Goal: Obtain resource: Obtain resource

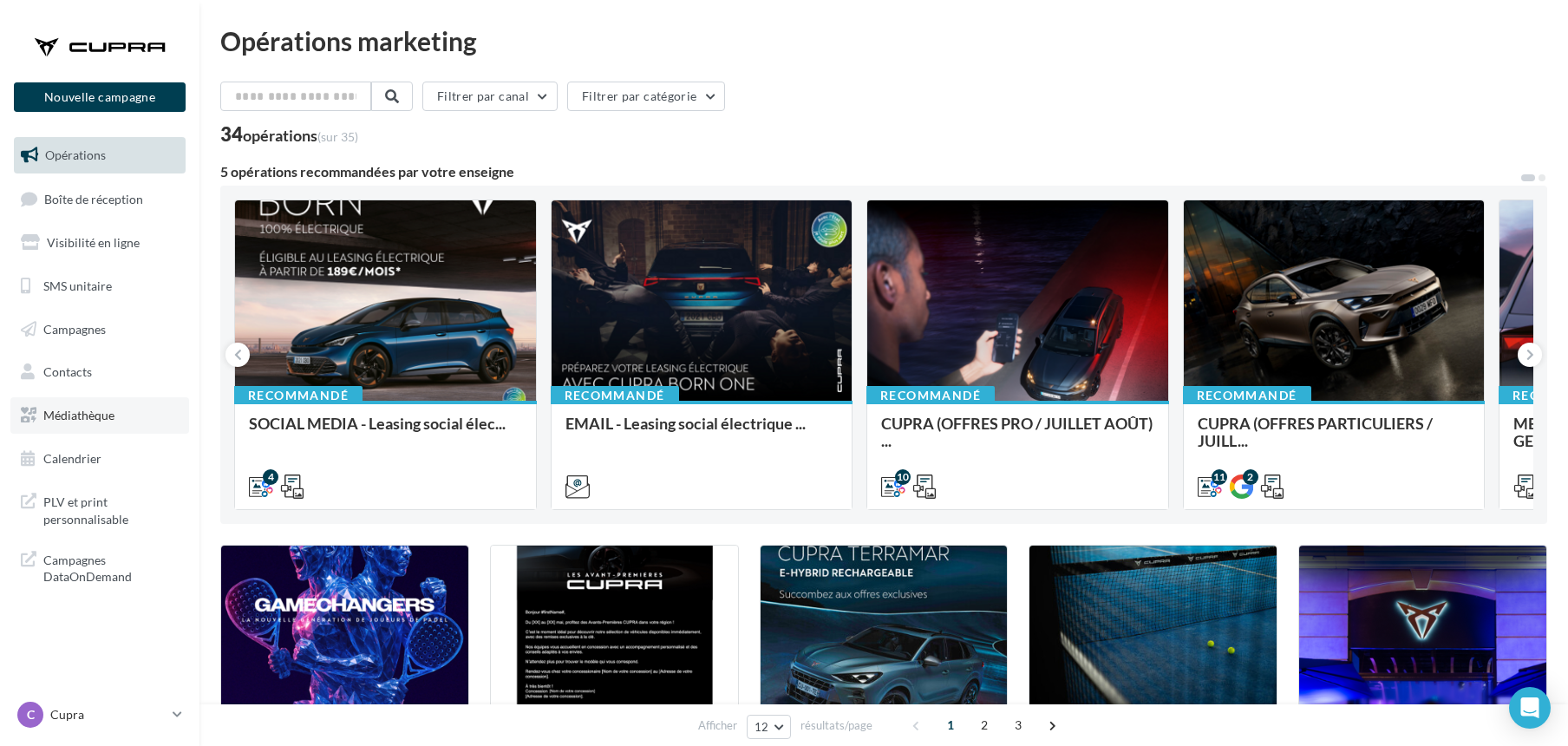
click at [74, 413] on span "Médiathèque" at bounding box center [79, 415] width 71 height 15
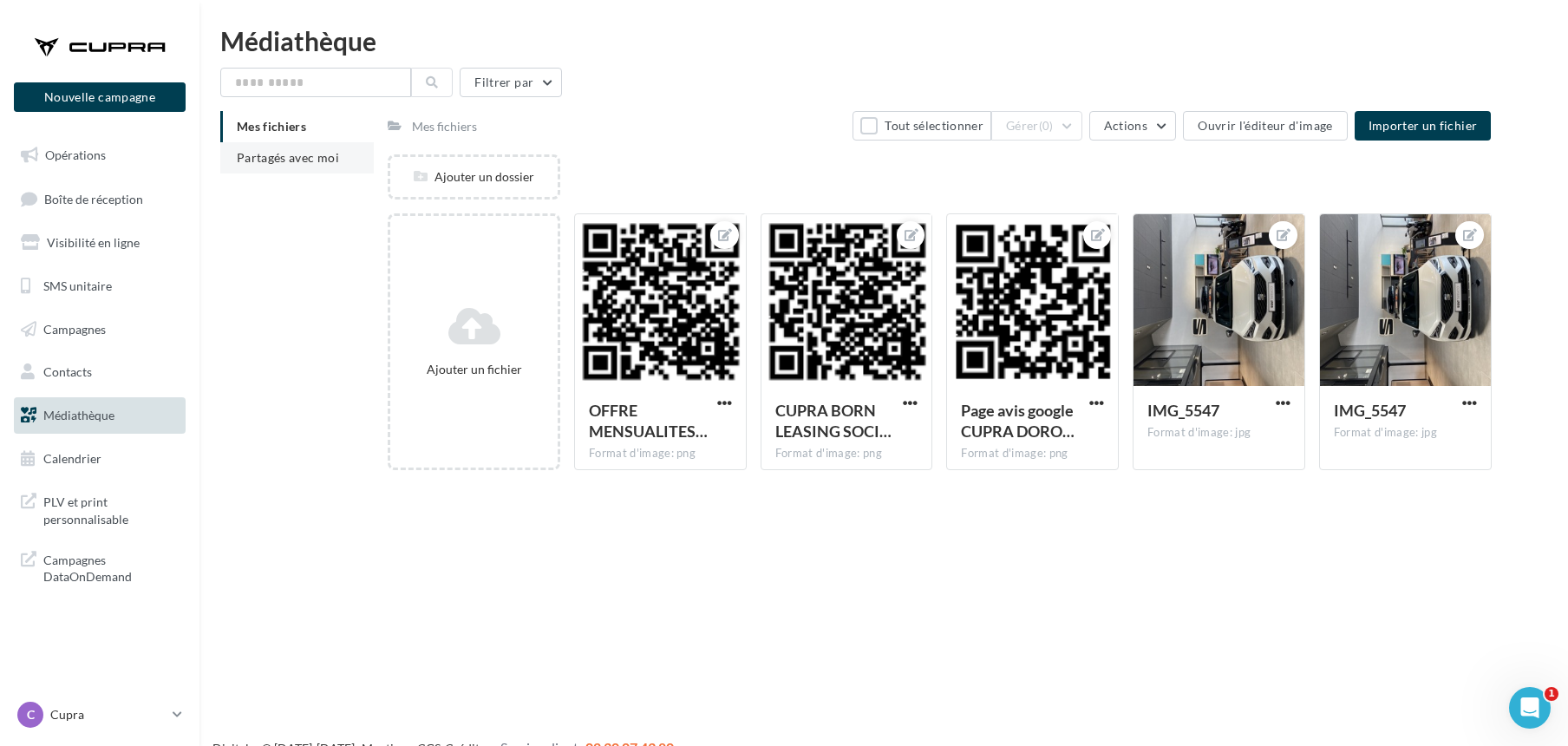
click at [264, 157] on span "Partagés avec moi" at bounding box center [288, 157] width 102 height 15
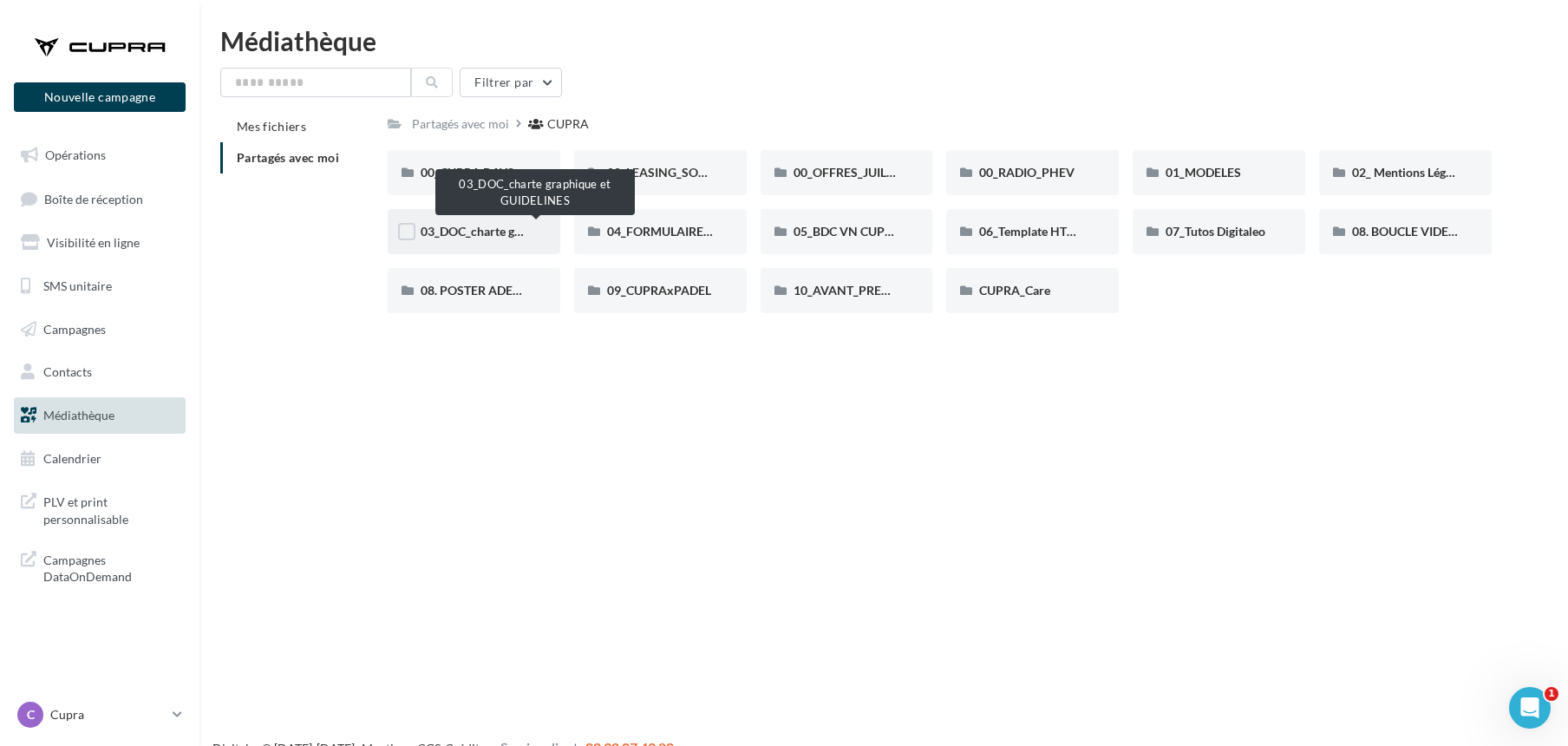
click at [490, 224] on span "03_DOC_charte graphique et GUIDELINES" at bounding box center [534, 231] width 228 height 15
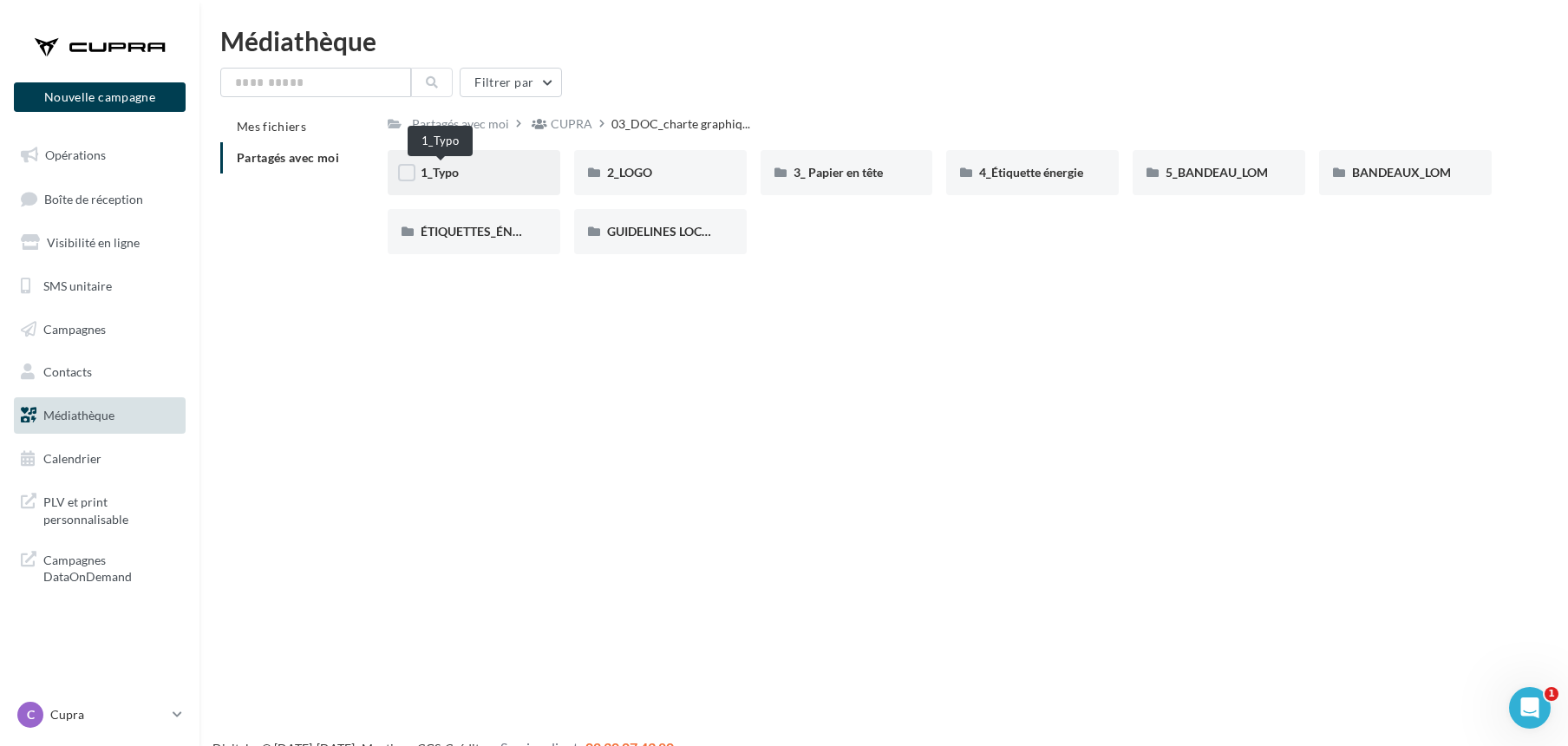
click at [453, 173] on span "1_Typo" at bounding box center [439, 171] width 38 height 15
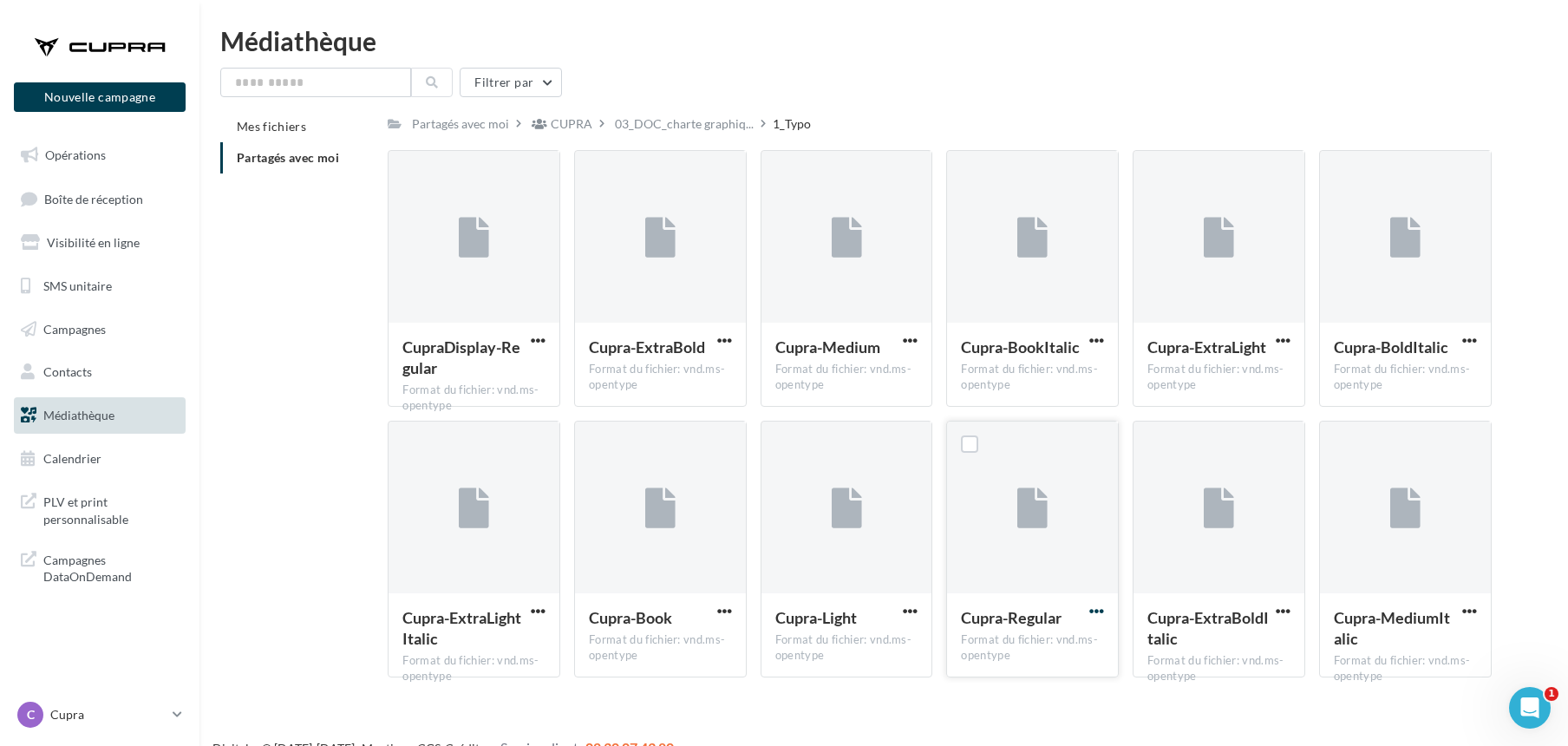
click at [1100, 612] on span "button" at bounding box center [1096, 611] width 15 height 15
click at [1023, 644] on button "Télécharger" at bounding box center [1021, 645] width 173 height 45
click at [540, 338] on span "button" at bounding box center [538, 340] width 15 height 15
click at [718, 613] on span "button" at bounding box center [724, 611] width 15 height 15
click at [621, 644] on button "Télécharger" at bounding box center [649, 645] width 173 height 45
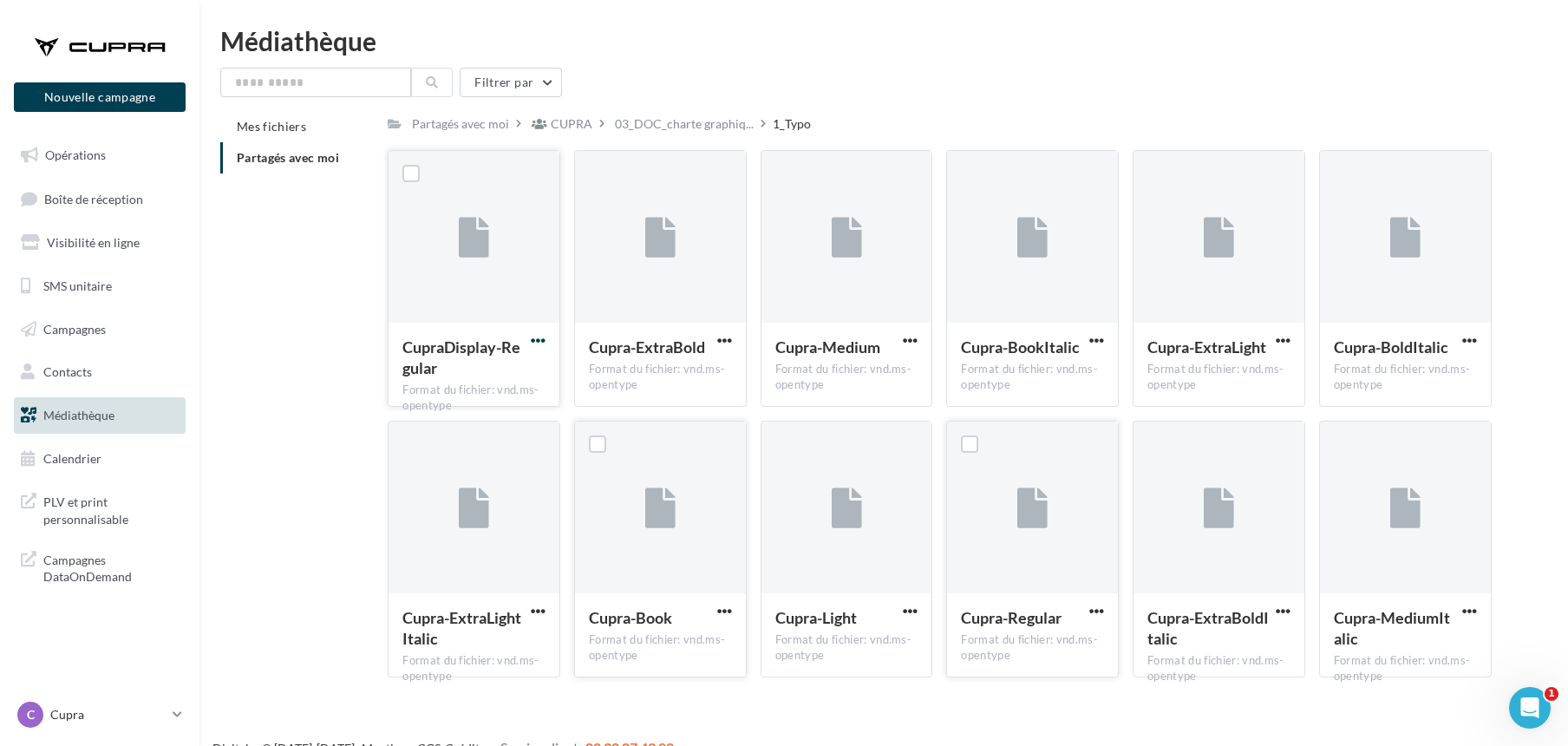
click at [540, 344] on span "button" at bounding box center [538, 340] width 15 height 15
click at [452, 369] on button "Télécharger" at bounding box center [462, 375] width 173 height 45
click at [722, 342] on span "button" at bounding box center [724, 340] width 15 height 15
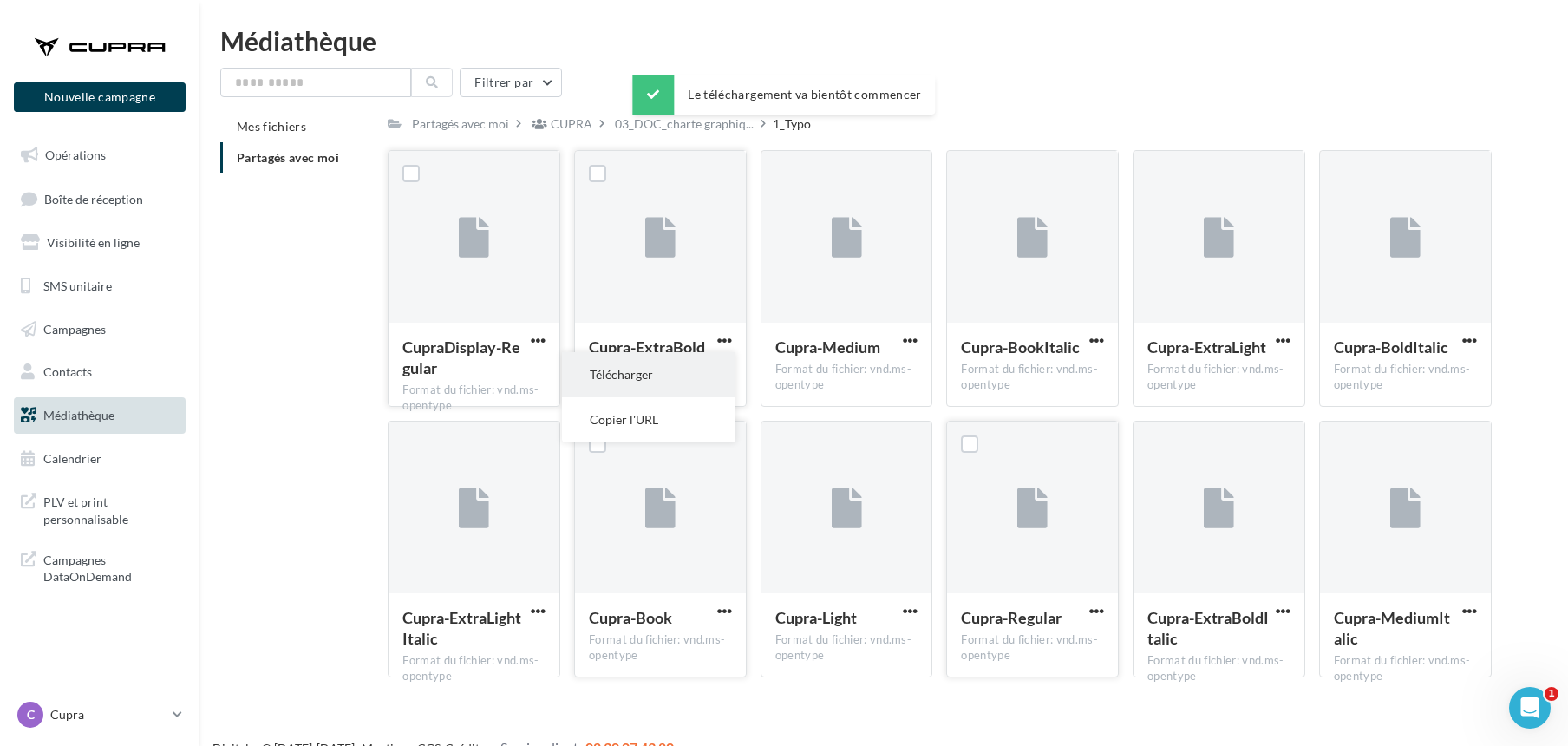
click at [653, 373] on button "Télécharger" at bounding box center [649, 375] width 173 height 45
click at [905, 338] on span "button" at bounding box center [910, 340] width 15 height 15
click at [830, 368] on button "Télécharger" at bounding box center [834, 375] width 173 height 45
click at [1102, 342] on span "button" at bounding box center [1096, 340] width 15 height 15
click at [1021, 382] on button "Télécharger" at bounding box center [1021, 375] width 173 height 45
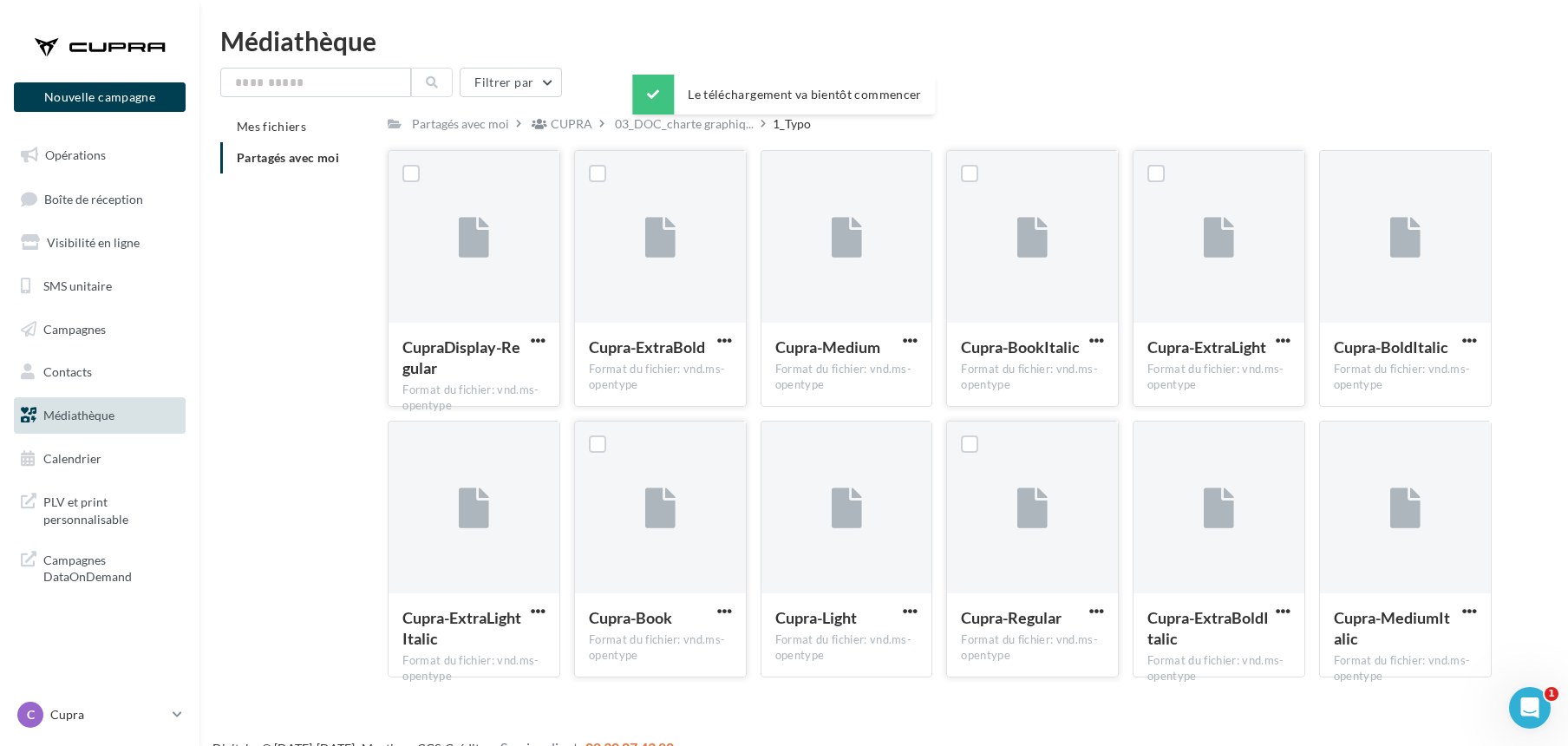
click at [1291, 338] on button "button" at bounding box center [1283, 342] width 22 height 18
click at [1173, 385] on button "Télécharger" at bounding box center [1208, 375] width 173 height 45
drag, startPoint x: 1472, startPoint y: 341, endPoint x: 1465, endPoint y: 347, distance: 9.2
click at [1472, 341] on span "button" at bounding box center [1470, 340] width 15 height 15
click at [1386, 390] on button "Télécharger" at bounding box center [1394, 375] width 173 height 45
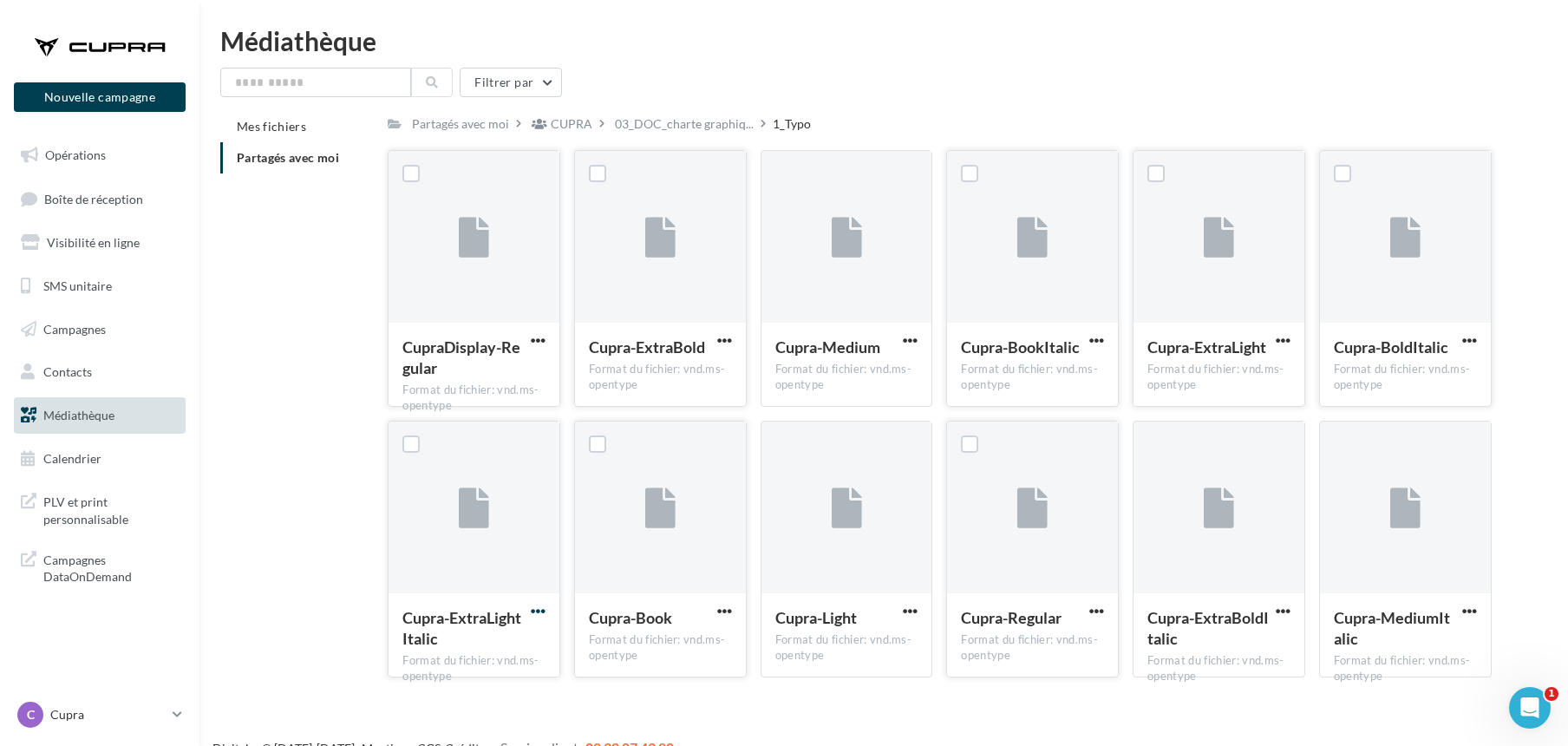
click at [545, 609] on span "button" at bounding box center [538, 611] width 15 height 15
click at [441, 645] on button "Télécharger" at bounding box center [462, 645] width 173 height 45
click at [727, 608] on span "button" at bounding box center [724, 611] width 15 height 15
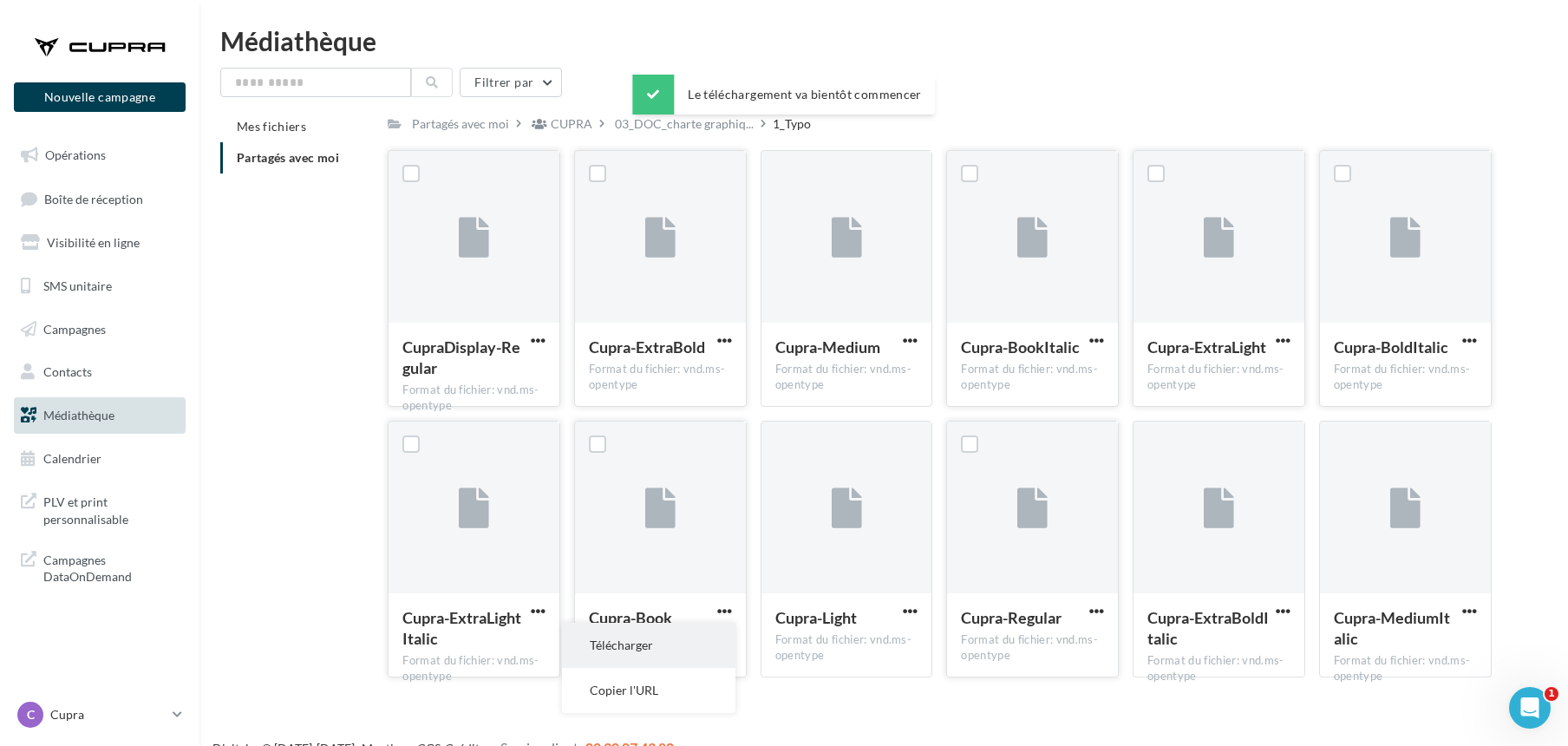
click at [652, 640] on button "Télécharger" at bounding box center [649, 645] width 173 height 45
click at [906, 606] on span "button" at bounding box center [910, 611] width 15 height 15
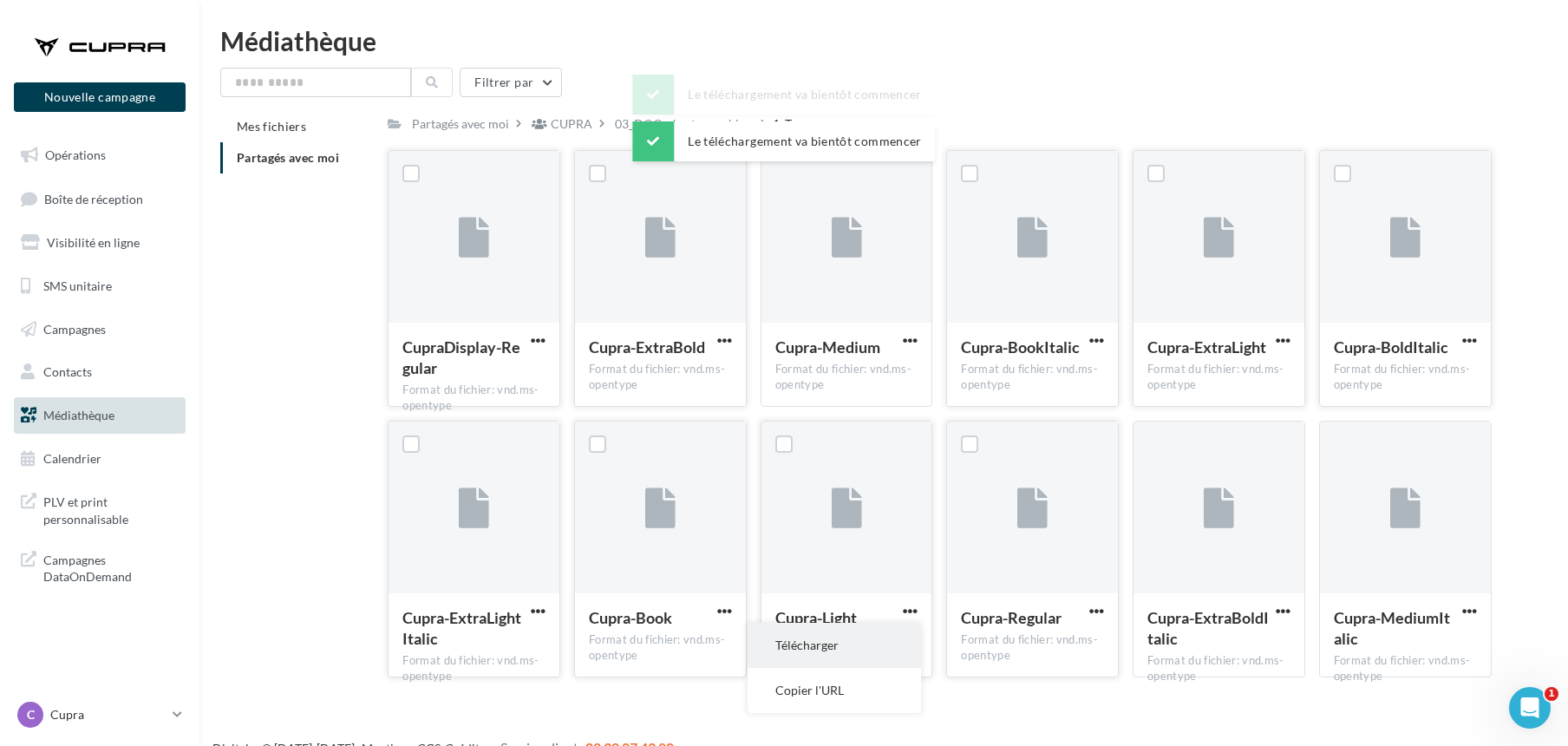
click at [817, 641] on button "Télécharger" at bounding box center [834, 645] width 173 height 45
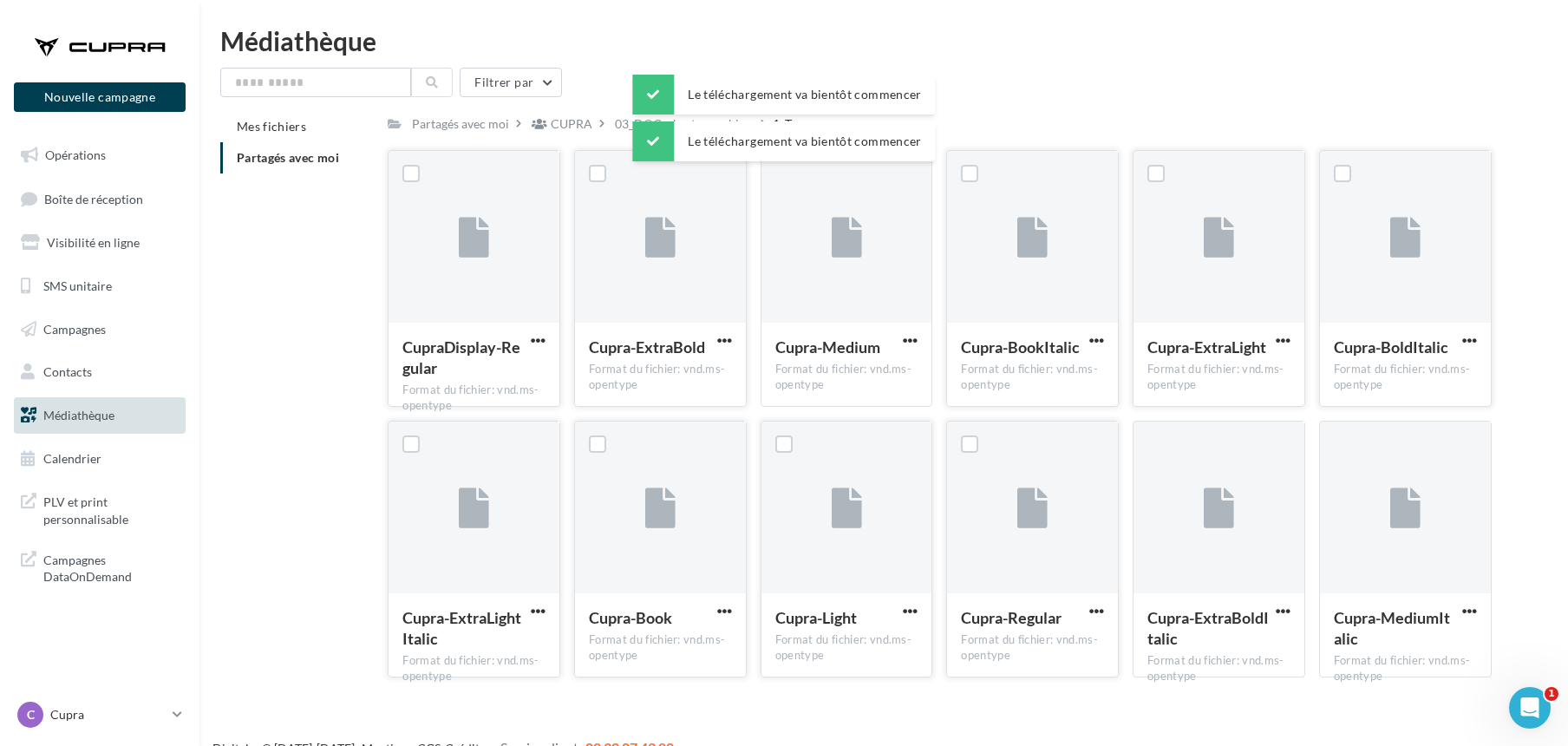
click at [1091, 608] on span "button" at bounding box center [1096, 611] width 15 height 15
click at [961, 649] on button "Télécharger" at bounding box center [1021, 645] width 173 height 45
click at [1280, 613] on span "button" at bounding box center [1283, 611] width 15 height 15
click at [1195, 643] on button "Télécharger" at bounding box center [1208, 645] width 173 height 45
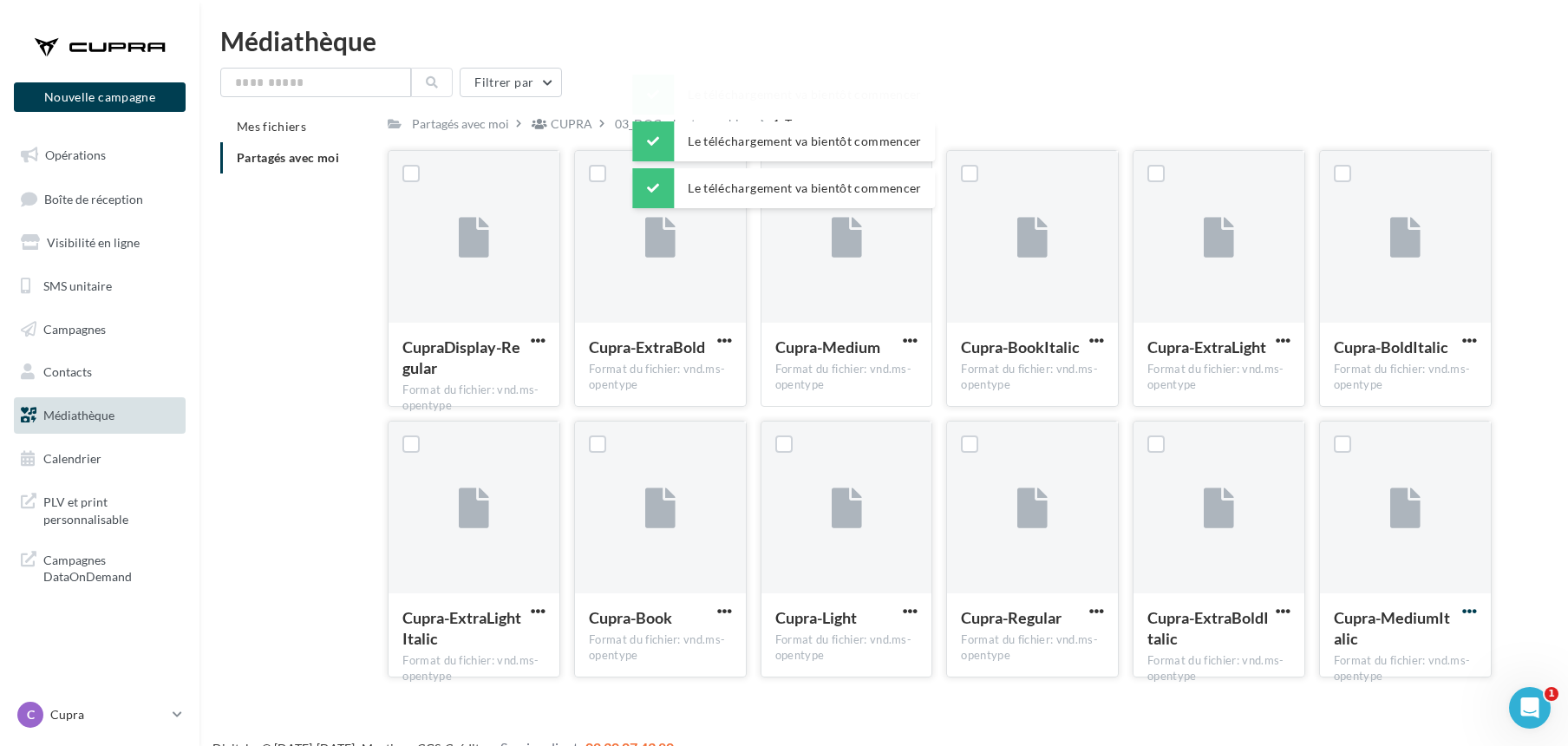
click at [1471, 615] on span "button" at bounding box center [1470, 611] width 15 height 15
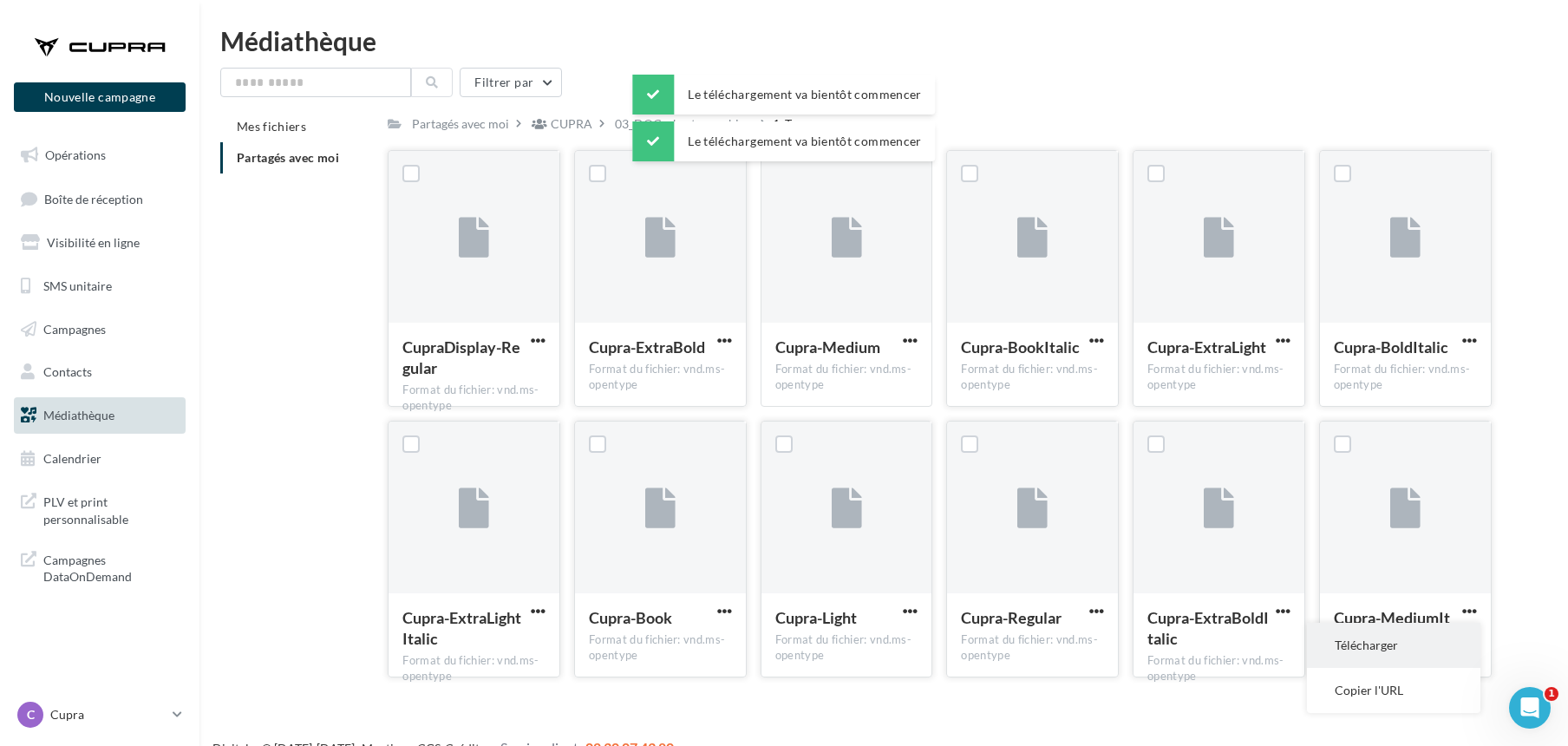
click at [1336, 641] on button "Télécharger" at bounding box center [1394, 645] width 173 height 45
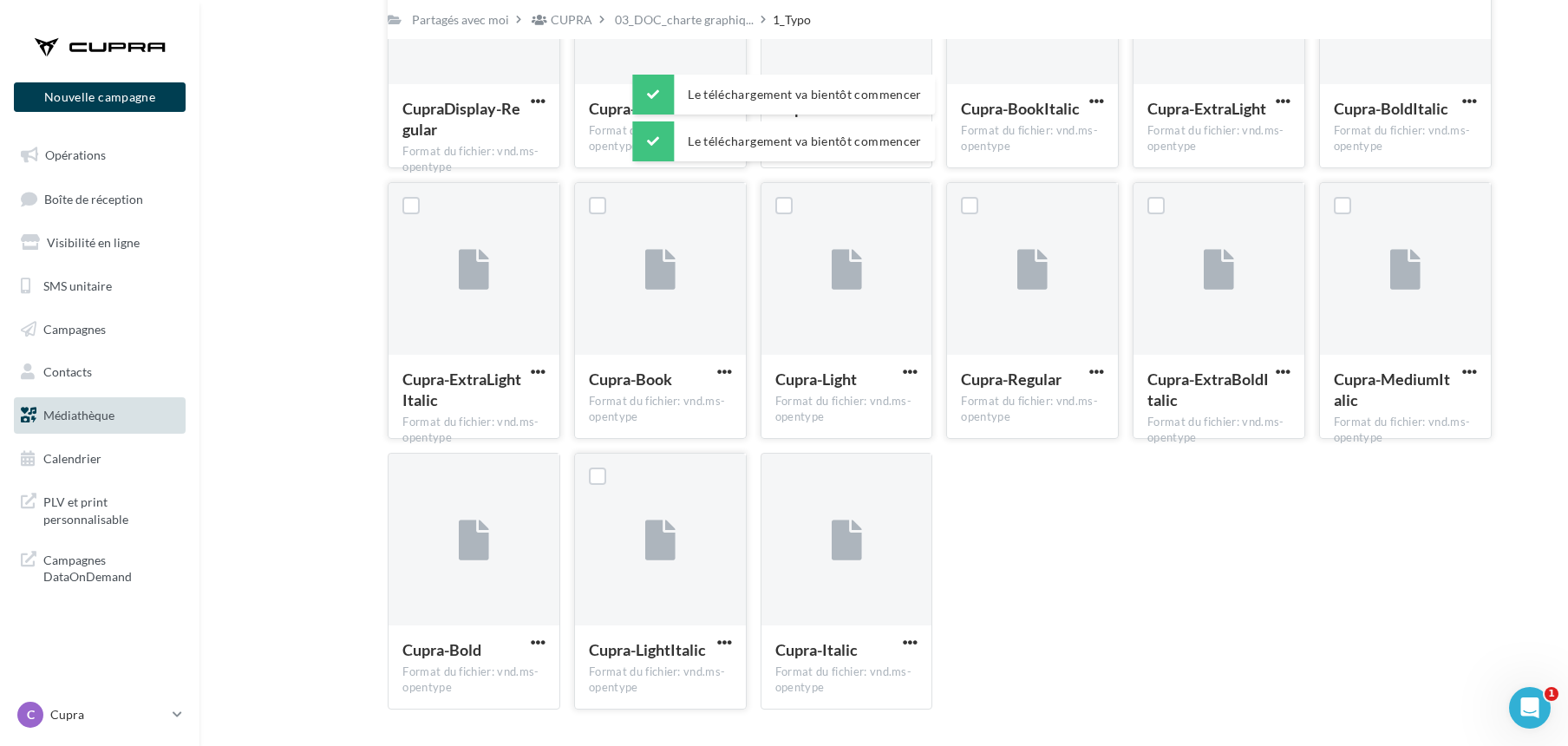
scroll to position [258, 0]
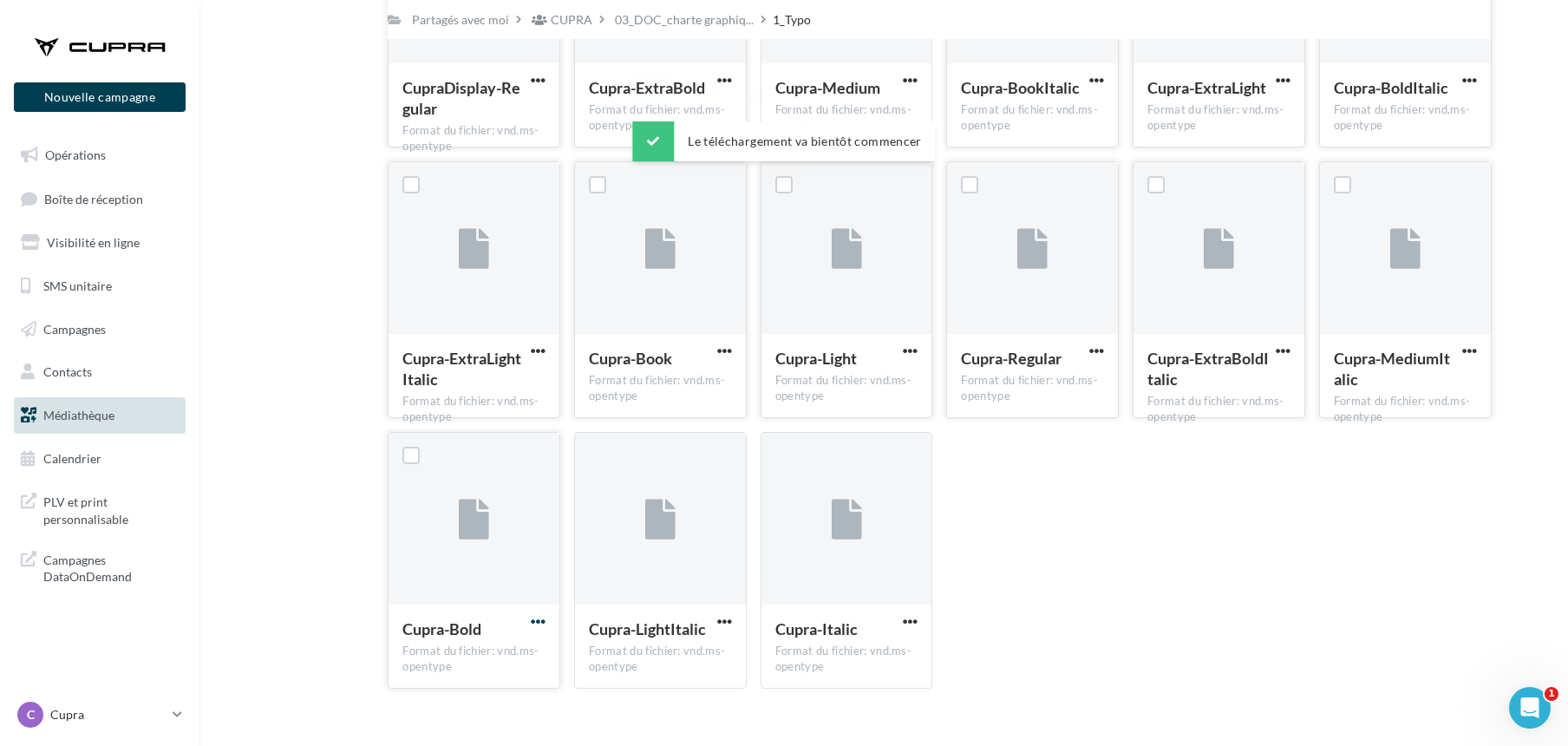
click at [542, 622] on span "button" at bounding box center [538, 622] width 15 height 15
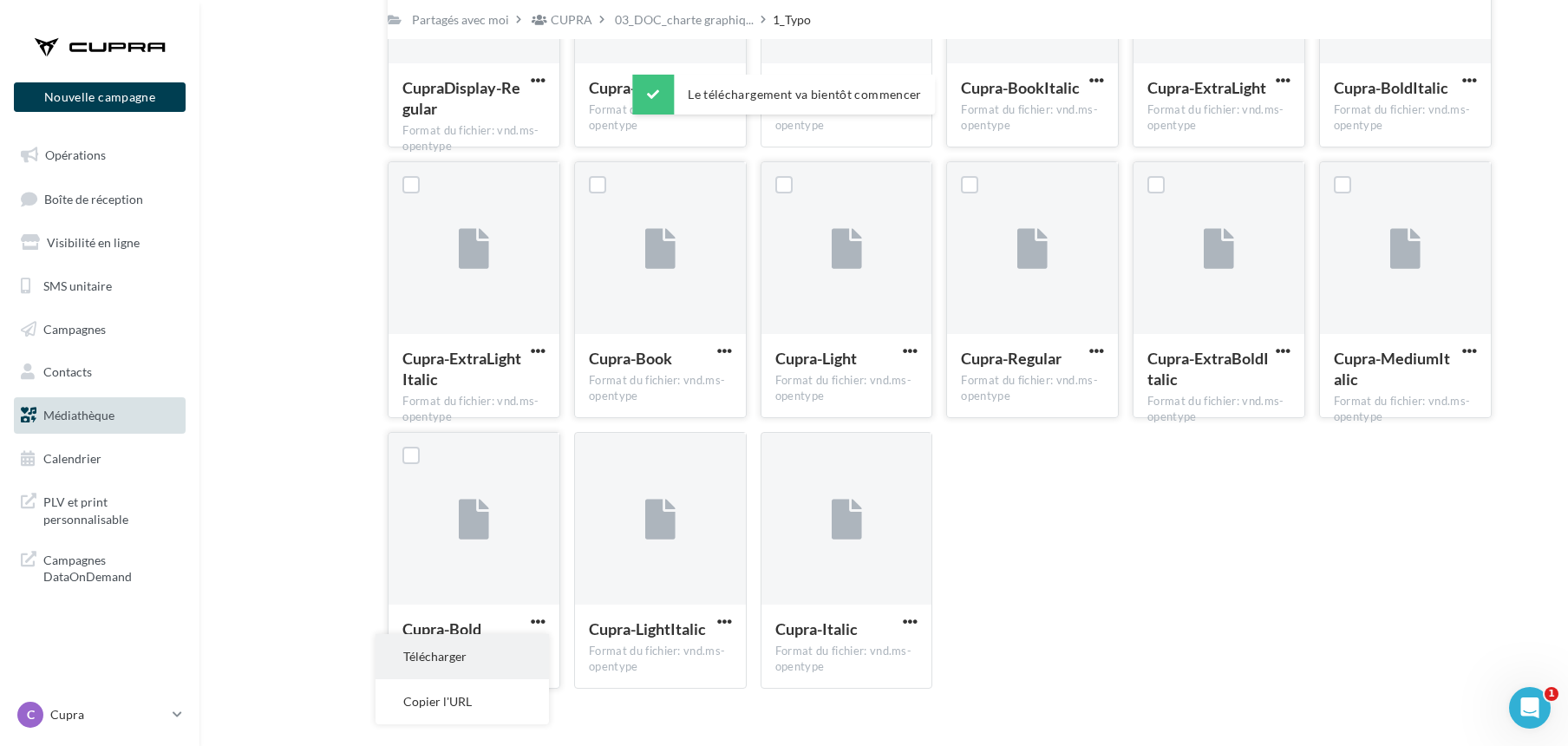
click at [486, 644] on button "Télécharger" at bounding box center [462, 657] width 173 height 45
click at [731, 625] on span "button" at bounding box center [724, 622] width 15 height 15
click at [658, 652] on button "Télécharger" at bounding box center [649, 657] width 173 height 45
click at [904, 622] on span "button" at bounding box center [910, 622] width 15 height 15
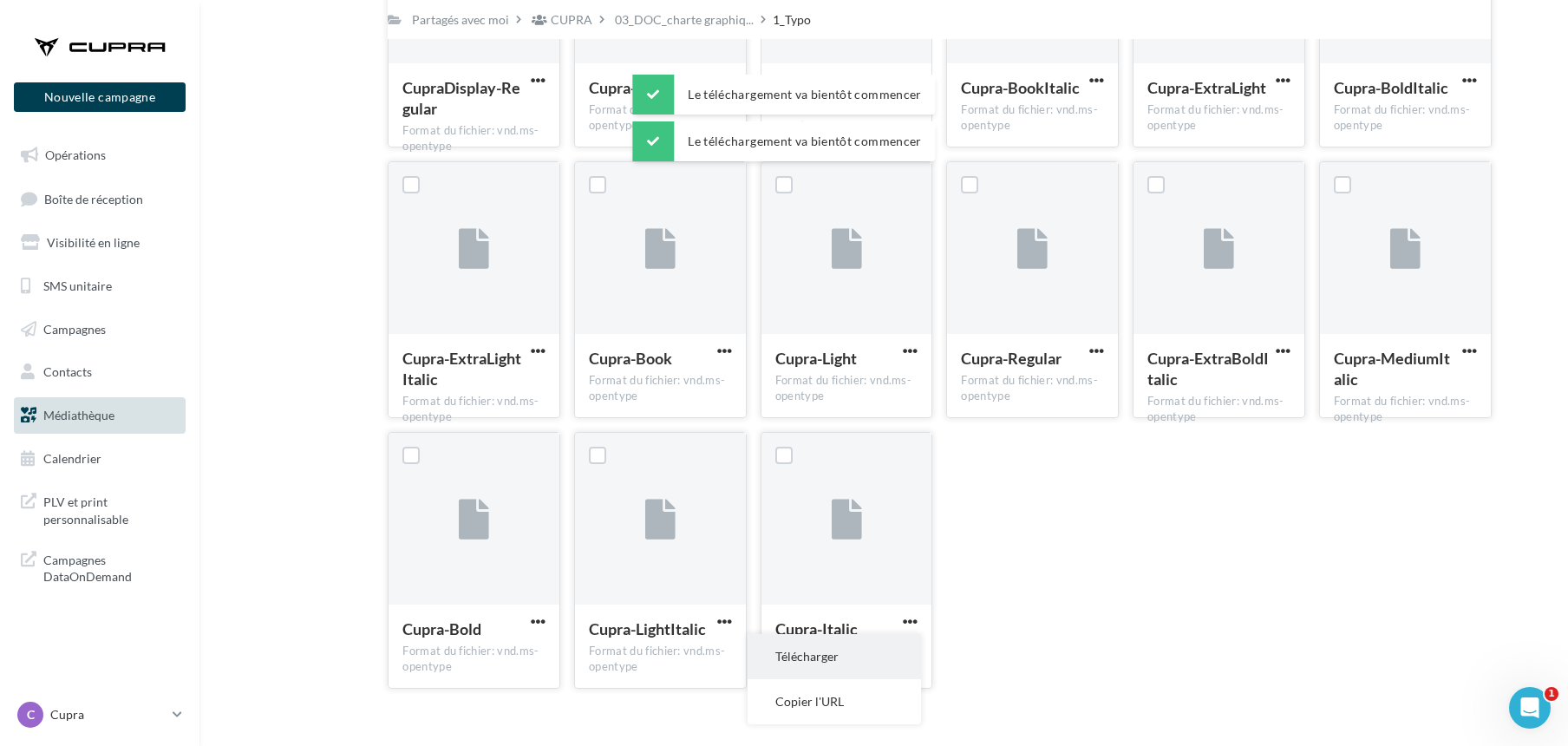
click at [810, 653] on button "Télécharger" at bounding box center [834, 657] width 173 height 45
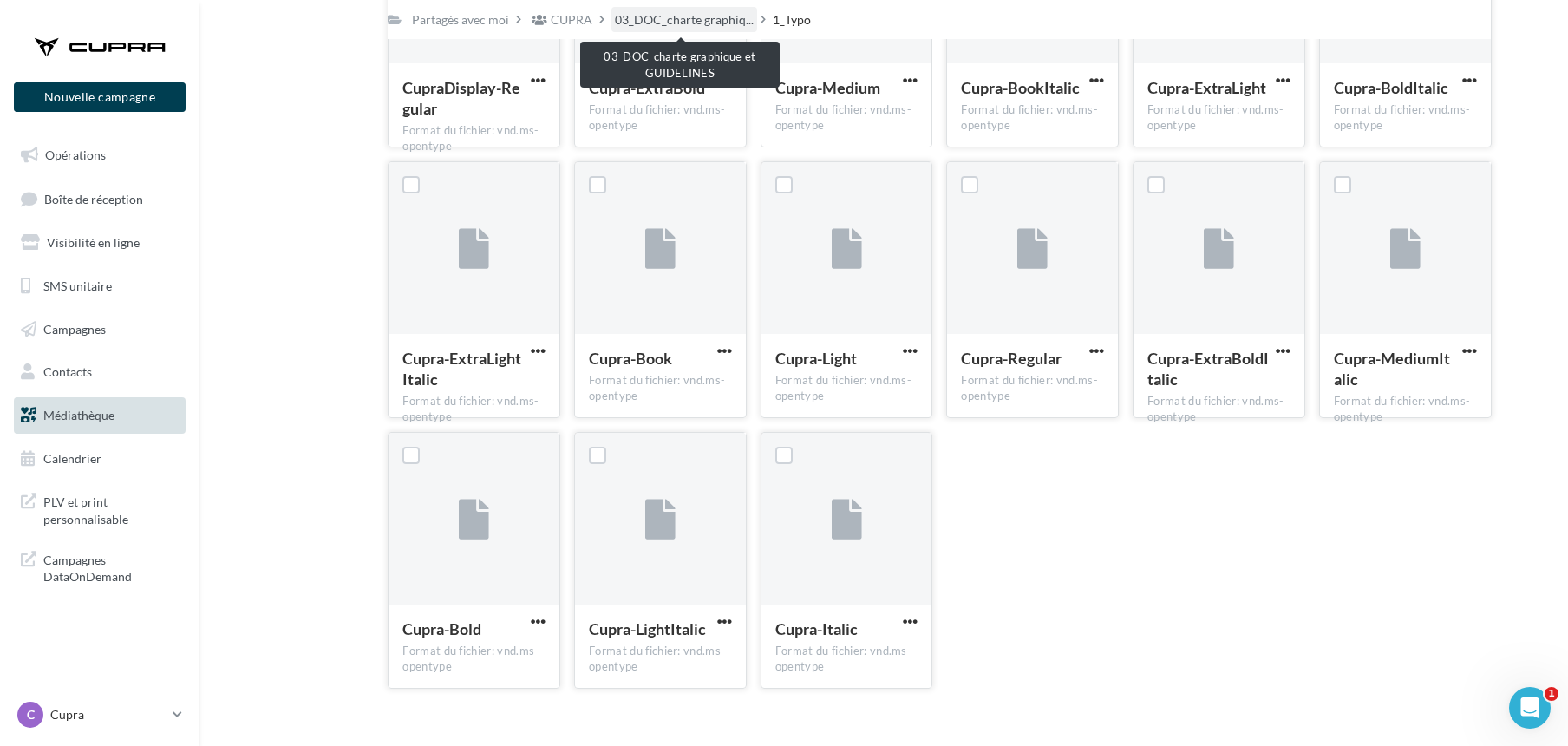
click at [633, 18] on span "03_DOC_charte graphiq..." at bounding box center [684, 20] width 139 height 18
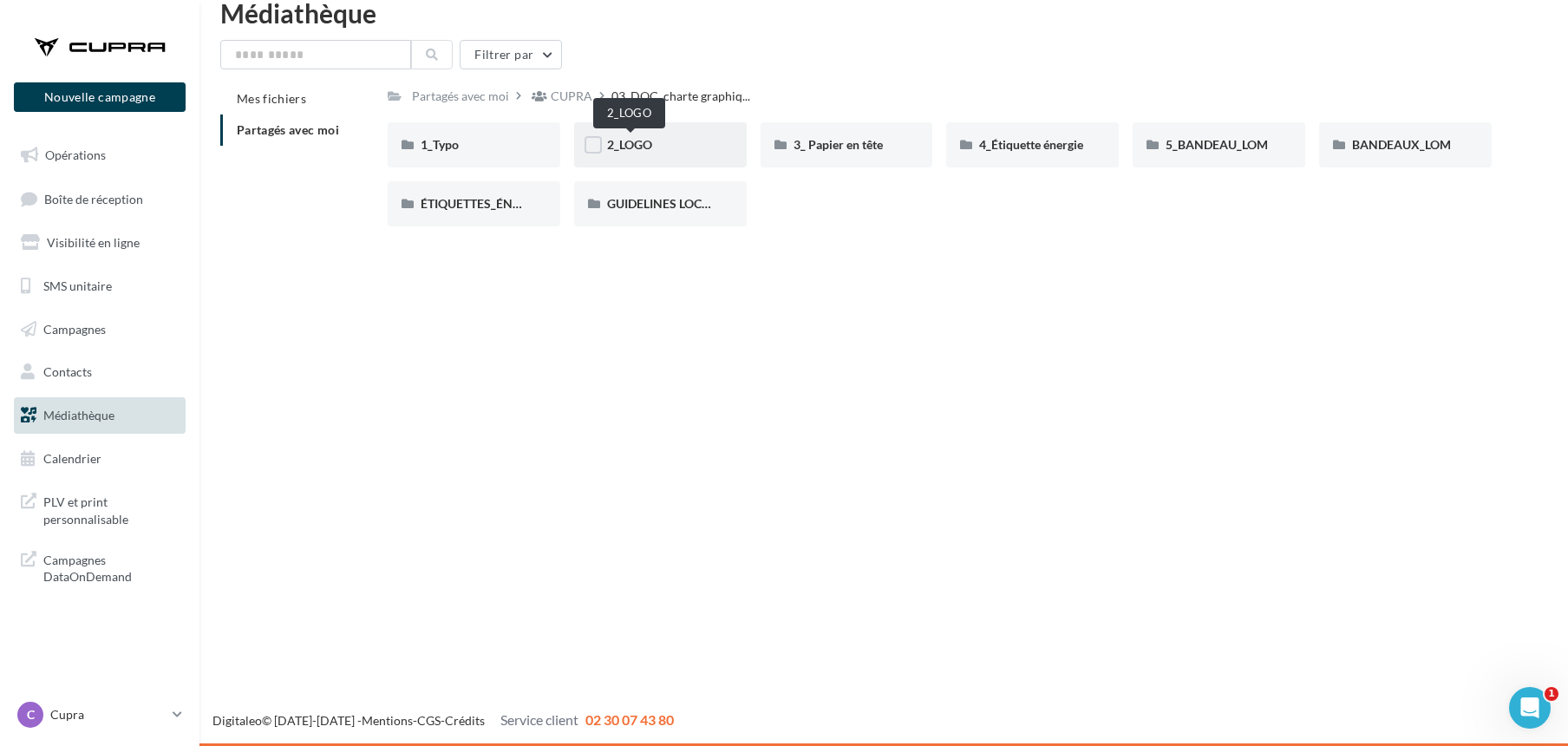
click at [638, 144] on span "2_LOGO" at bounding box center [630, 144] width 45 height 15
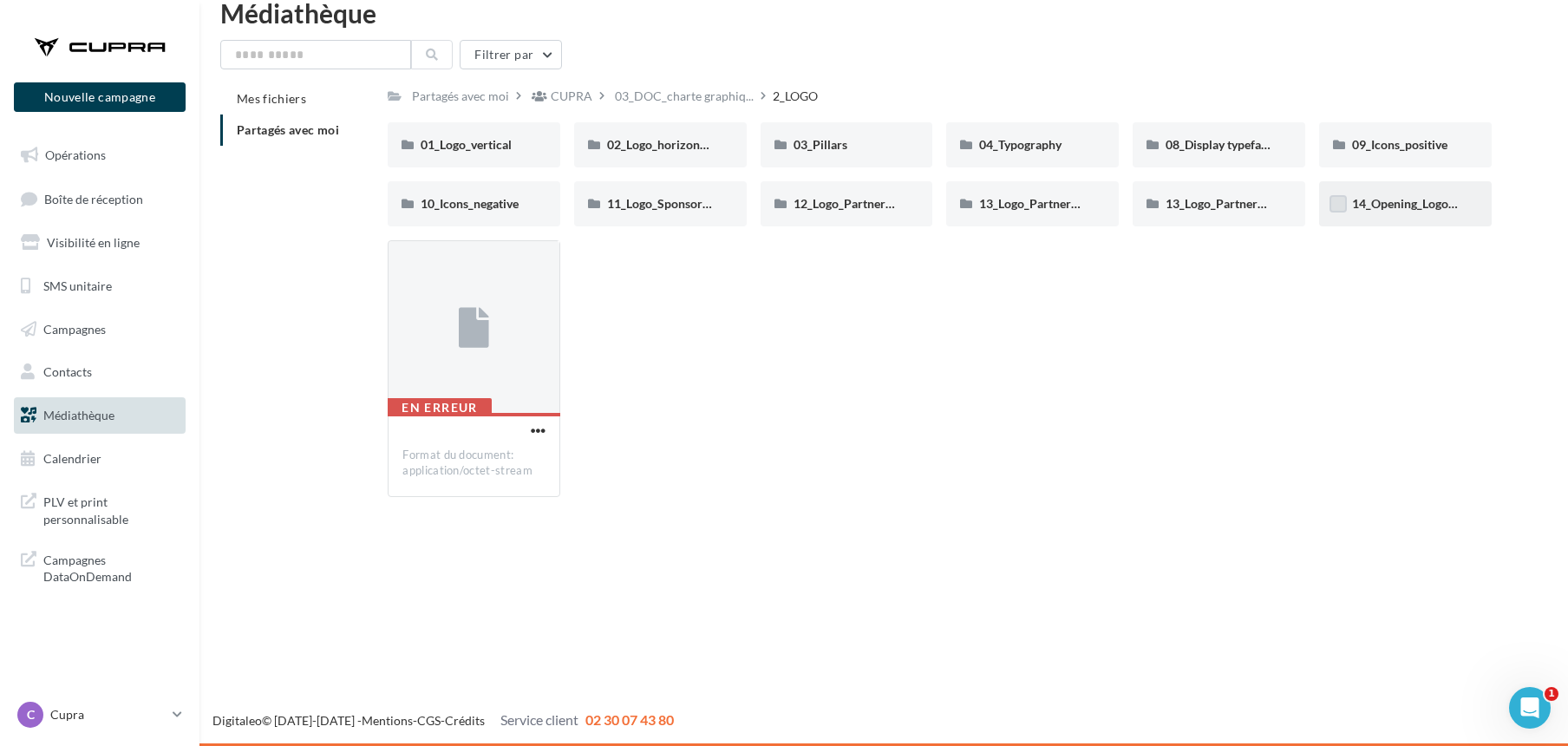
click at [1337, 202] on label at bounding box center [1339, 204] width 18 height 18
click at [1374, 202] on span "14_Opening_Logos_Social_Media" at bounding box center [1441, 203] width 178 height 15
click at [1375, 202] on span "14_Opening_Logos_Social_Media" at bounding box center [1441, 203] width 178 height 15
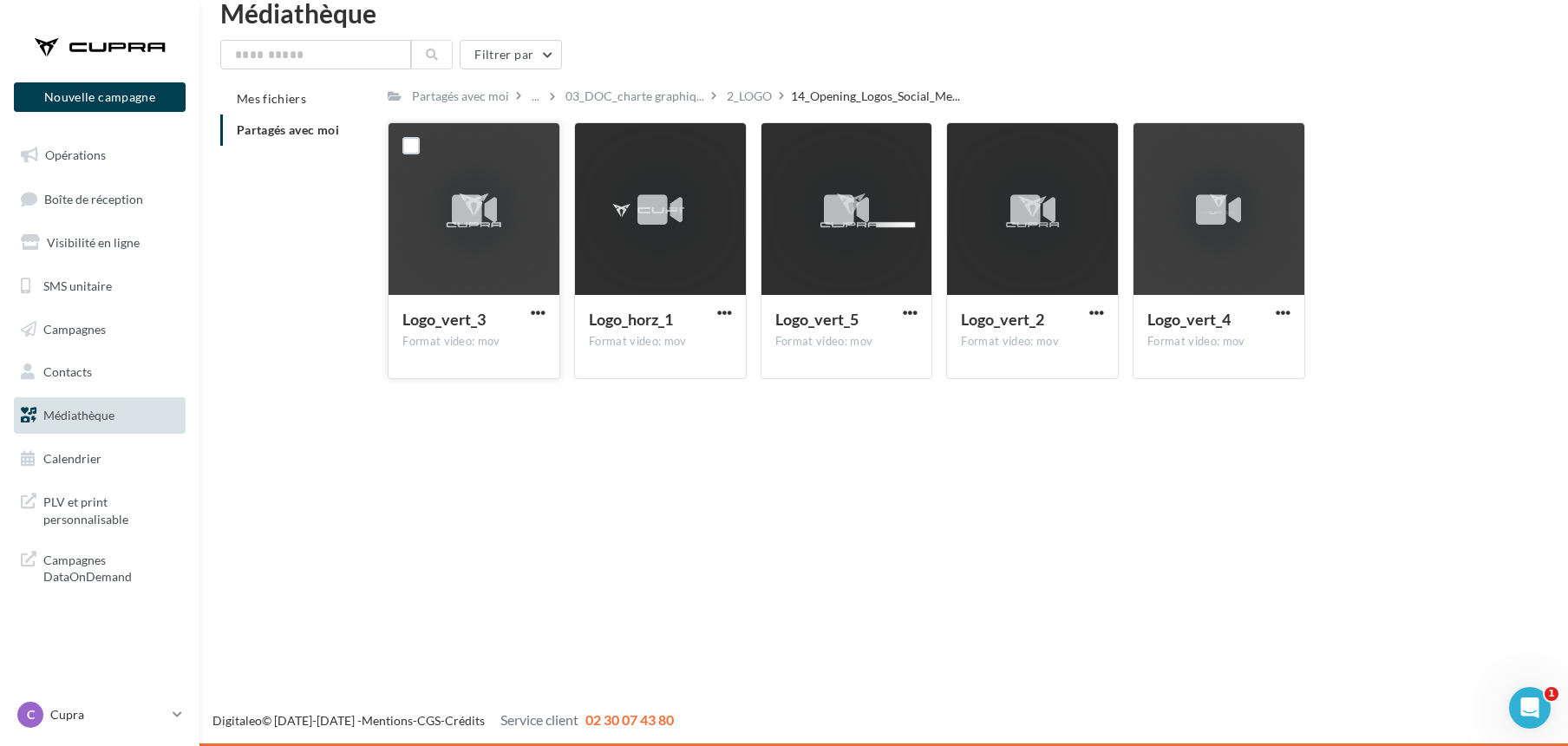
click at [528, 307] on button "button" at bounding box center [538, 314] width 22 height 18
click at [466, 345] on button "Télécharger" at bounding box center [462, 347] width 173 height 45
click at [724, 306] on span "button" at bounding box center [724, 312] width 15 height 15
click at [631, 348] on button "Télécharger" at bounding box center [649, 347] width 173 height 45
click at [911, 307] on span "button" at bounding box center [910, 312] width 15 height 15
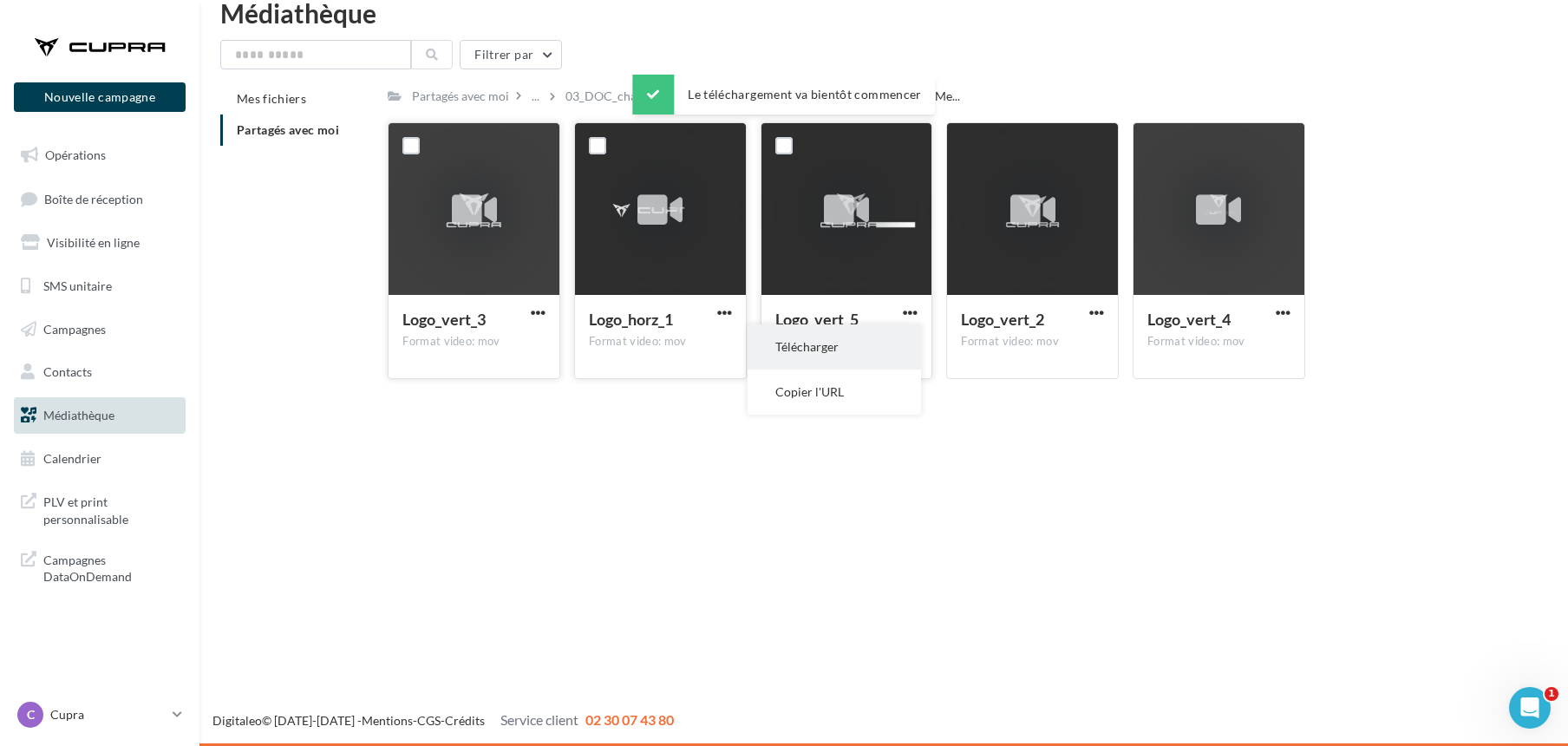
click at [868, 333] on button "Télécharger" at bounding box center [834, 347] width 173 height 45
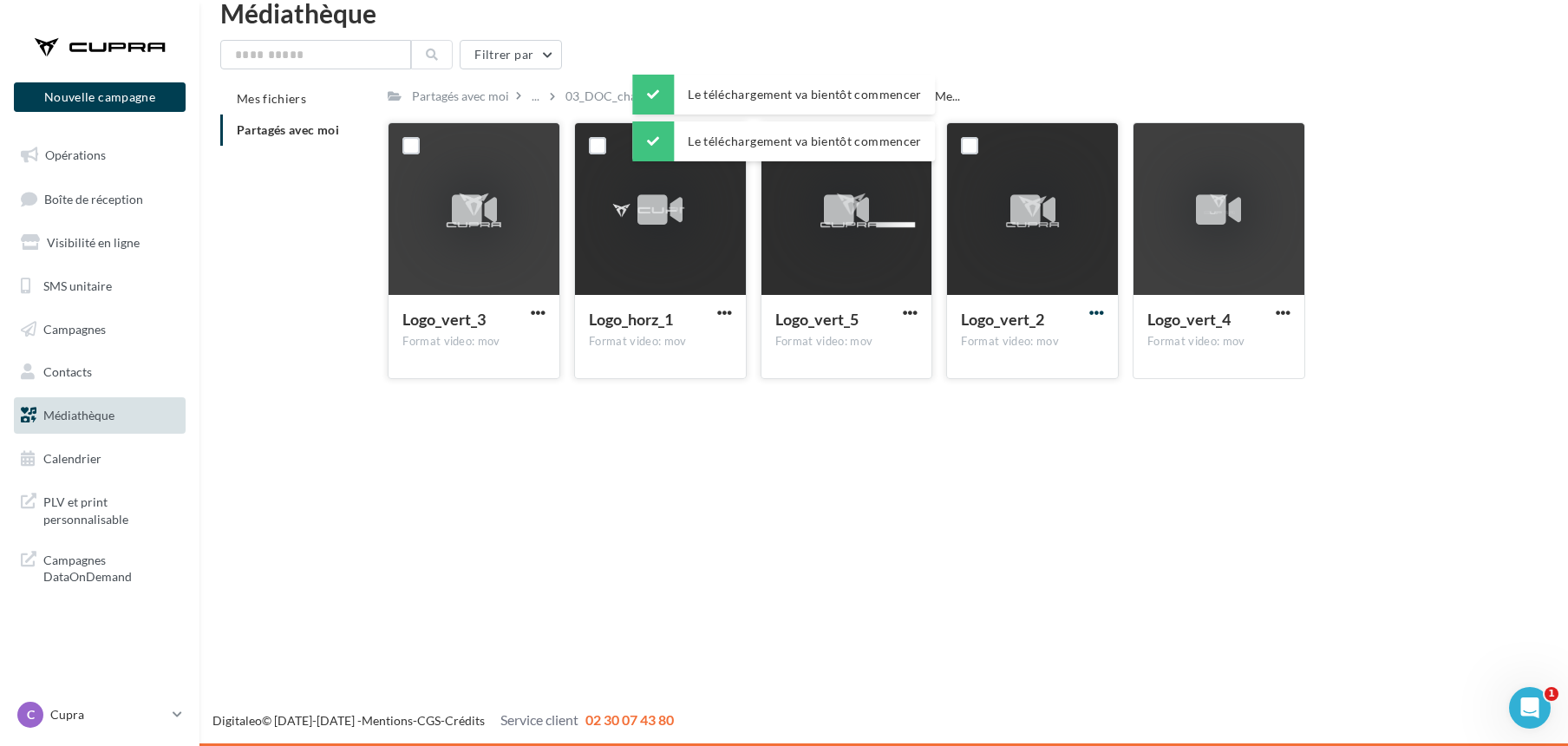
click at [1089, 312] on span "button" at bounding box center [1096, 312] width 15 height 15
drag, startPoint x: 1021, startPoint y: 356, endPoint x: 1035, endPoint y: 354, distance: 14.1
click at [1021, 356] on button "Télécharger" at bounding box center [1021, 347] width 173 height 45
click at [1269, 309] on div "Logo_vert_4" at bounding box center [1209, 322] width 122 height 26
click at [1274, 305] on button "button" at bounding box center [1283, 314] width 22 height 18
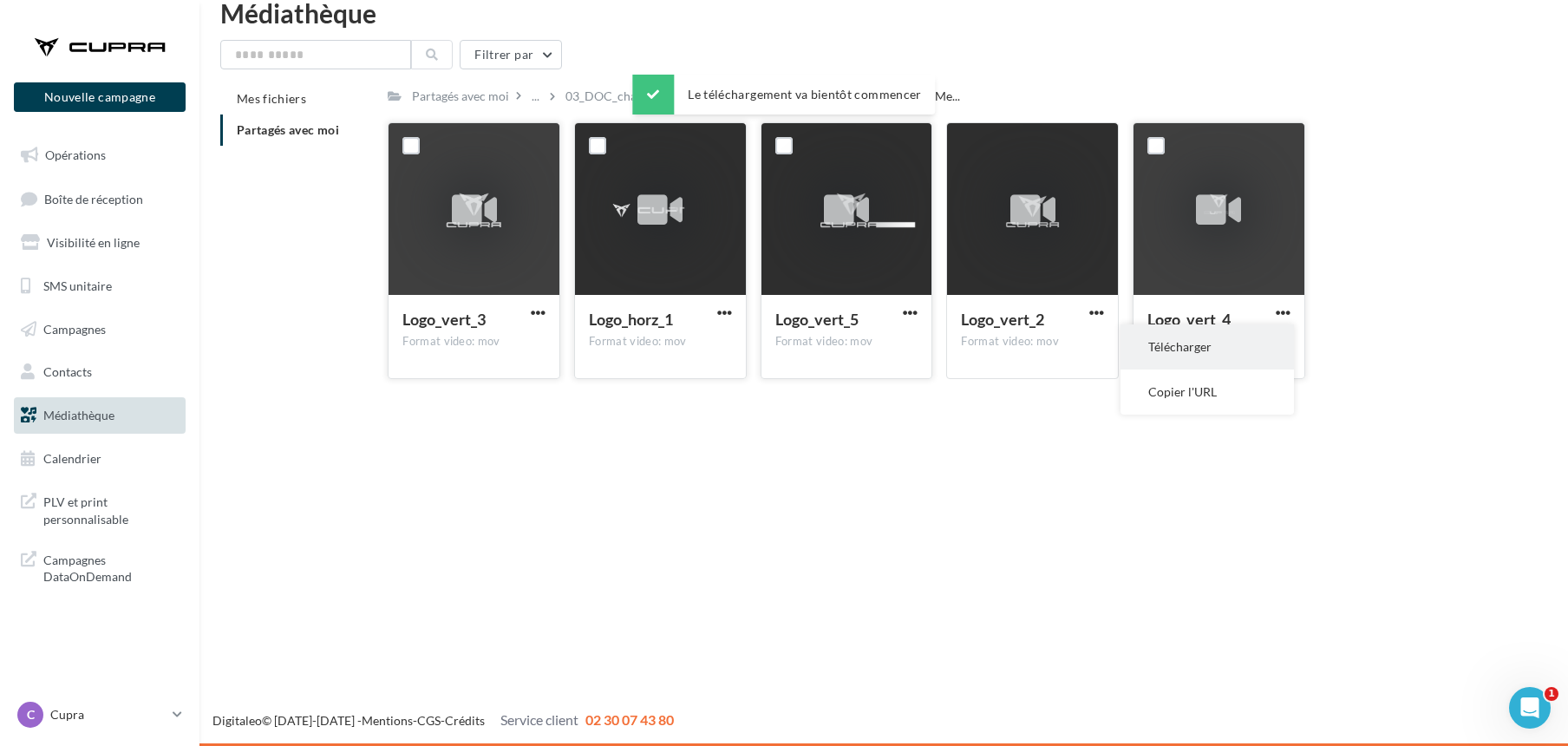
click at [1189, 344] on button "Télécharger" at bounding box center [1208, 347] width 173 height 45
click at [752, 104] on div "2_LOGO" at bounding box center [750, 97] width 45 height 18
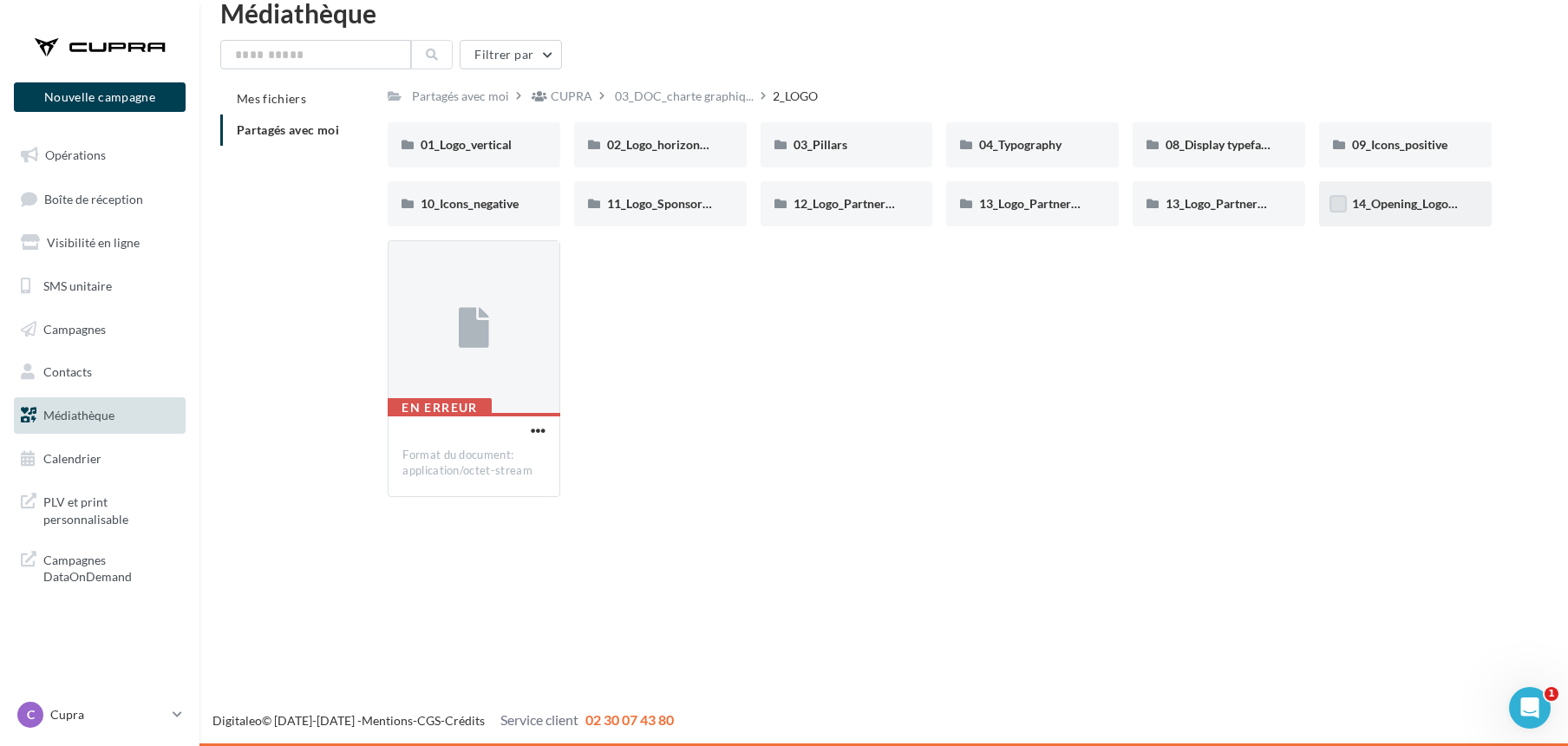
click at [1344, 202] on label at bounding box center [1339, 204] width 18 height 18
click at [496, 136] on div "01_Logo_vertical" at bounding box center [474, 145] width 106 height 18
click at [452, 149] on span "01_Logo_vertical" at bounding box center [466, 144] width 91 height 15
click at [480, 144] on span "01_Logo_vertical" at bounding box center [466, 144] width 91 height 15
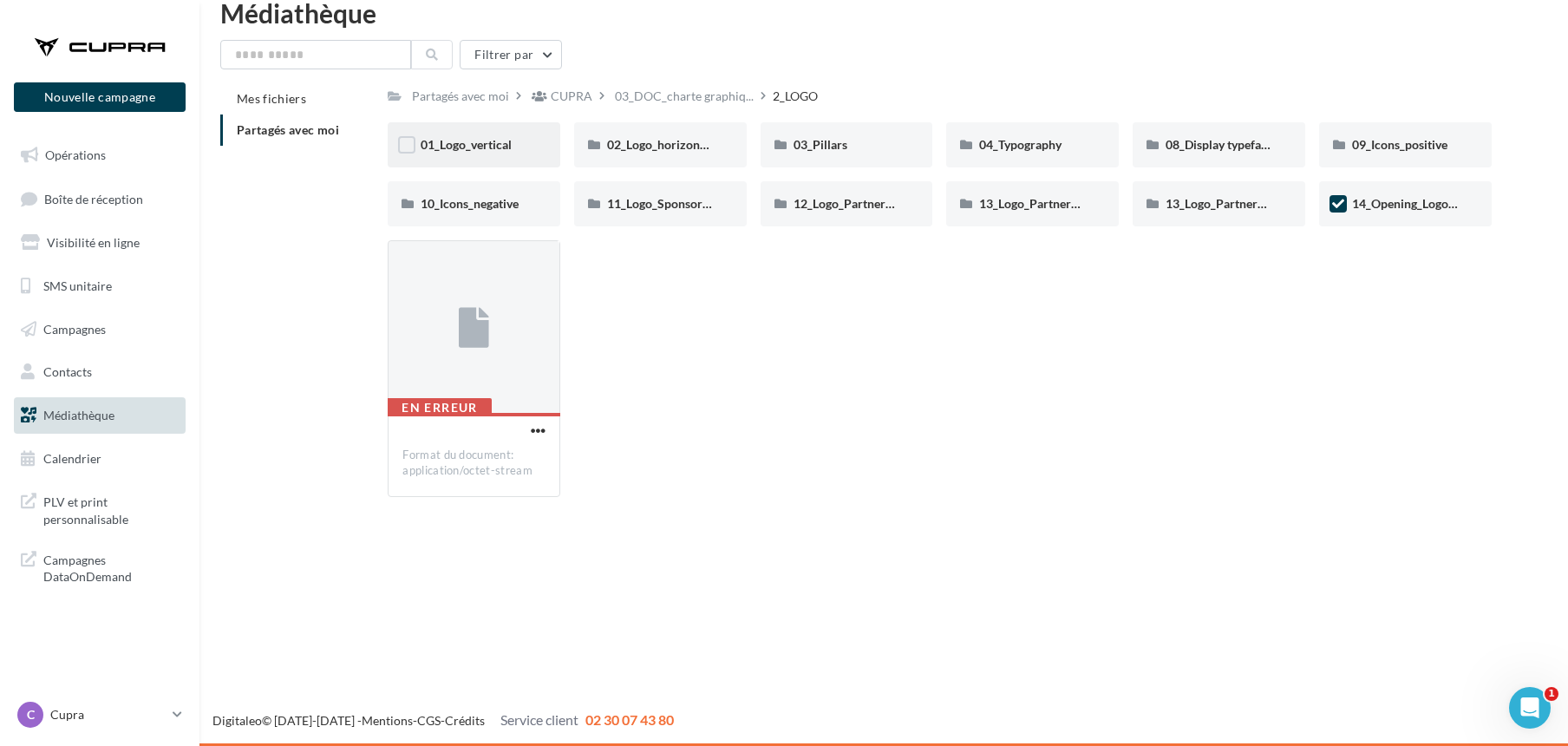
click at [480, 144] on span "01_Logo_vertical" at bounding box center [466, 144] width 91 height 15
click at [1341, 205] on icon at bounding box center [1339, 204] width 12 height 12
click at [467, 143] on span "01_Logo_vertical" at bounding box center [466, 144] width 91 height 15
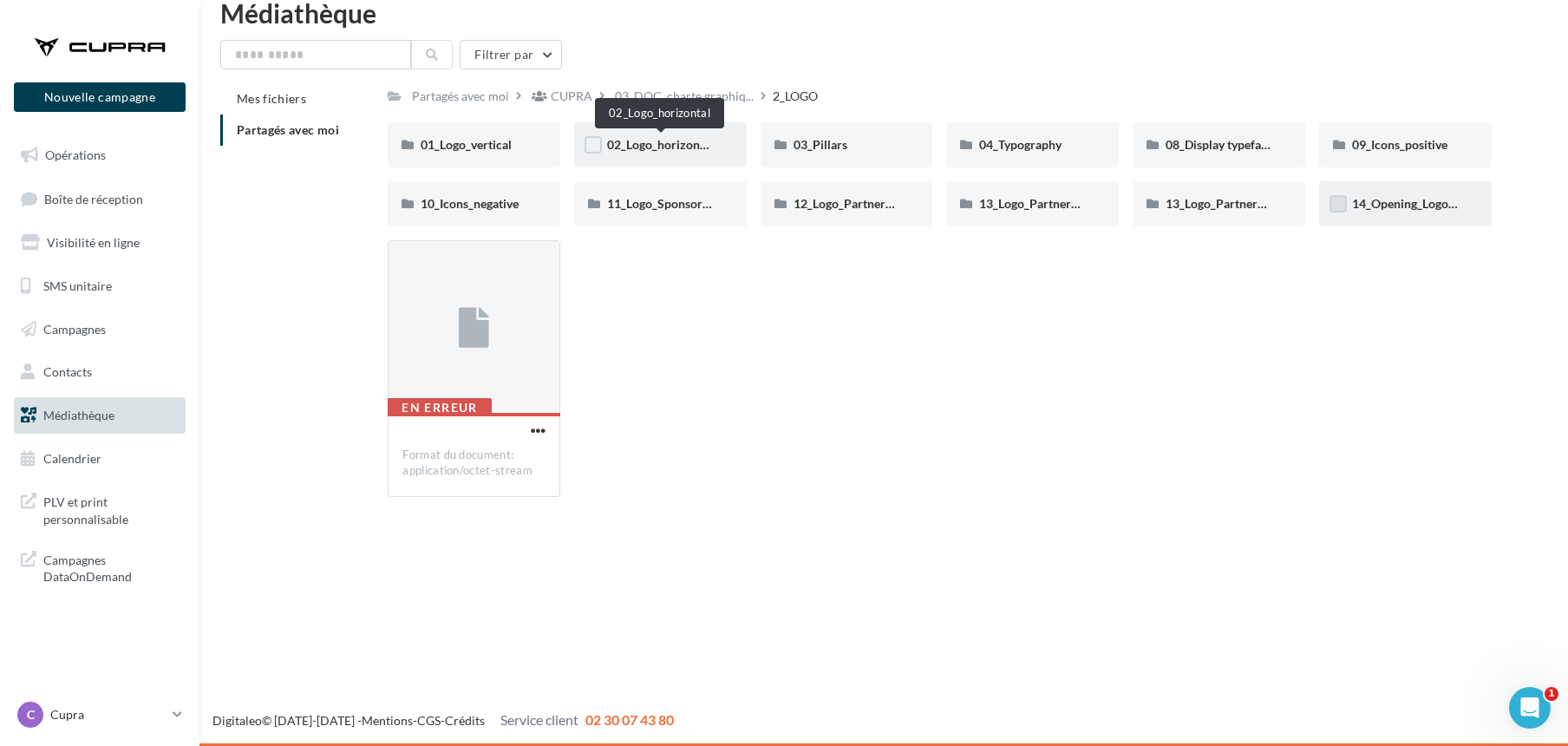
click at [653, 149] on span "02_Logo_horizontal" at bounding box center [661, 144] width 106 height 15
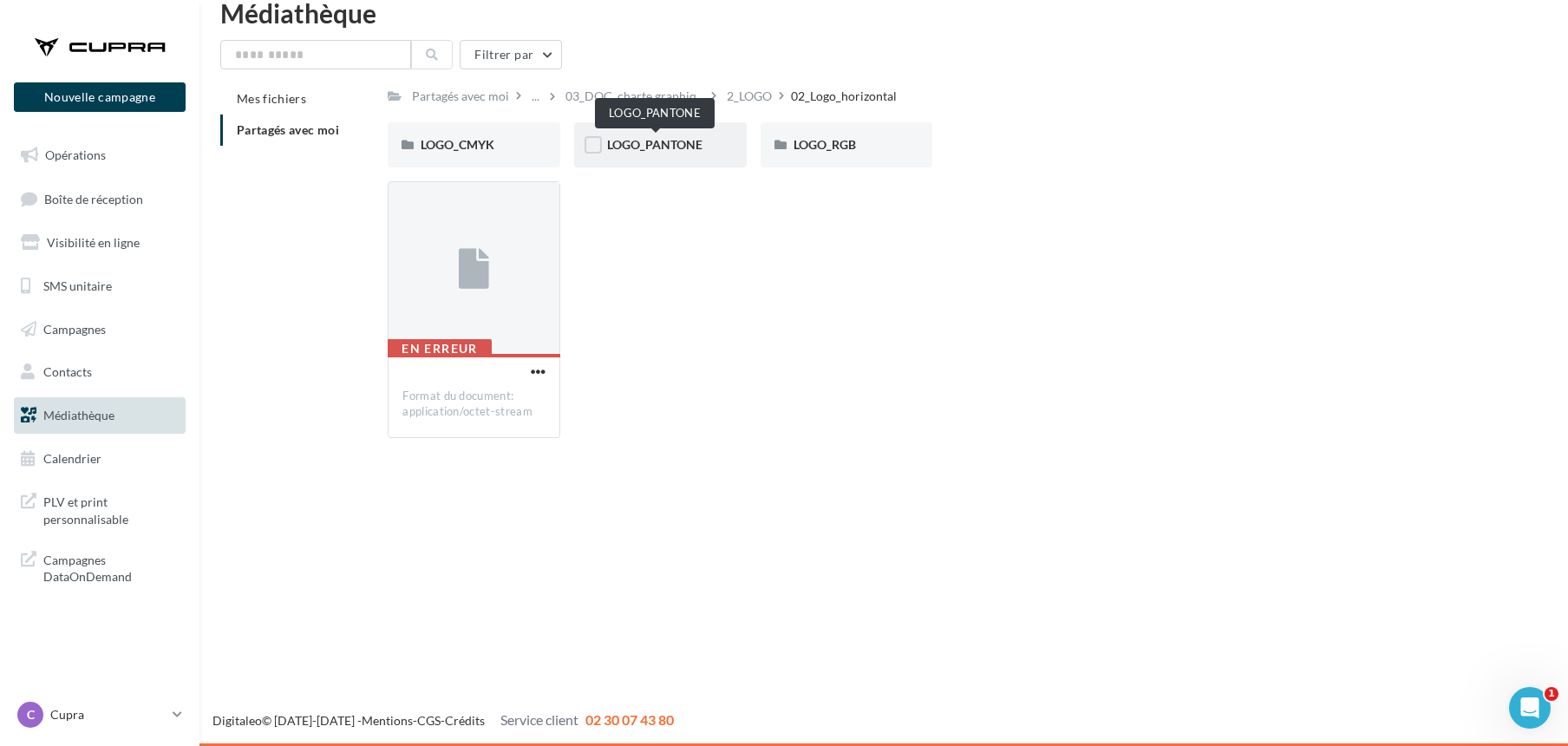
click at [621, 144] on span "LOGO_PANTONE" at bounding box center [655, 144] width 96 height 15
click at [806, 139] on span "PITCH BLACK" at bounding box center [832, 144] width 77 height 15
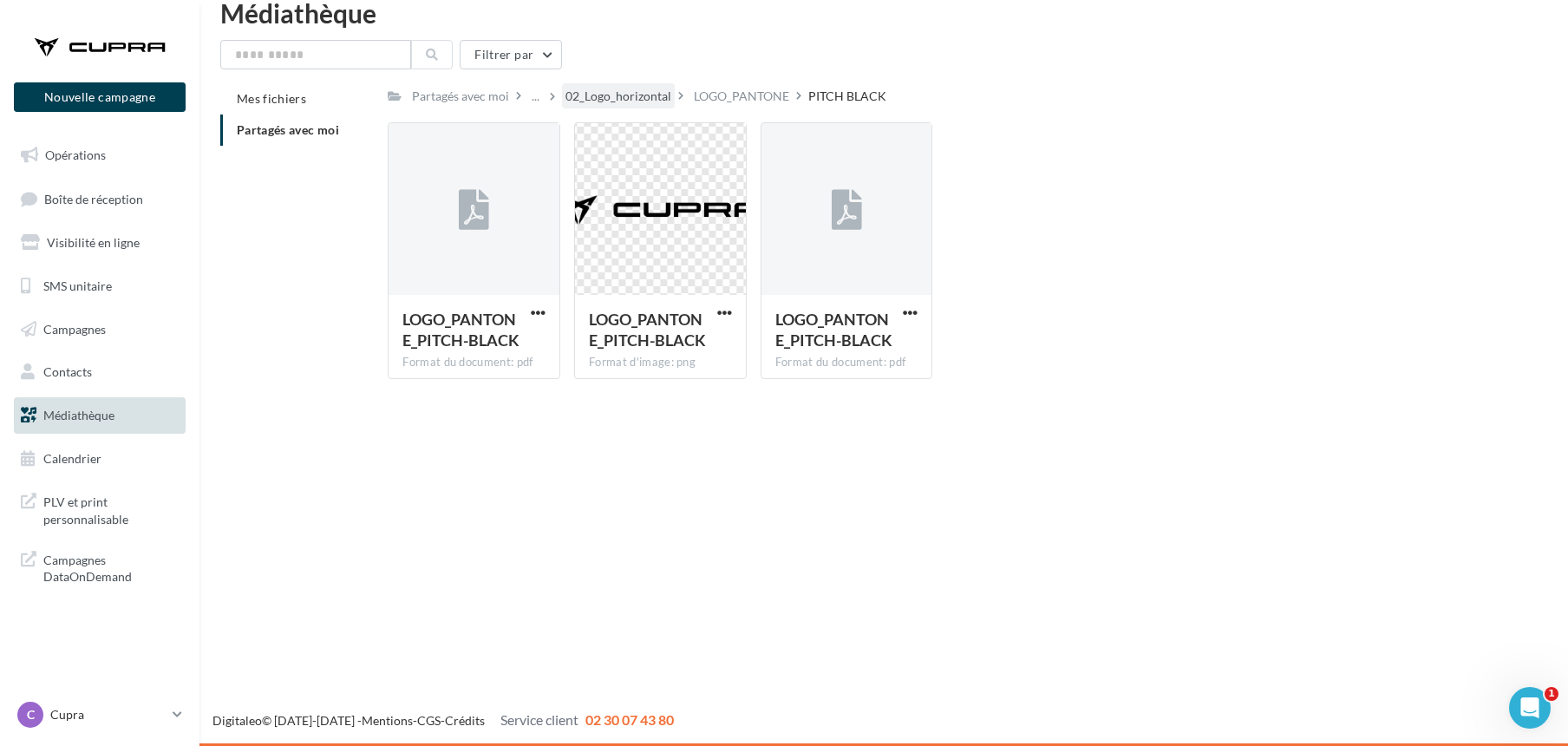
click at [585, 85] on div "02_Logo_horizontal" at bounding box center [619, 97] width 112 height 26
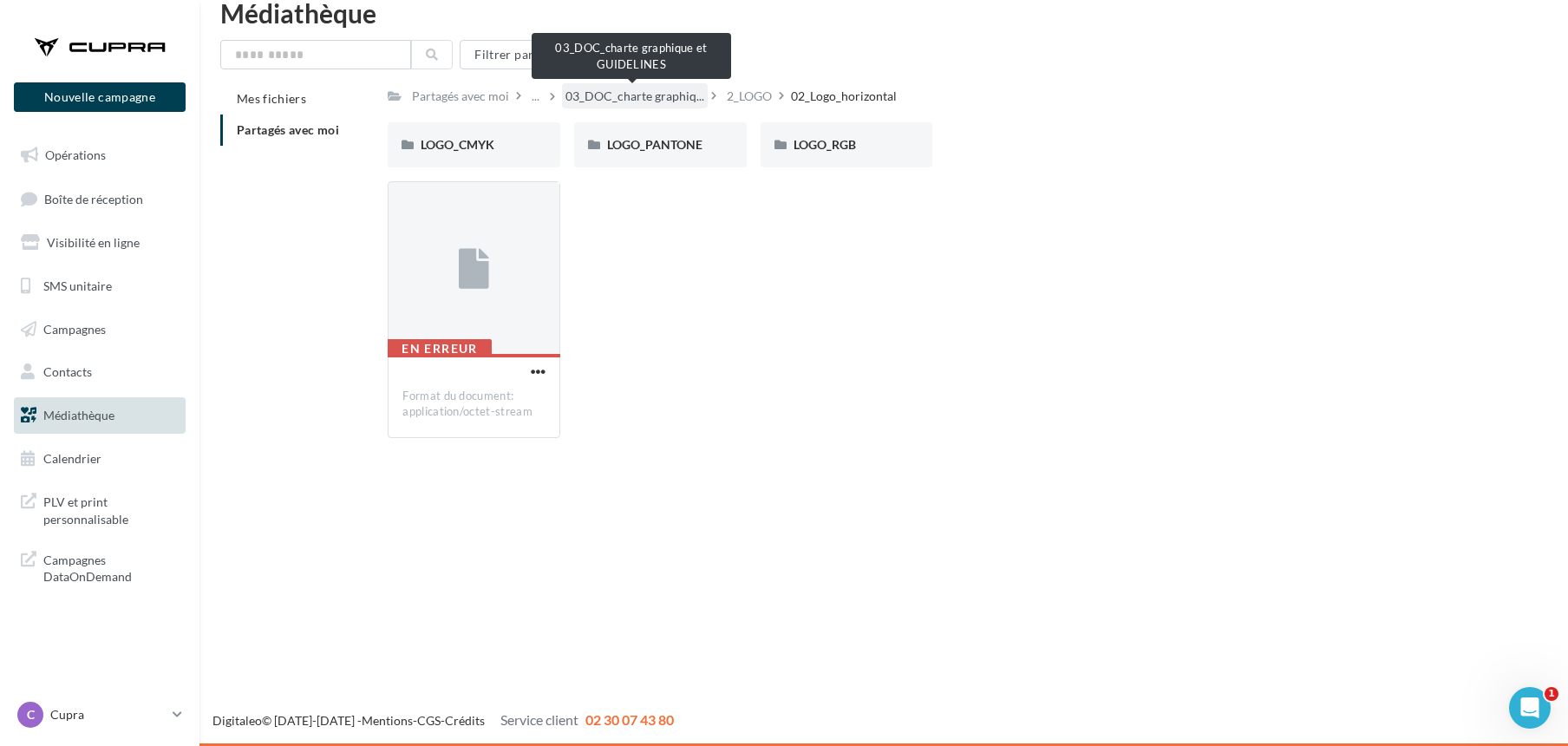
click at [598, 101] on span "03_DOC_charte graphiq..." at bounding box center [634, 97] width 139 height 18
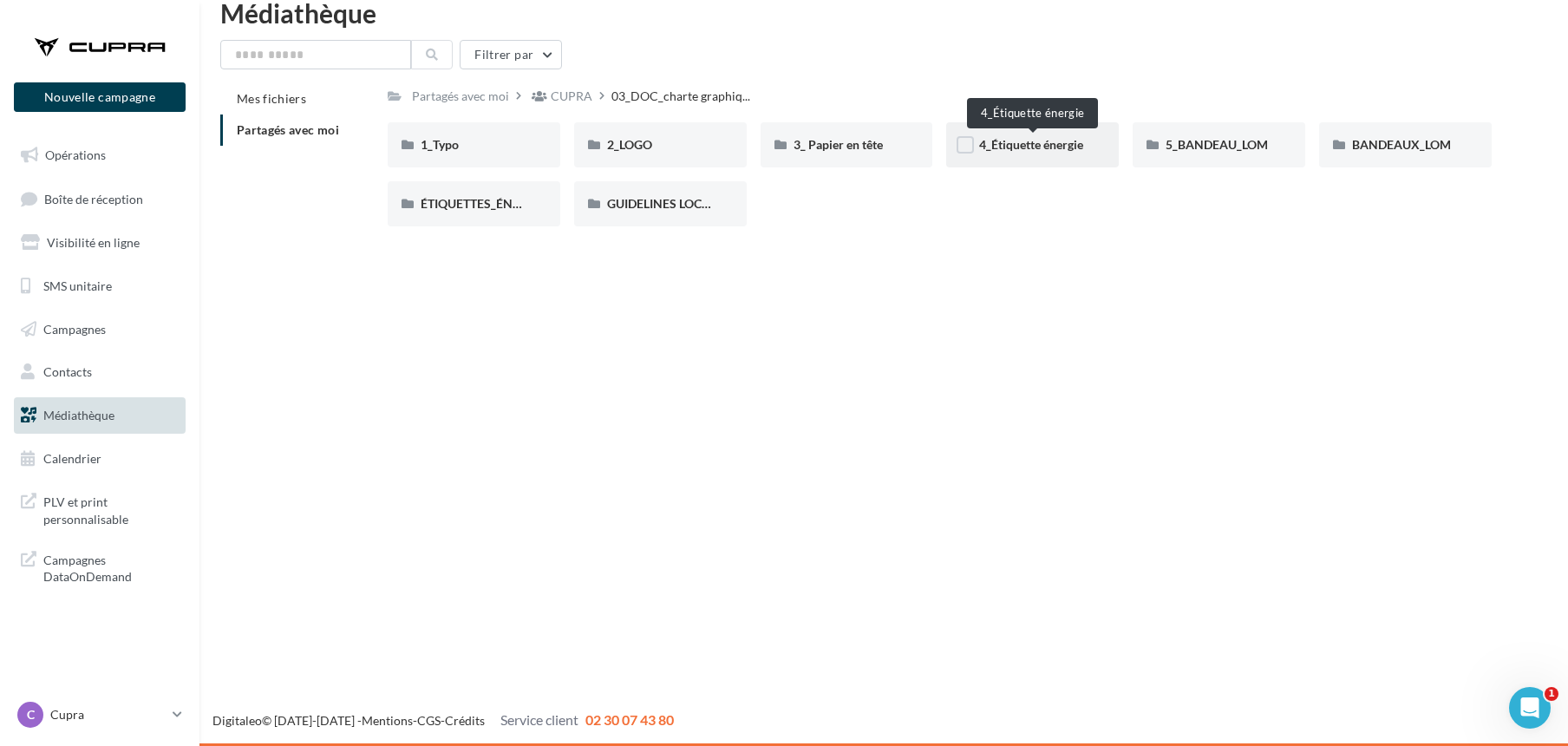
click at [994, 149] on span "4_Étiquette énergie" at bounding box center [1031, 144] width 104 height 15
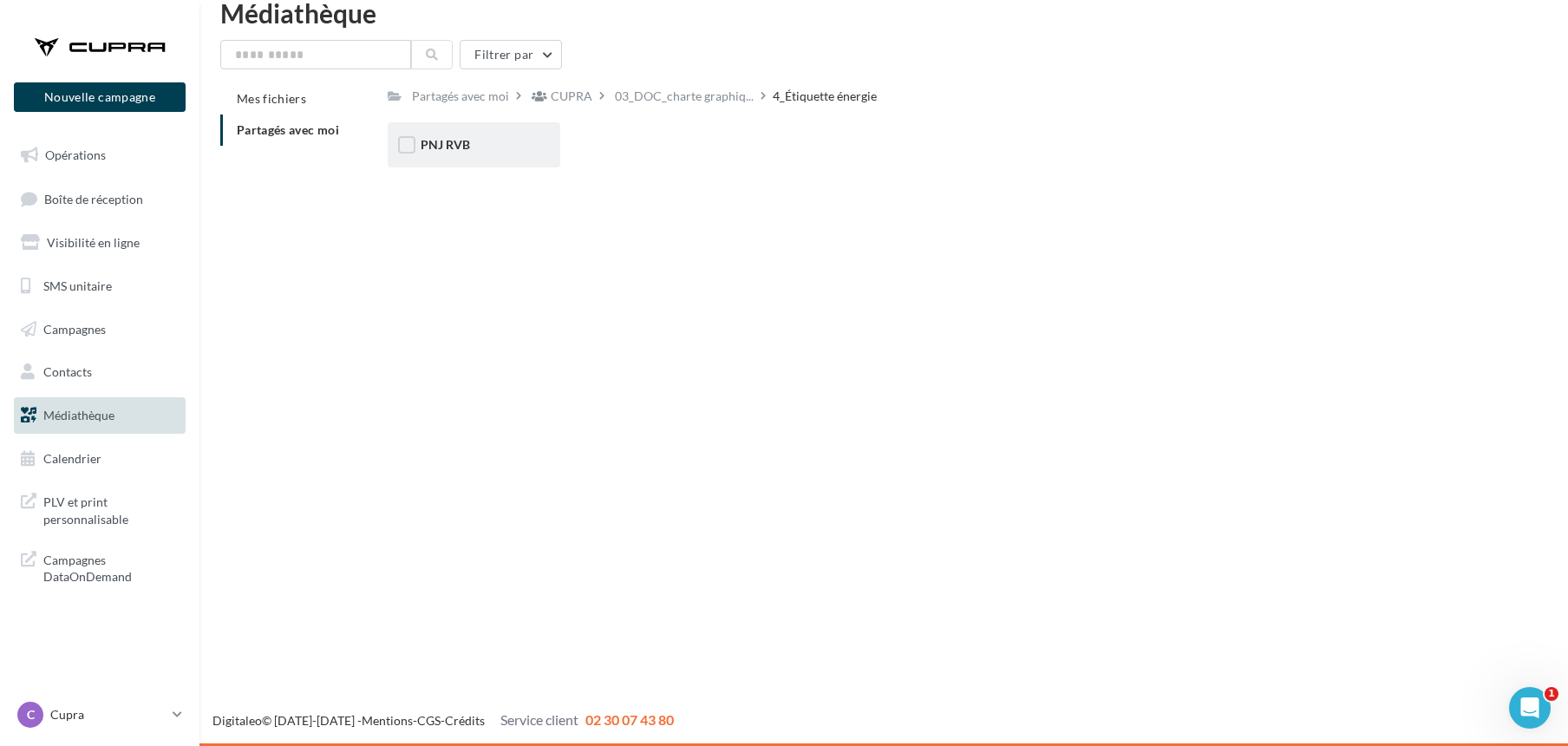
click at [451, 133] on div "PNJ RVB" at bounding box center [474, 145] width 172 height 45
click at [444, 146] on span "PNJ RVB" at bounding box center [445, 144] width 49 height 15
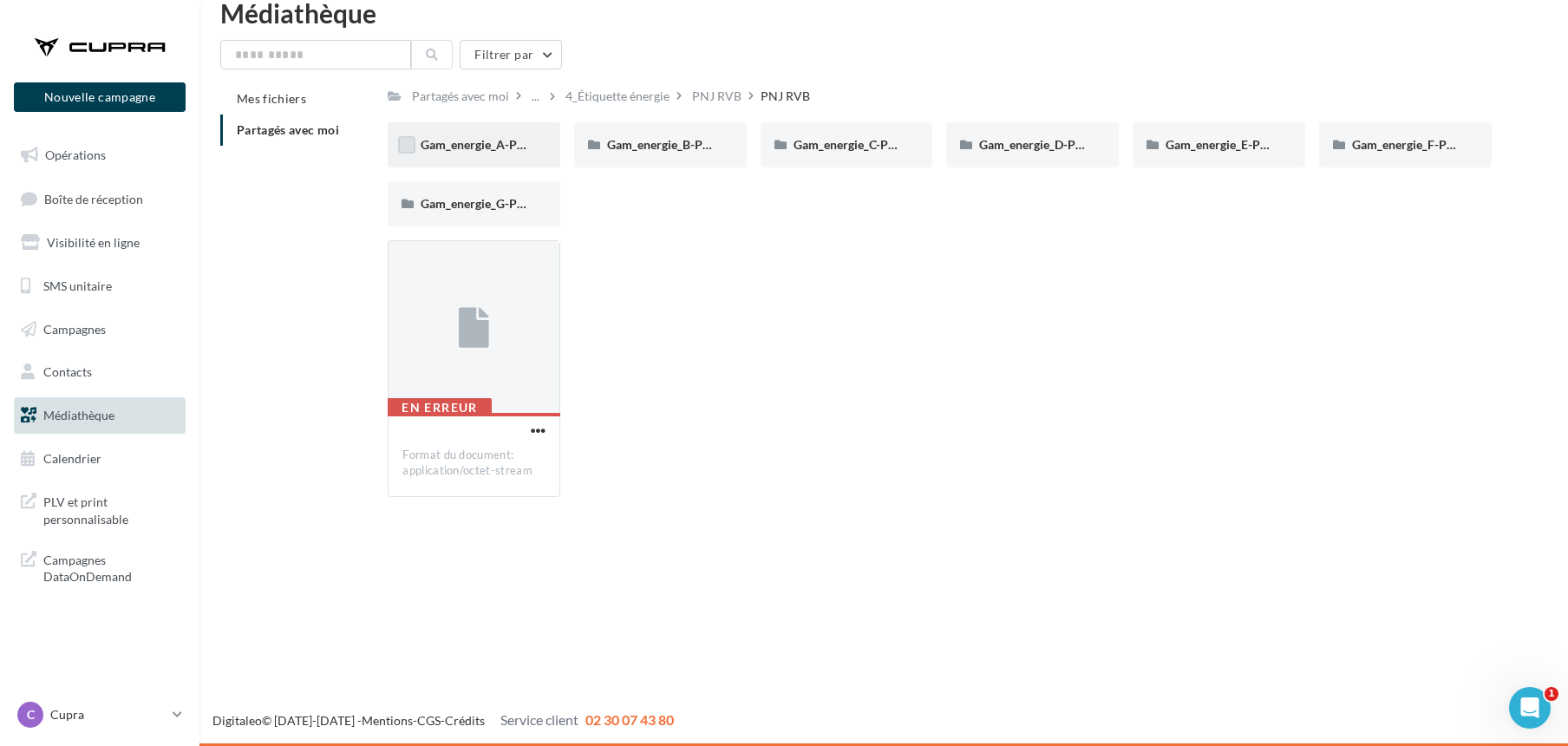
click at [411, 147] on label at bounding box center [407, 145] width 18 height 18
click at [592, 142] on label at bounding box center [594, 145] width 18 height 18
click at [775, 142] on label at bounding box center [780, 145] width 18 height 18
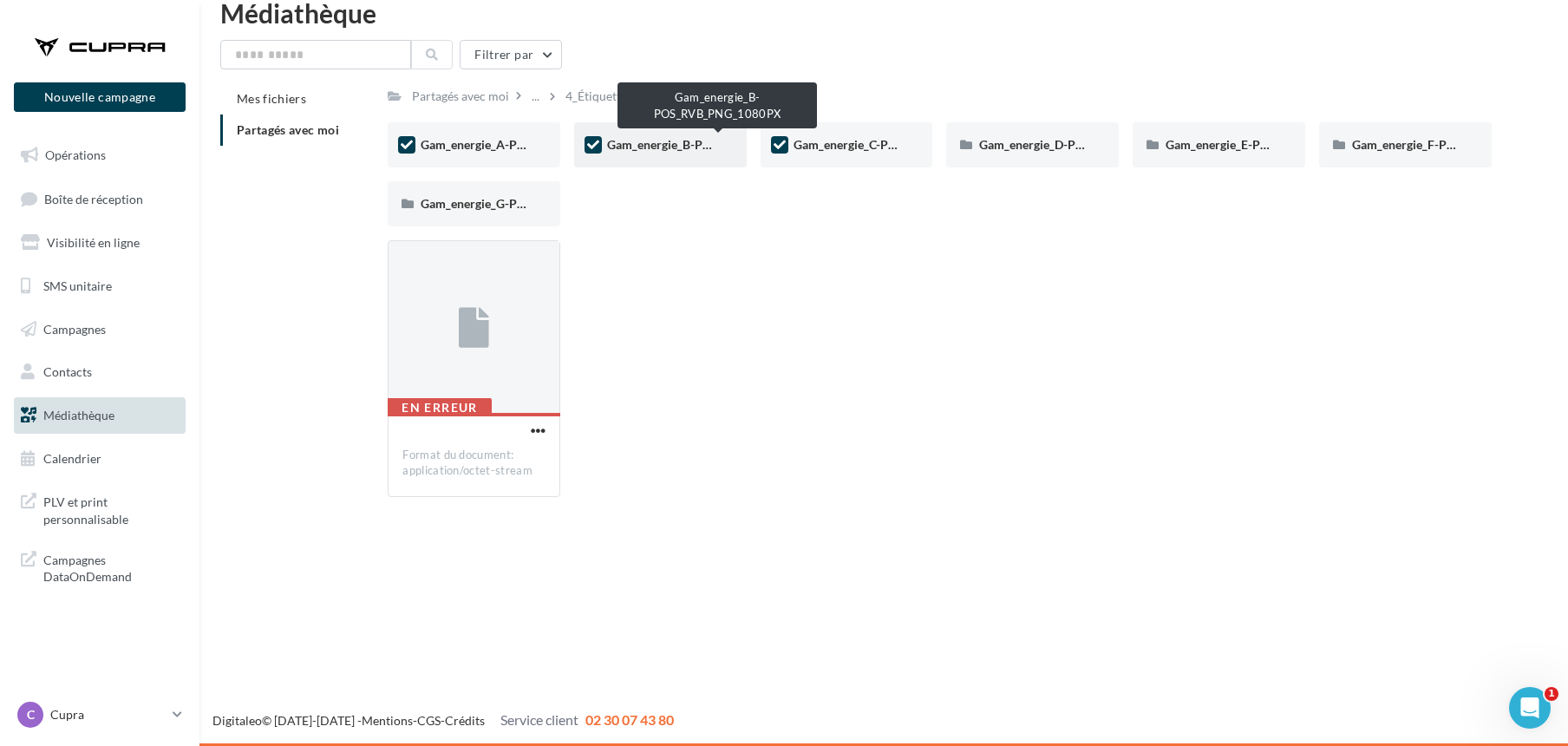
click at [618, 148] on span "Gam_energie_B-POS_RVB_PNG_1080PX" at bounding box center [718, 144] width 222 height 15
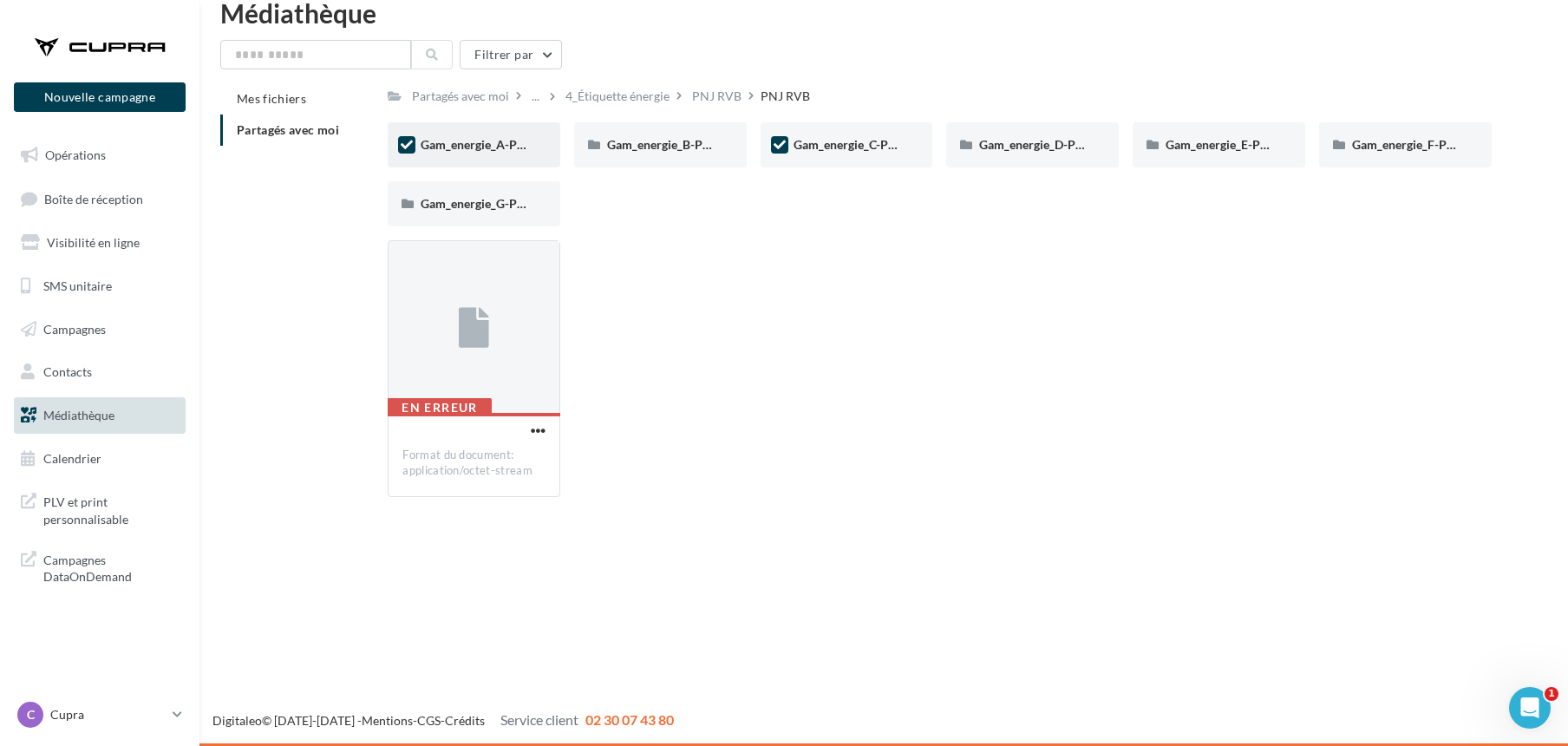
click at [414, 148] on label at bounding box center [407, 145] width 18 height 18
click at [767, 144] on div "Gam_energie_C-POS_RVB_PNG_1080PX" at bounding box center [846, 145] width 172 height 45
click at [650, 96] on div "4_Étiquette énergie" at bounding box center [618, 97] width 104 height 18
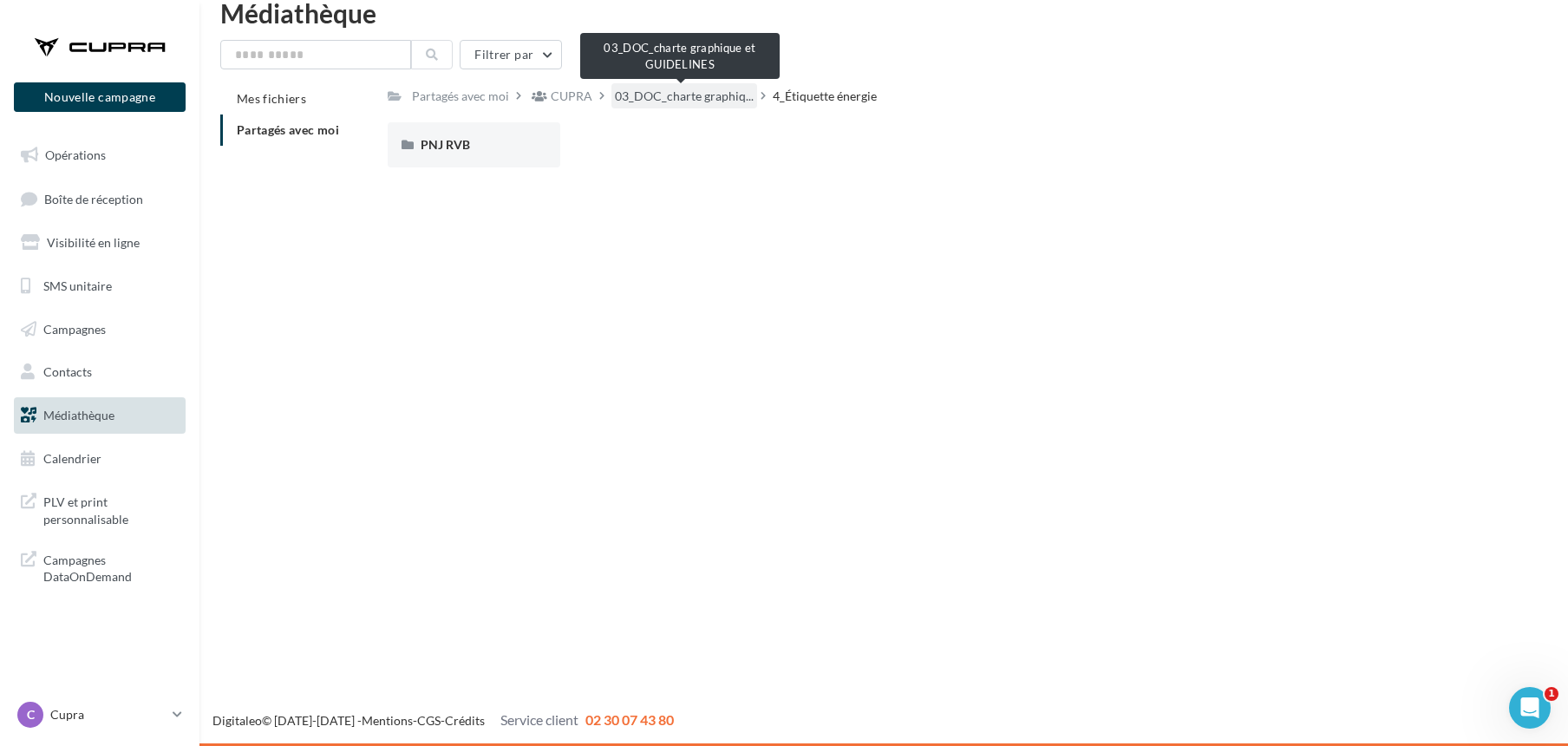
click at [687, 99] on span "03_DOC_charte graphiq..." at bounding box center [684, 97] width 139 height 18
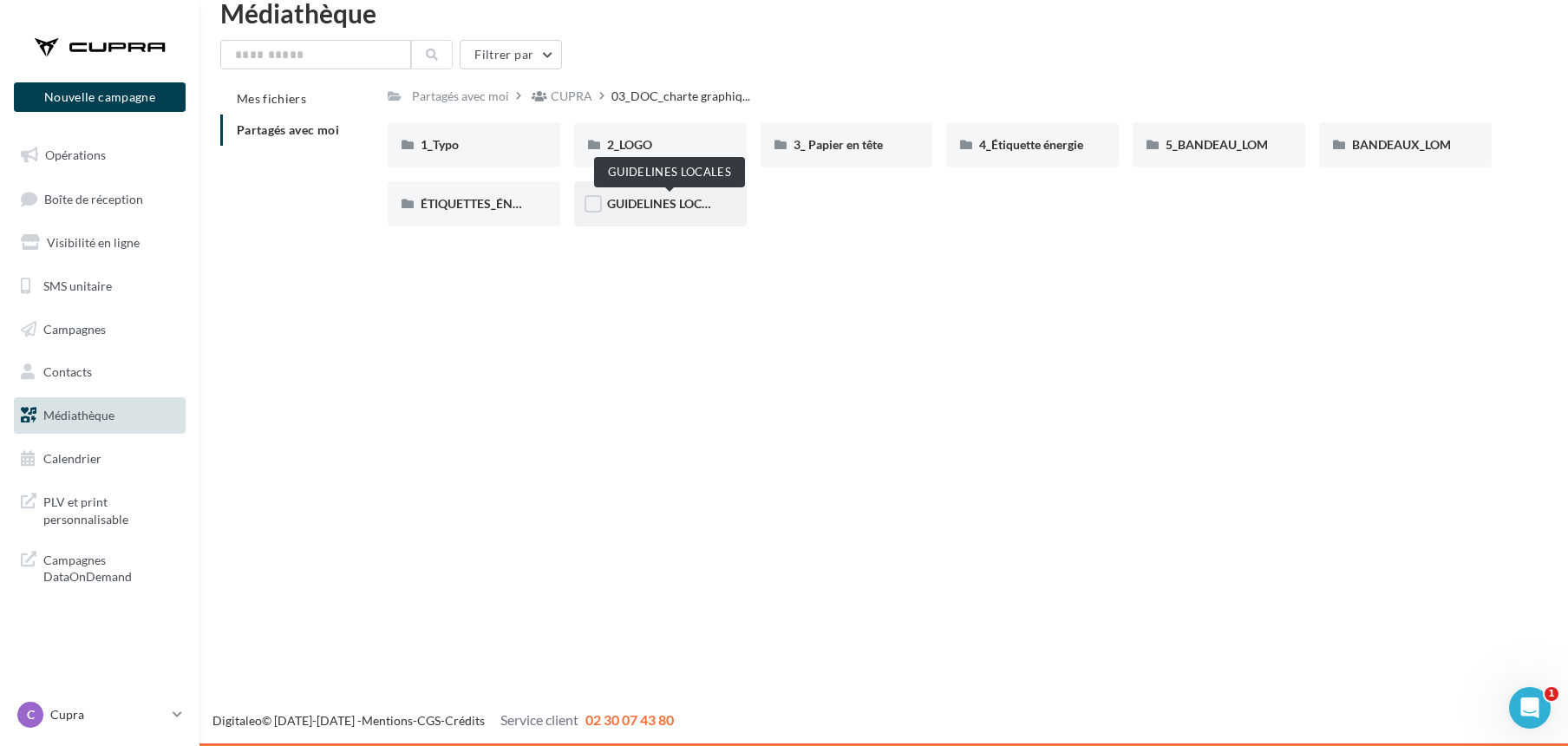
click at [642, 198] on span "GUIDELINES LOCALES" at bounding box center [669, 203] width 123 height 15
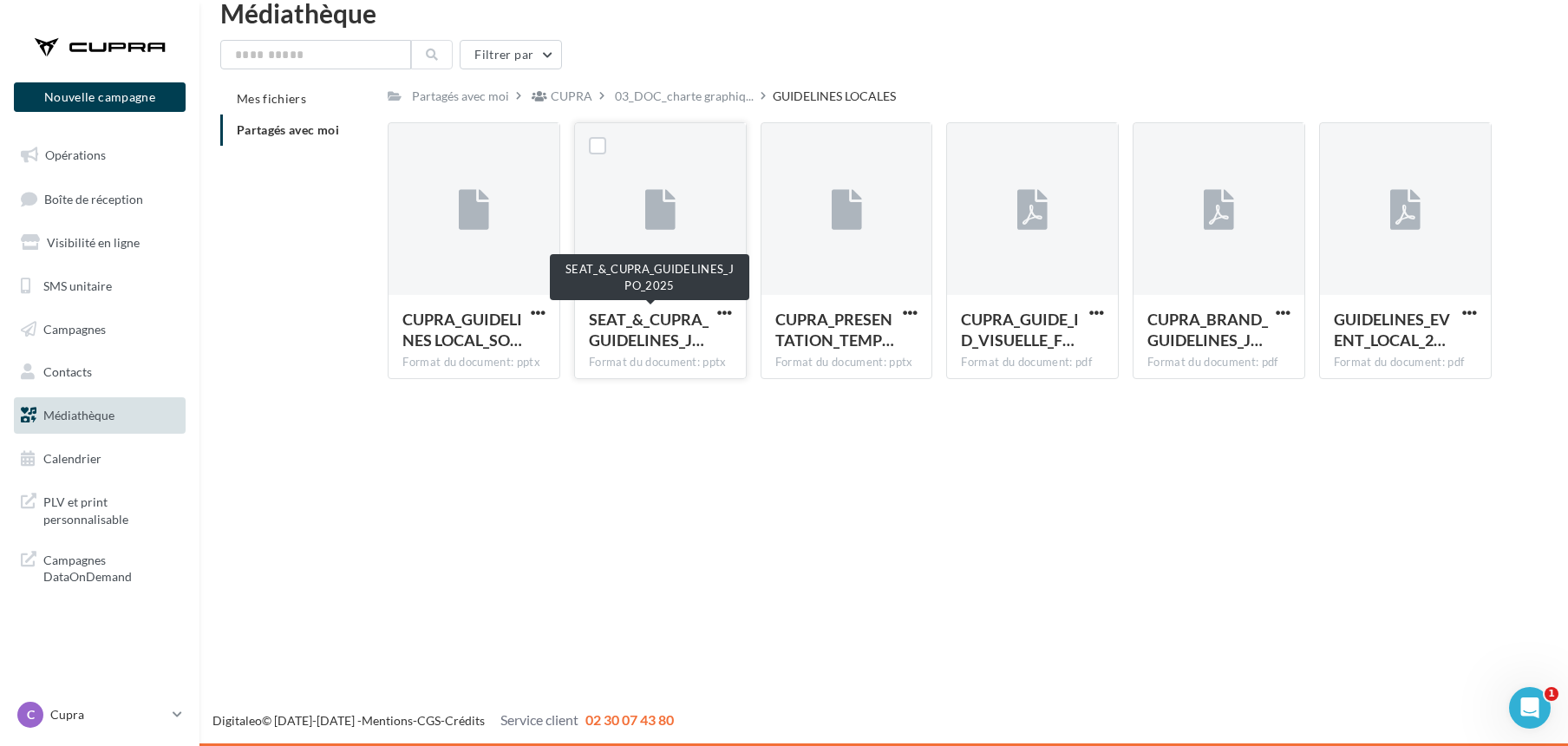
click at [677, 324] on span "SEAT_&_CUPRA_GUIDELINES_J…" at bounding box center [649, 329] width 120 height 40
click at [714, 312] on button "button" at bounding box center [725, 314] width 22 height 18
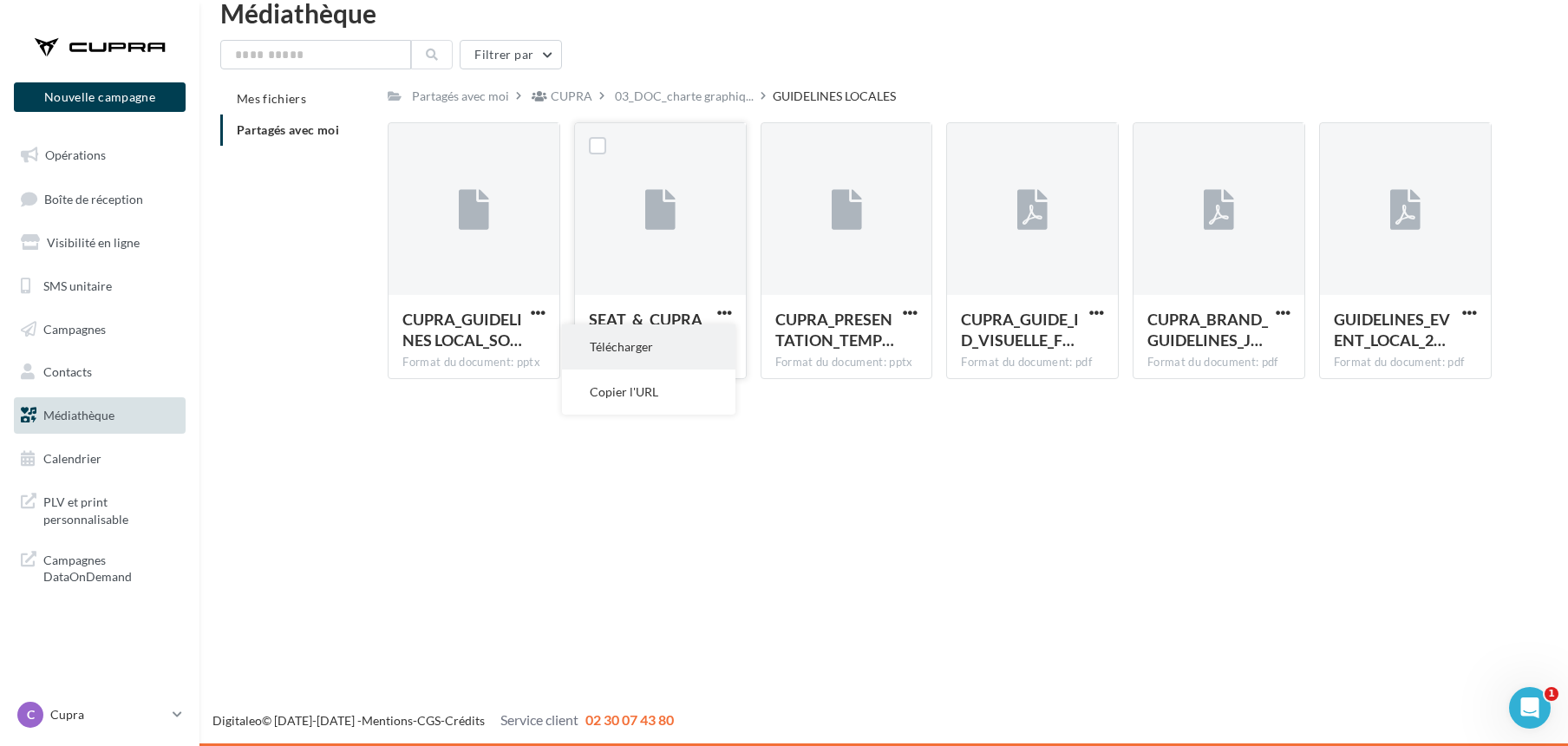
click at [670, 335] on button "Télécharger" at bounding box center [649, 347] width 173 height 45
click at [1097, 309] on span "button" at bounding box center [1096, 312] width 15 height 15
click at [969, 351] on button "Télécharger" at bounding box center [1021, 347] width 173 height 45
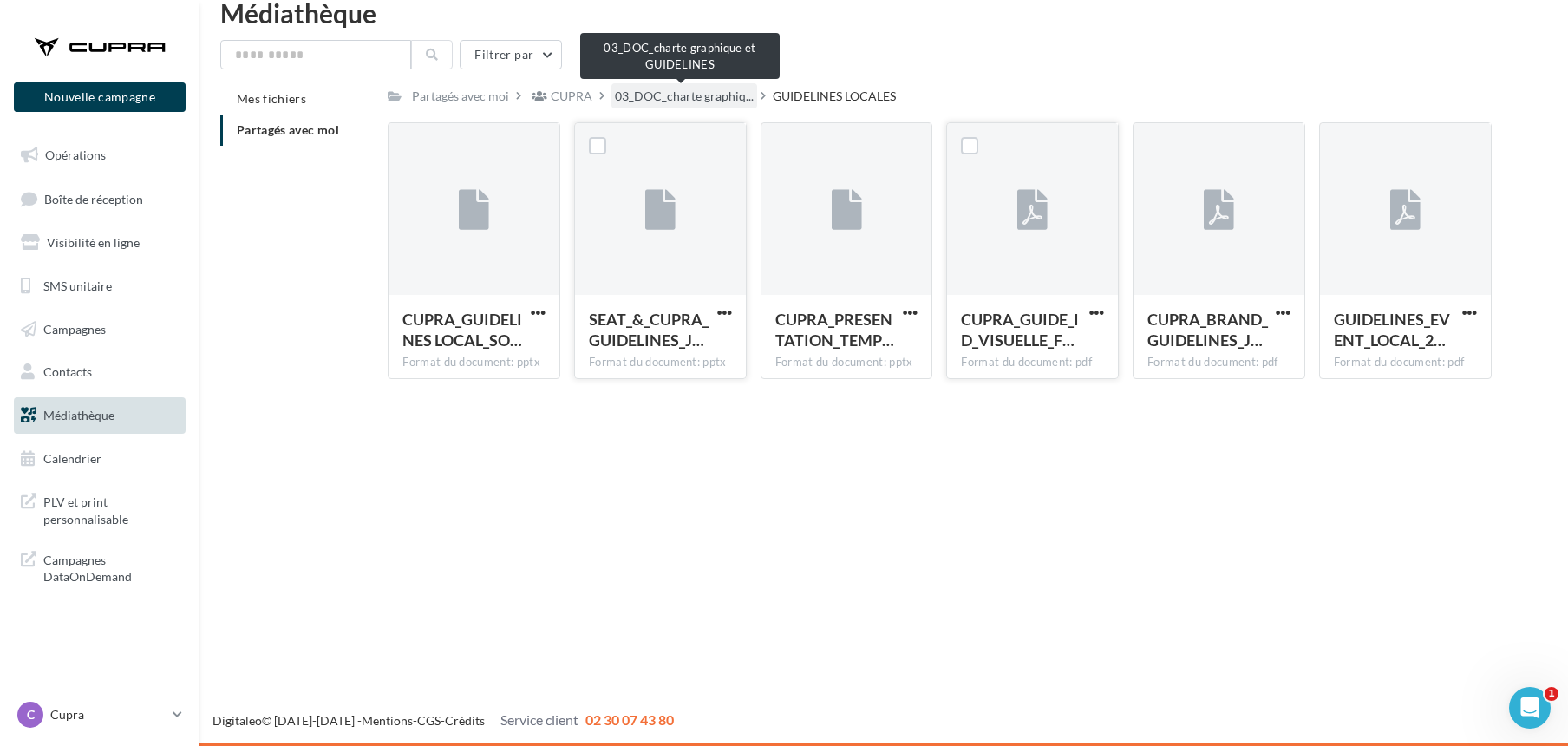
click at [672, 95] on span "03_DOC_charte graphiq..." at bounding box center [684, 97] width 139 height 18
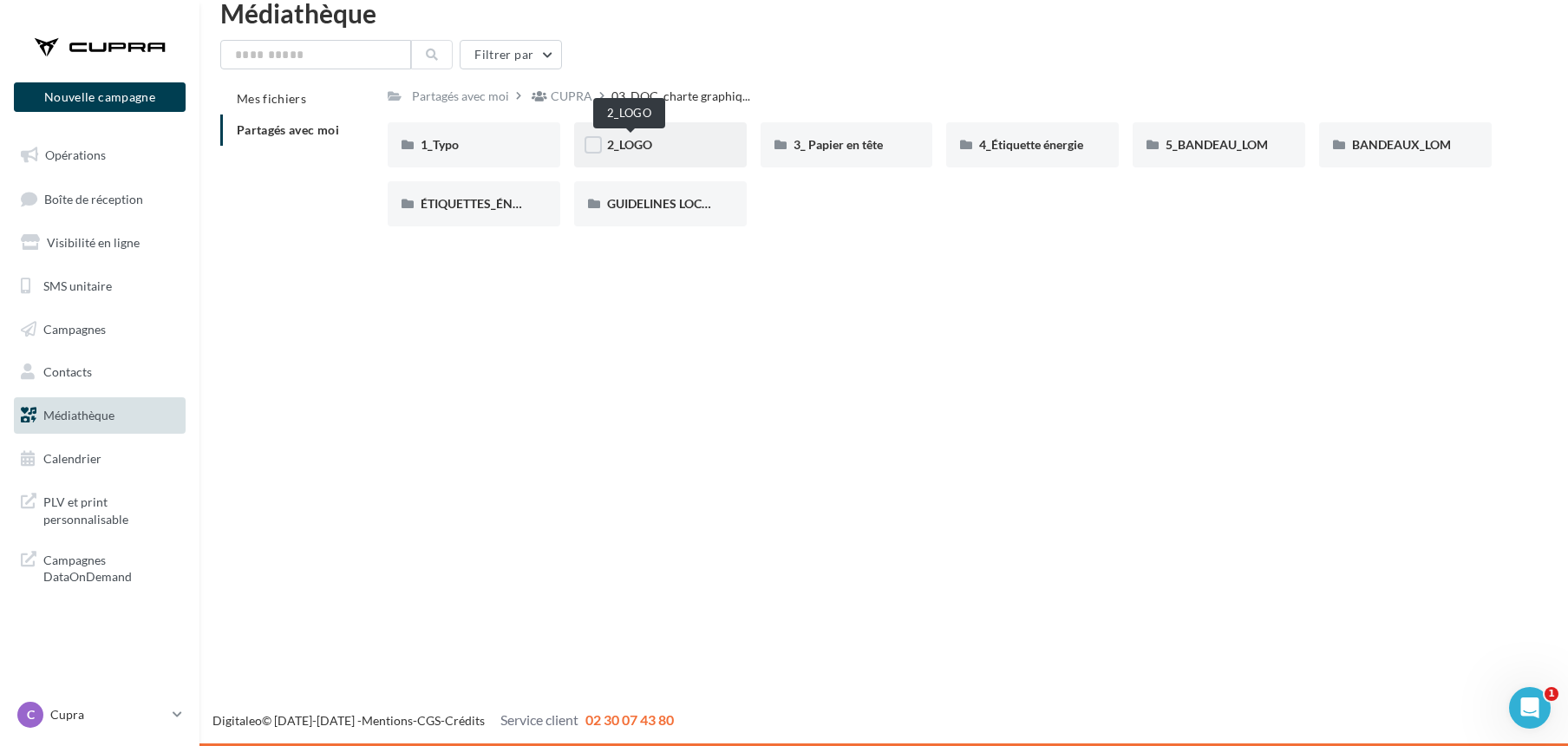
click at [636, 137] on span "2_LOGO" at bounding box center [630, 144] width 45 height 15
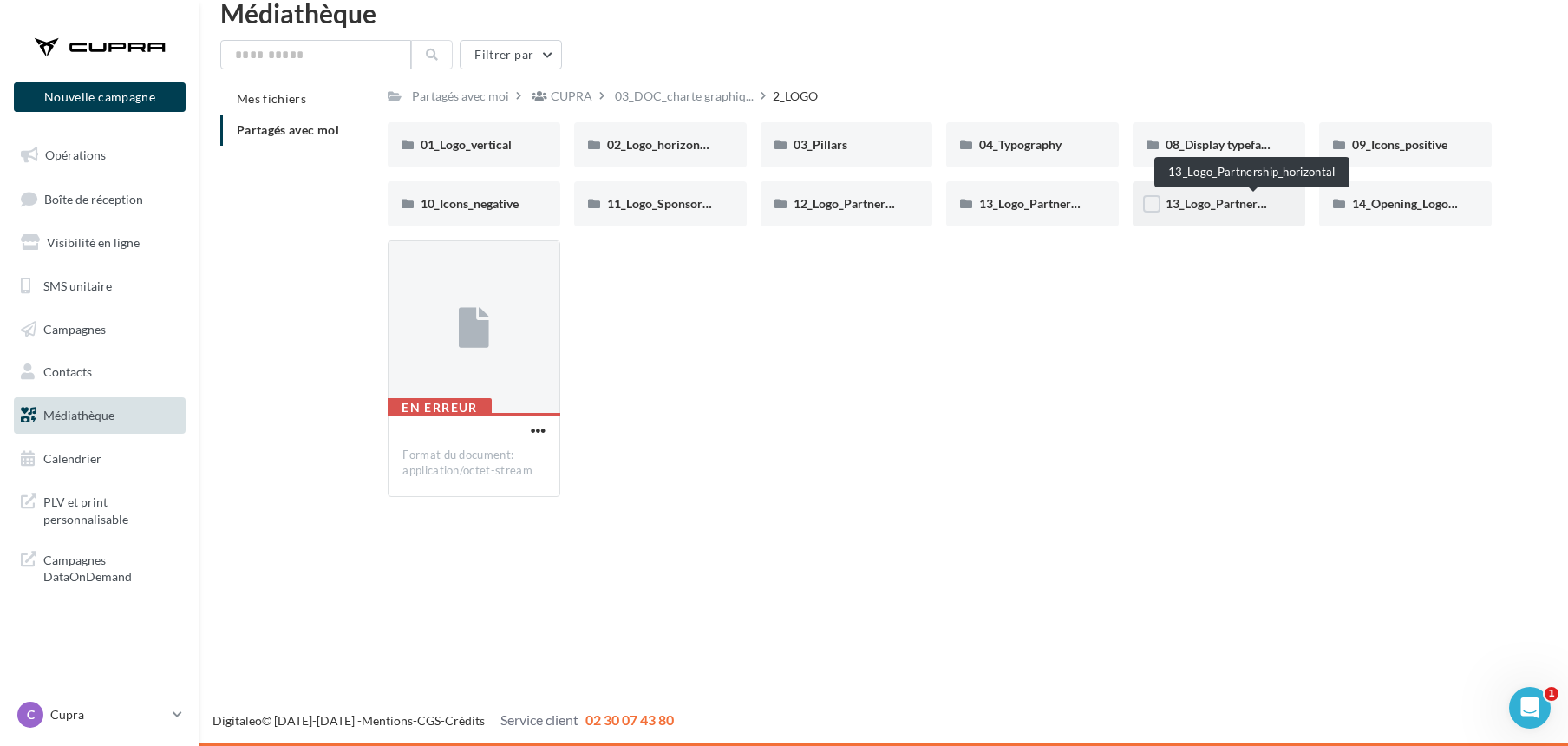
click at [1214, 202] on span "13_Logo_Partnership_horizontal" at bounding box center [1254, 203] width 176 height 15
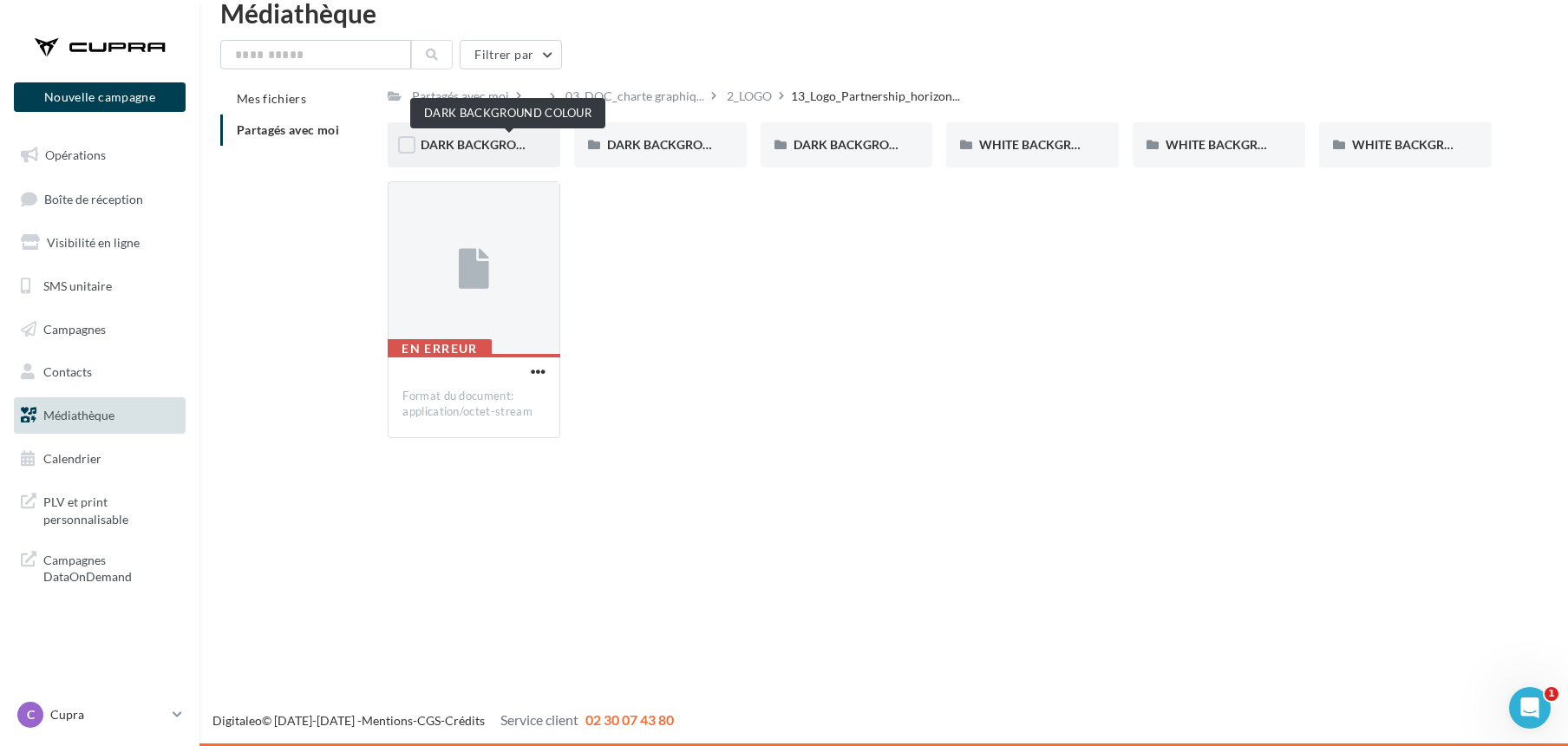
click at [486, 144] on span "DARK BACKGROUND COLOUR" at bounding box center [507, 144] width 173 height 15
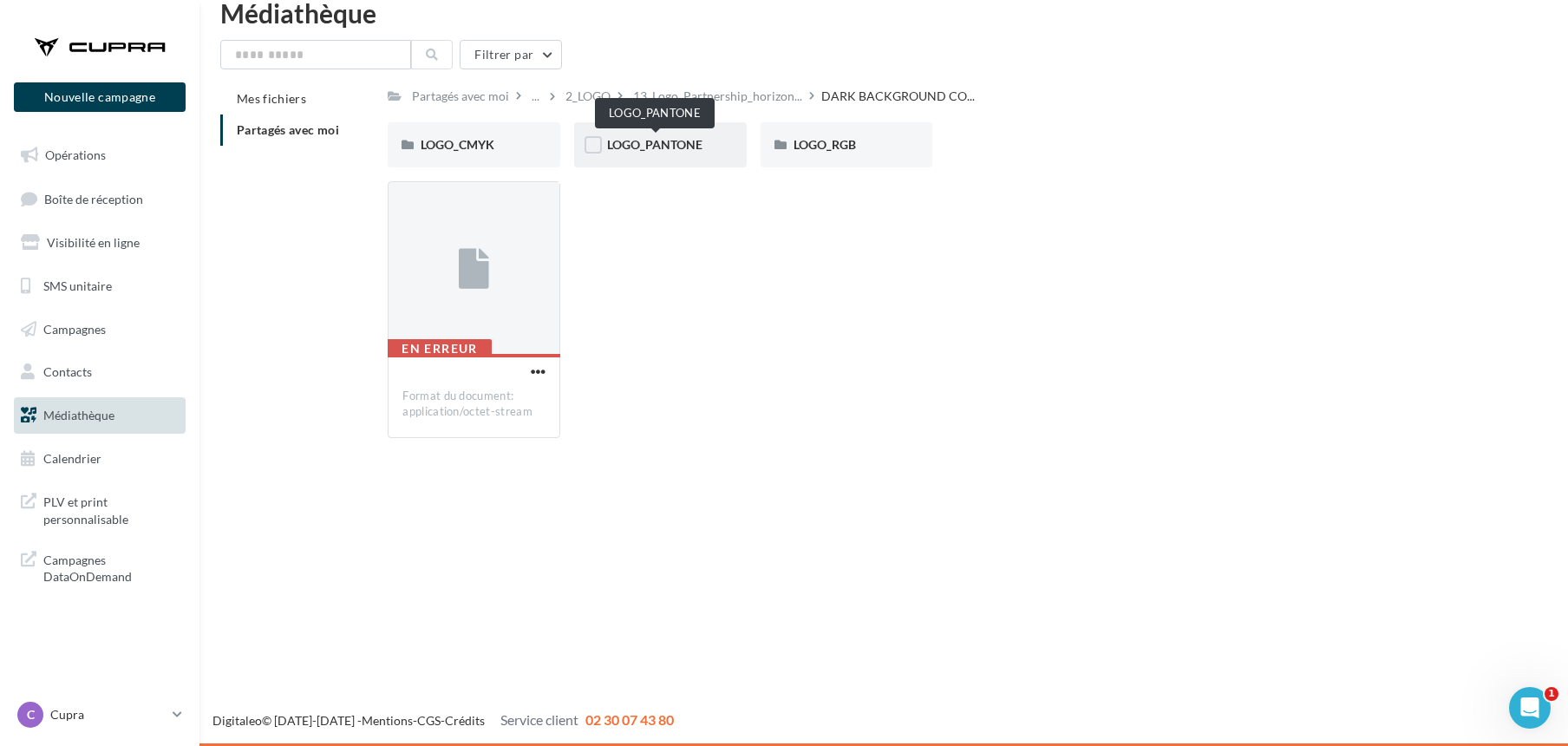
click at [638, 148] on span "LOGO_PANTONE" at bounding box center [655, 144] width 96 height 15
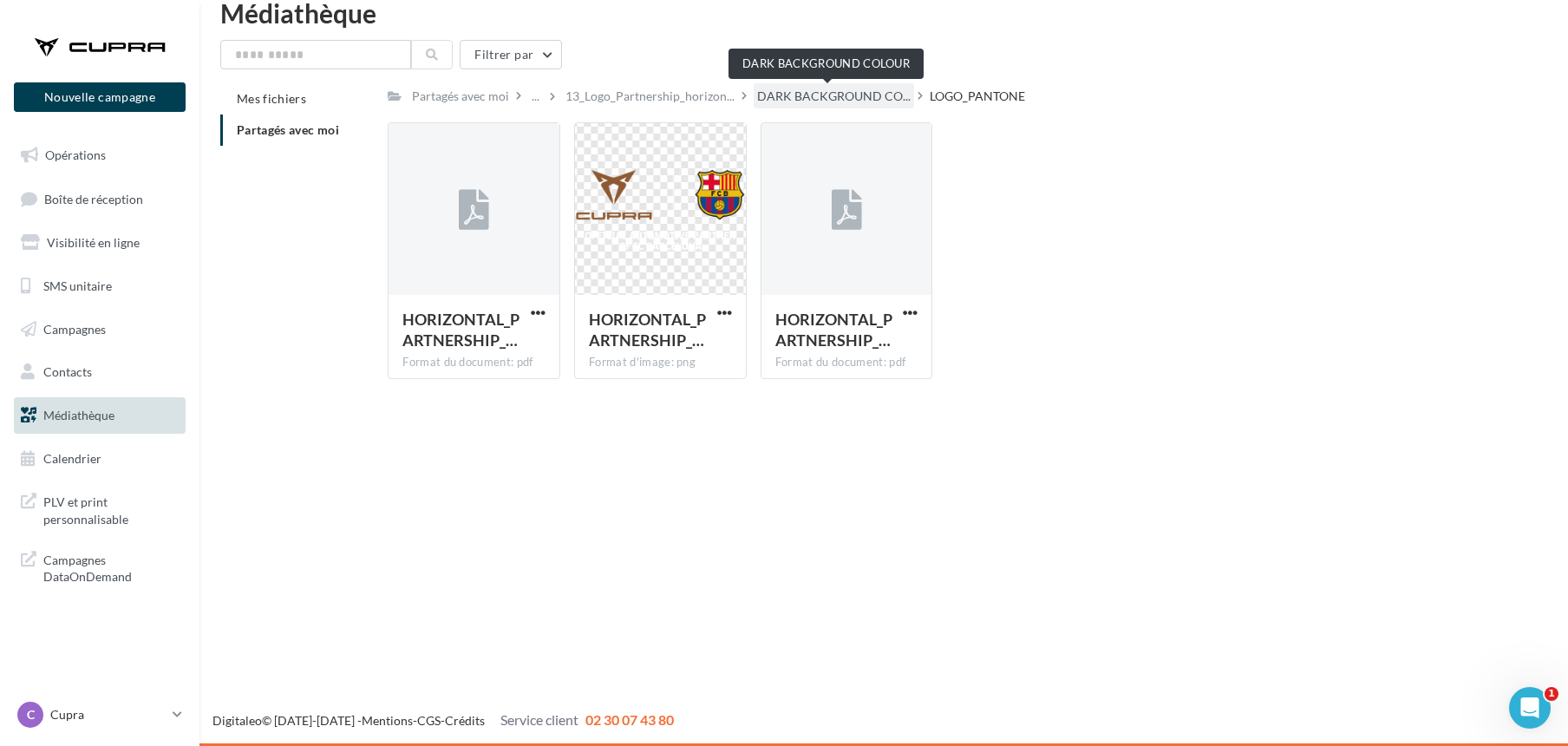
click at [757, 98] on span "DARK BACKGROUND CO..." at bounding box center [834, 97] width 154 height 18
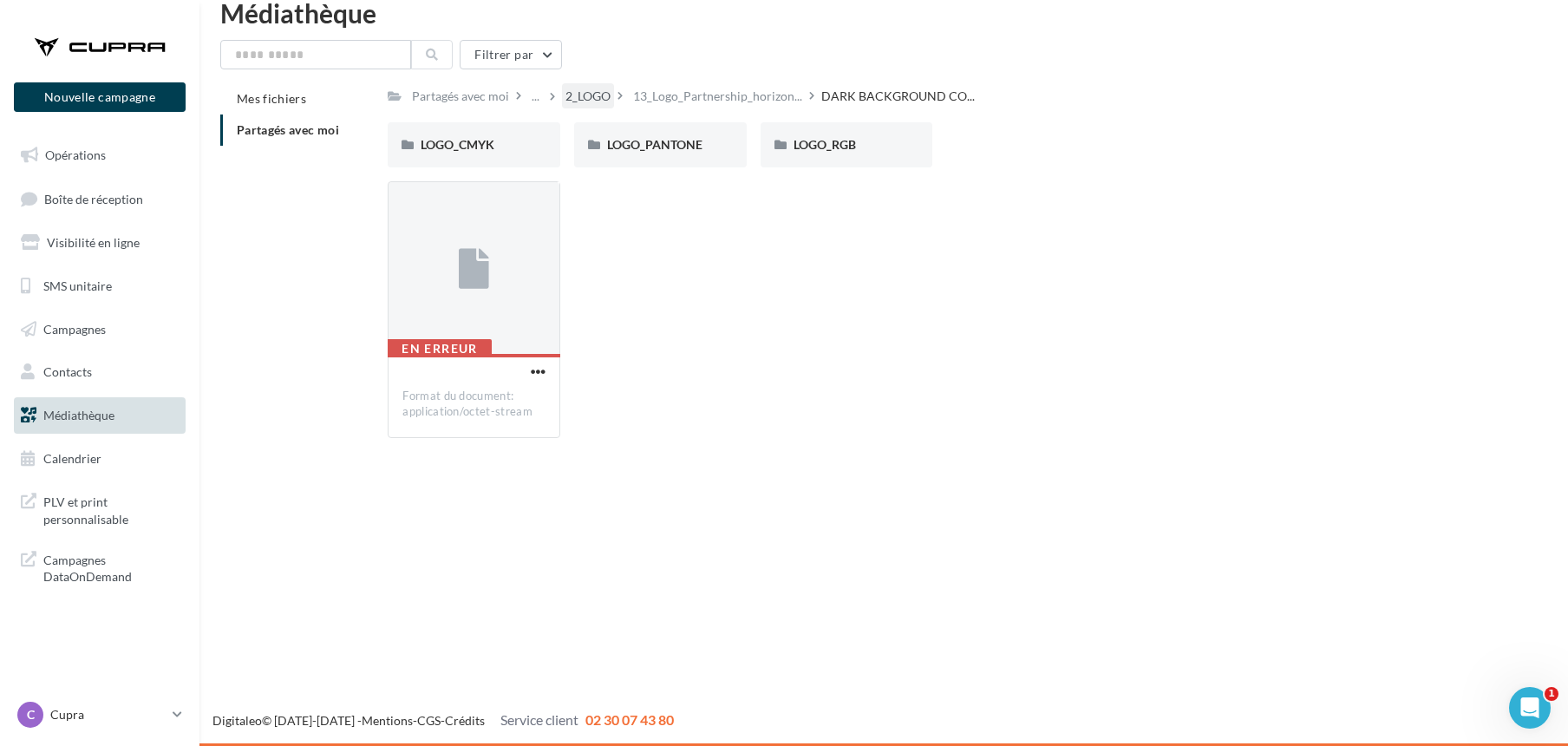
click at [590, 94] on div "2_LOGO" at bounding box center [588, 97] width 45 height 18
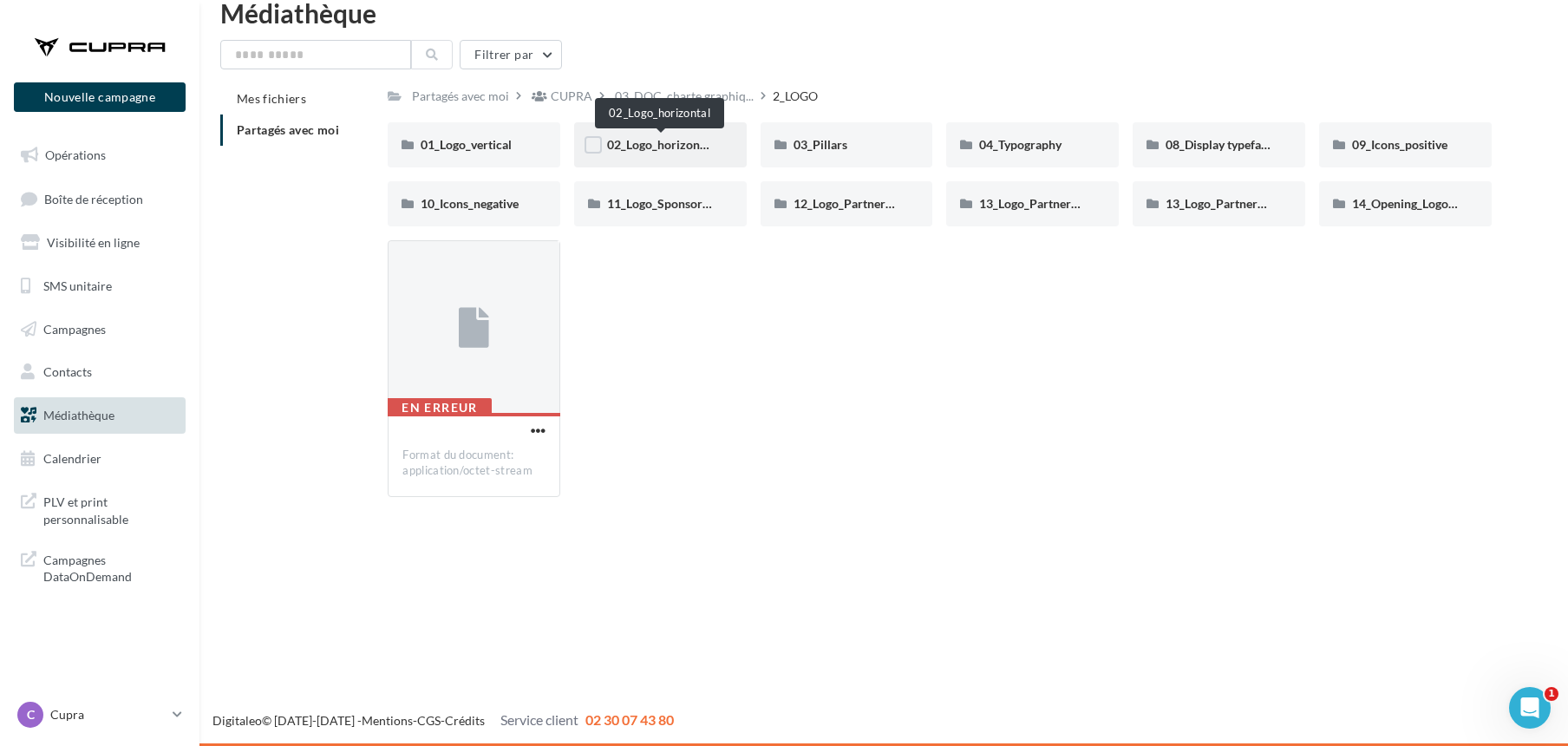
click at [646, 137] on span "02_Logo_horizontal" at bounding box center [661, 144] width 106 height 15
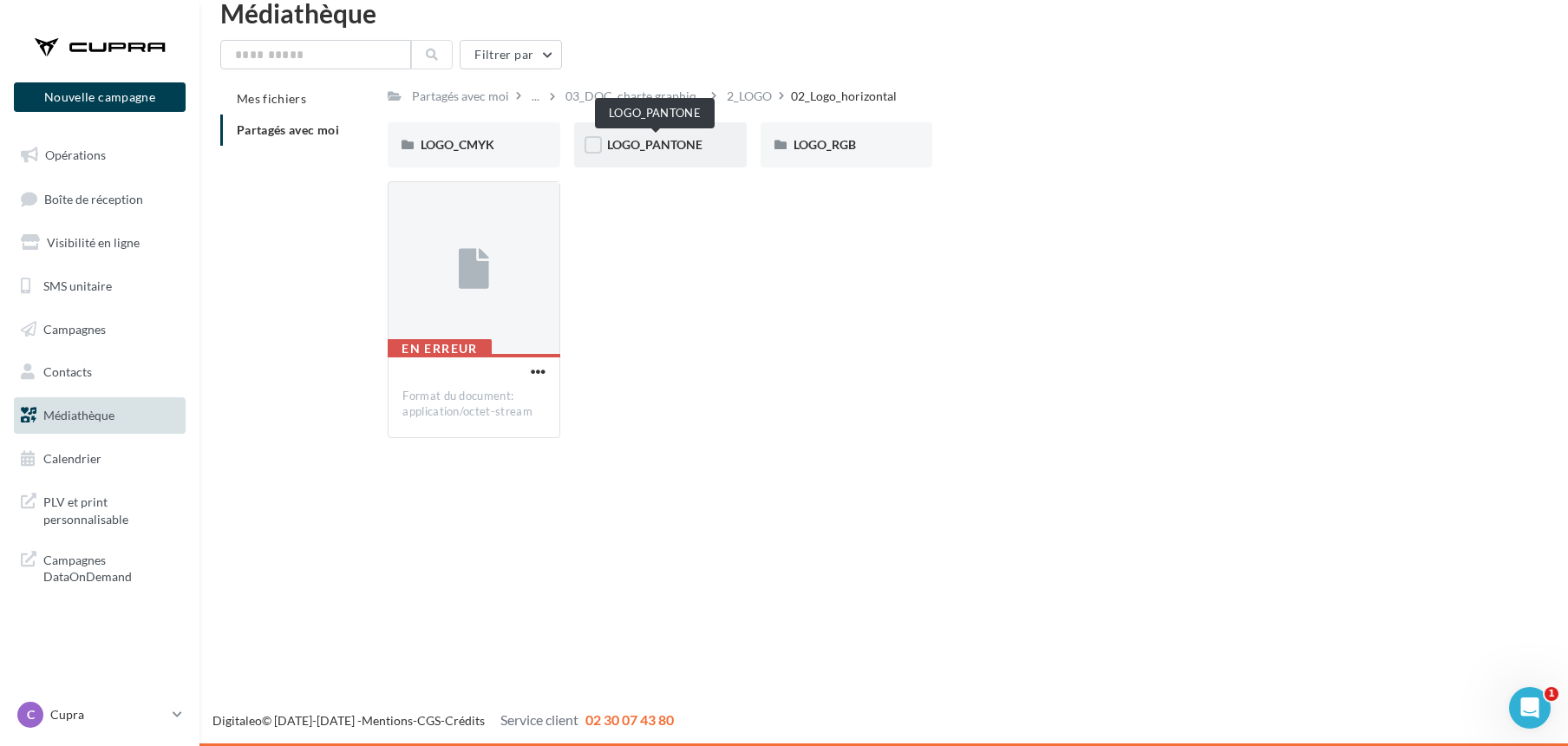
click at [650, 136] on div "LOGO_PANTONE" at bounding box center [661, 145] width 106 height 18
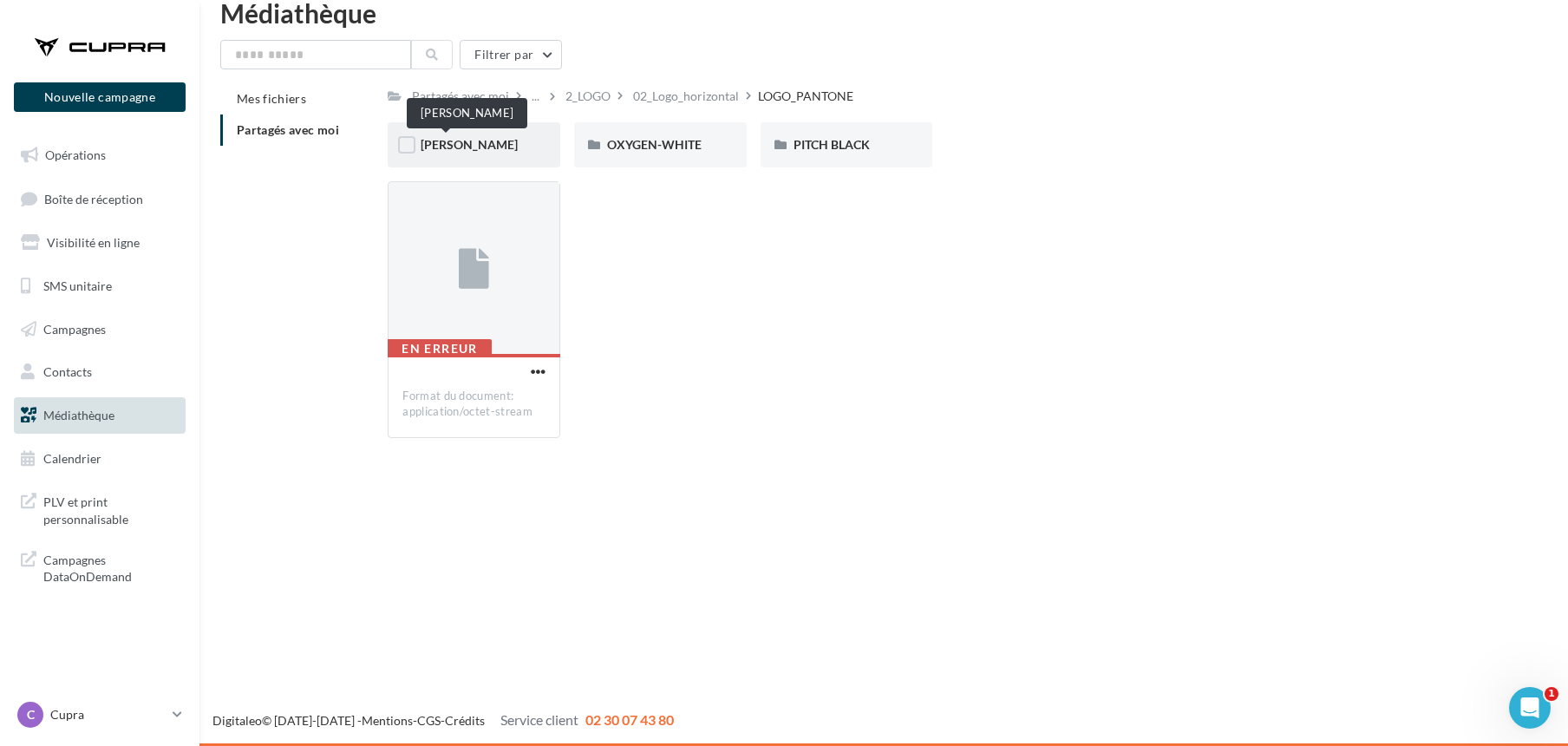
click at [469, 141] on span "[PERSON_NAME]" at bounding box center [469, 144] width 98 height 15
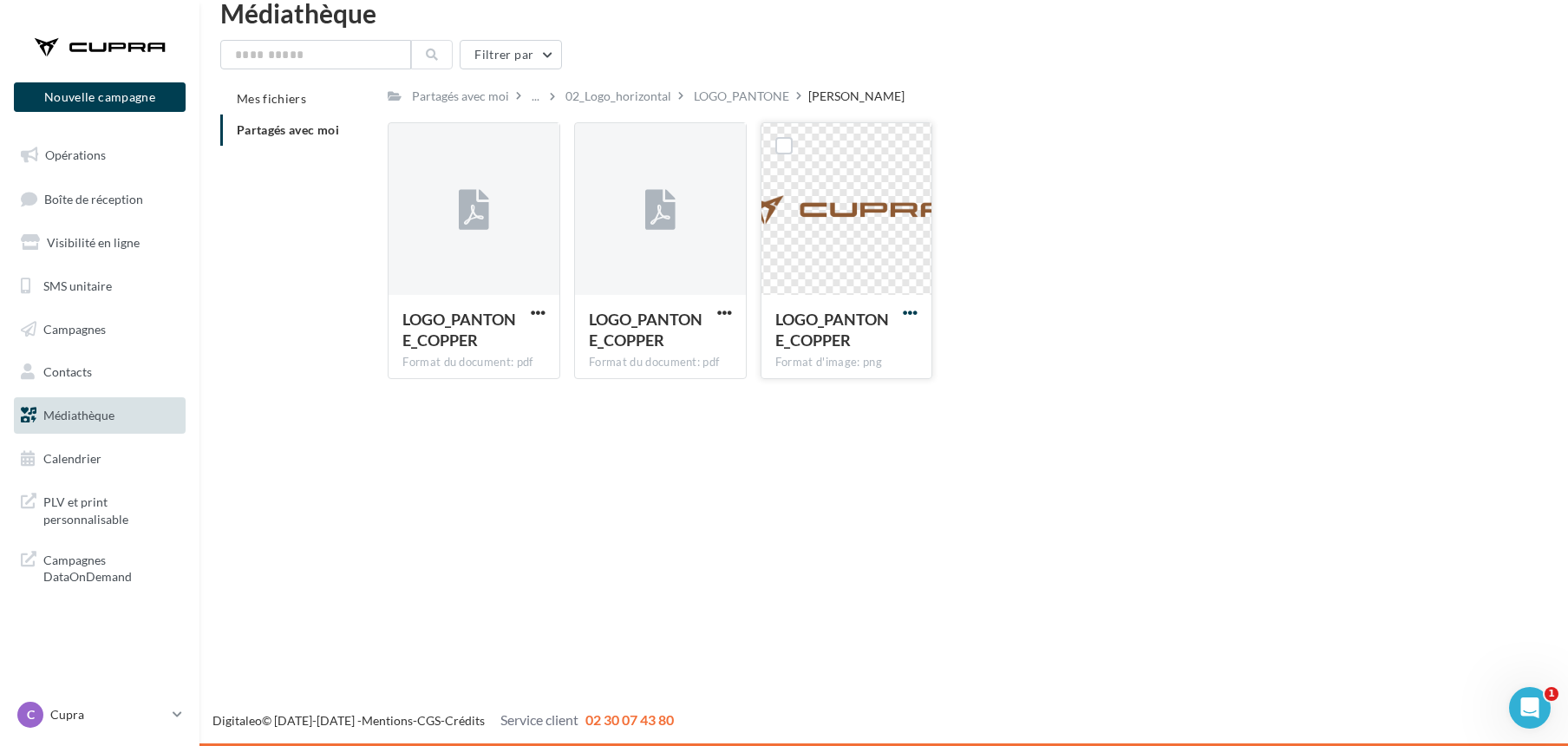
click at [913, 307] on span "button" at bounding box center [910, 312] width 15 height 15
click at [798, 346] on button "Télécharger" at bounding box center [834, 347] width 173 height 45
click at [702, 98] on div "LOGO_PANTONE" at bounding box center [742, 97] width 96 height 18
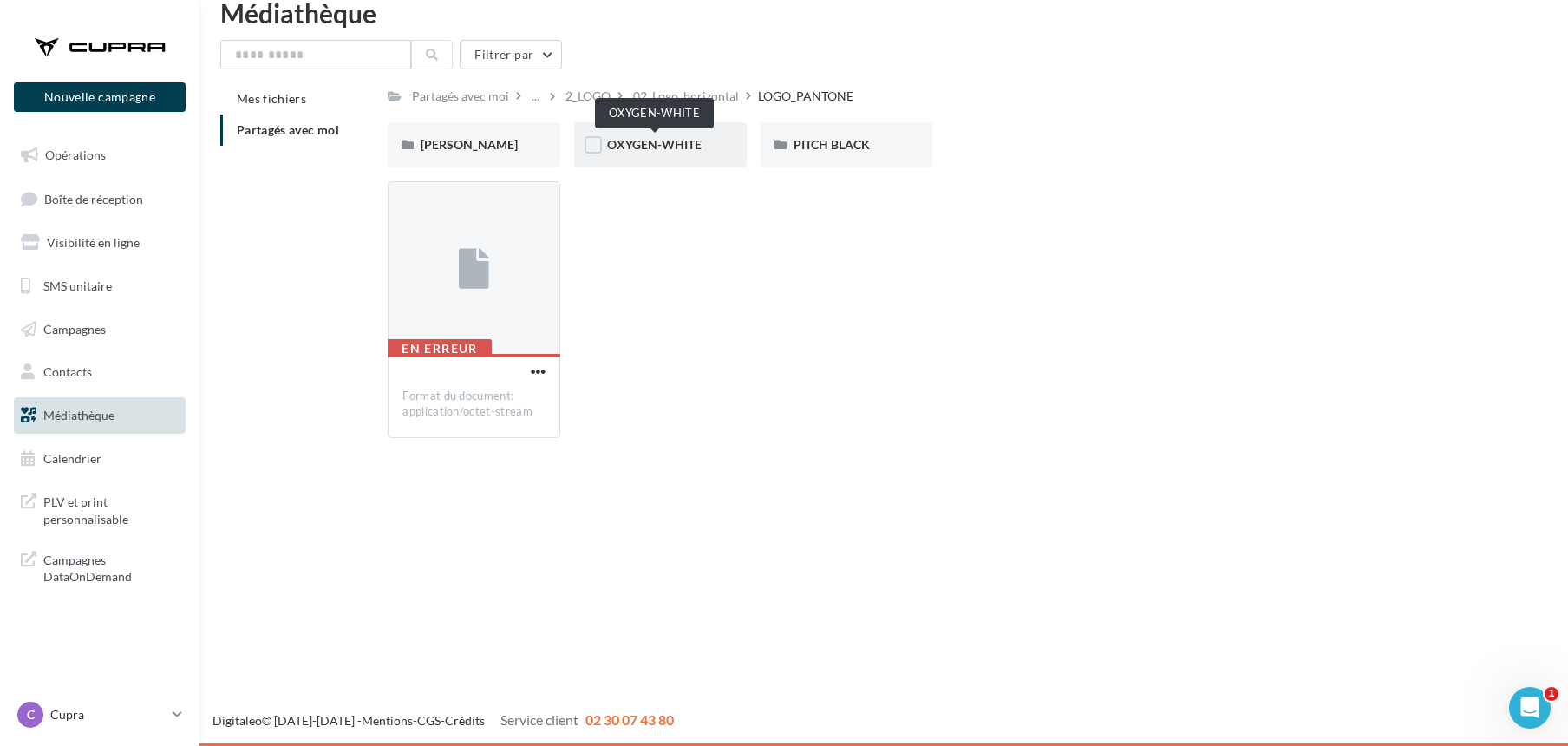
click at [666, 141] on span "OXYGEN-WHITE" at bounding box center [655, 144] width 95 height 15
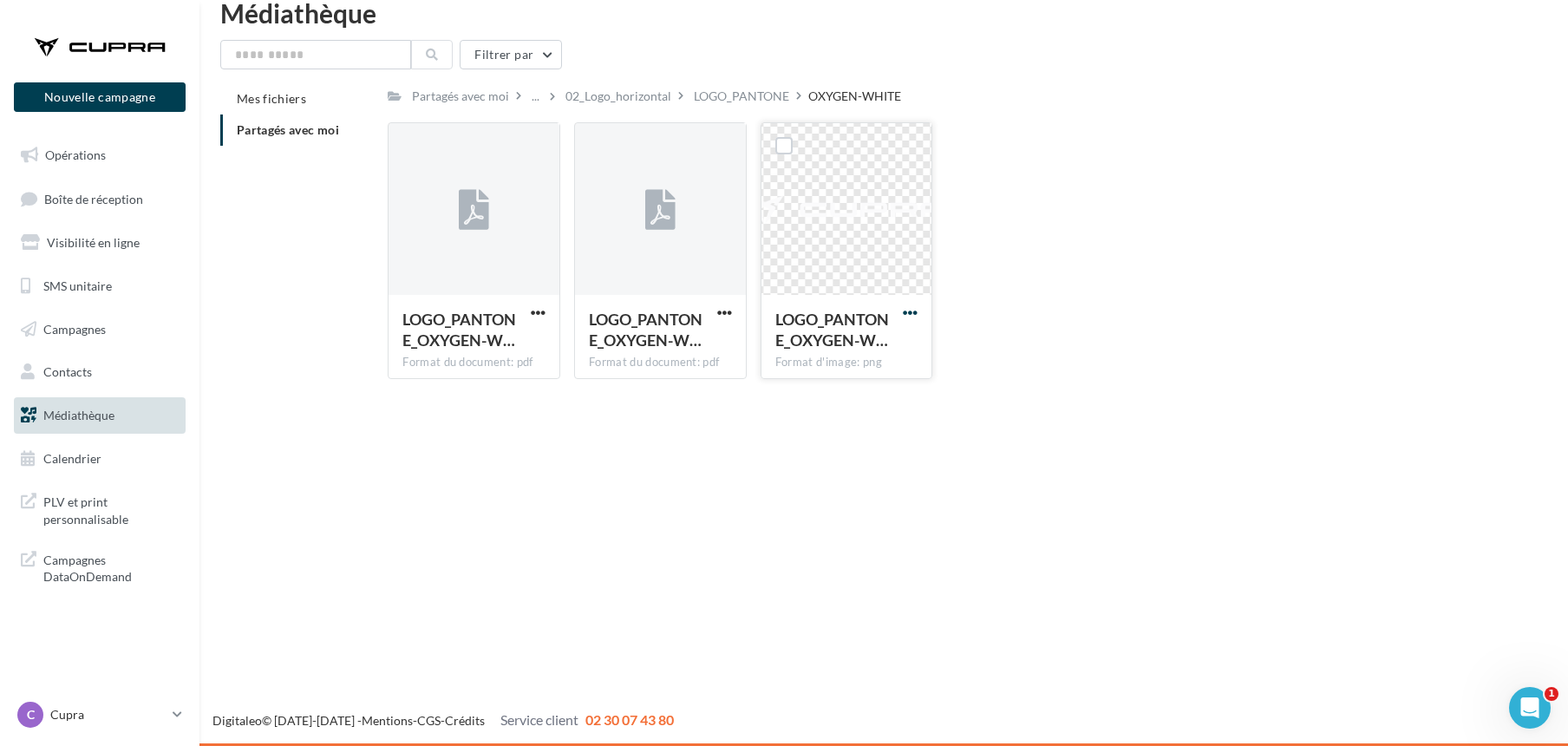
click at [906, 307] on span "button" at bounding box center [910, 312] width 15 height 15
click at [834, 354] on button "Télécharger" at bounding box center [834, 347] width 173 height 45
click at [760, 94] on div "LOGO_PANTONE" at bounding box center [742, 97] width 96 height 18
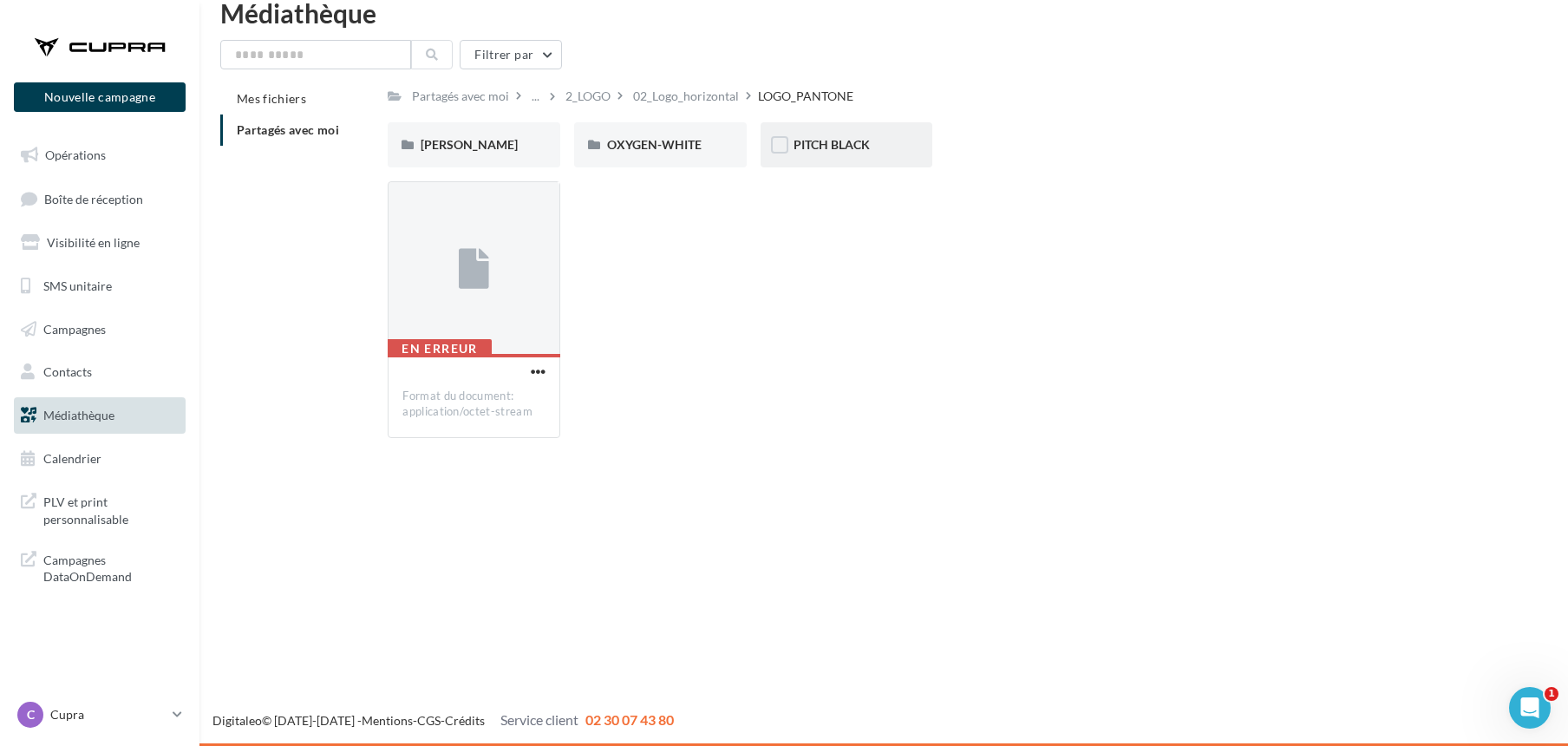
click at [847, 136] on div "PITCH BLACK" at bounding box center [847, 145] width 106 height 18
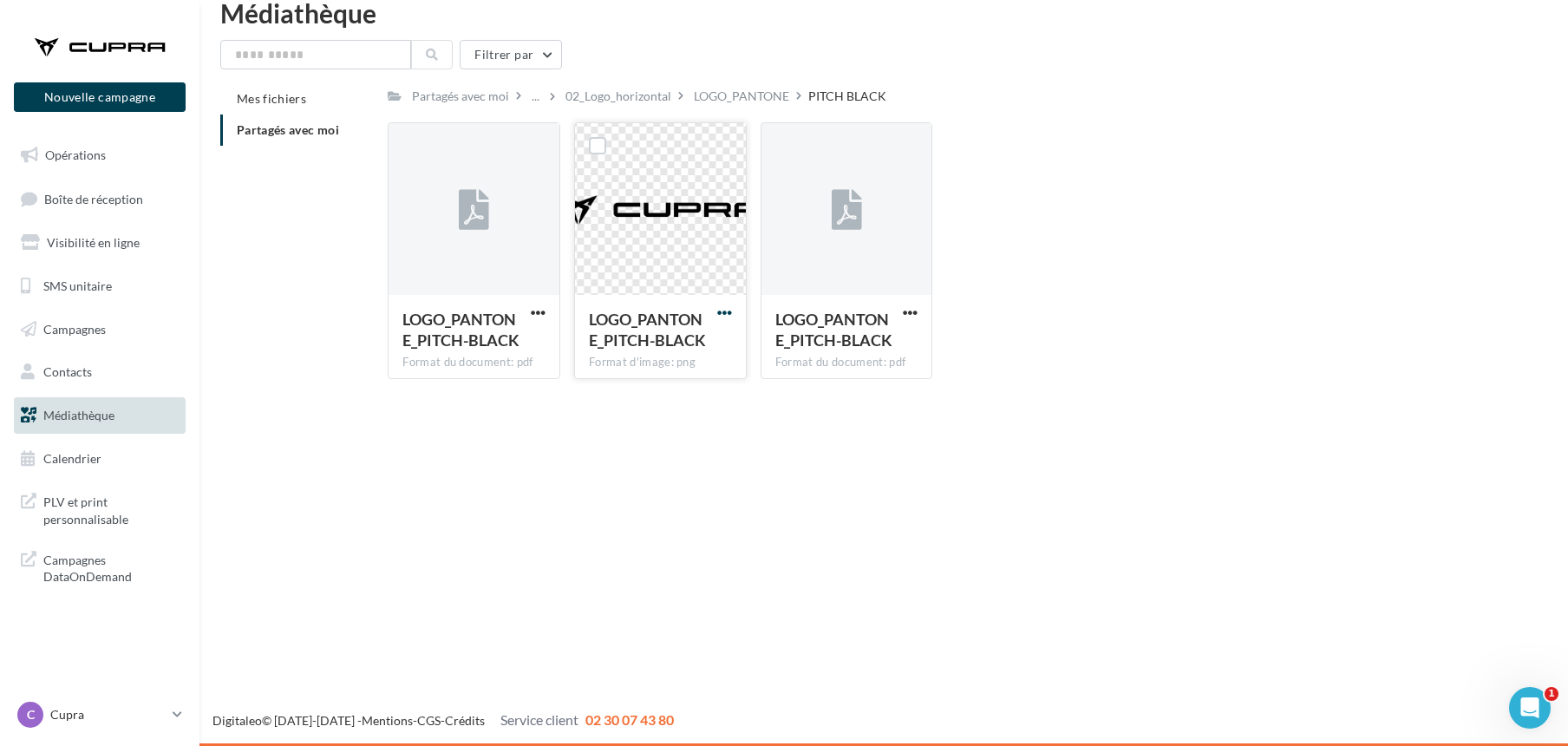
click at [724, 313] on span "button" at bounding box center [724, 312] width 15 height 15
click at [646, 349] on button "Télécharger" at bounding box center [649, 347] width 173 height 45
click at [620, 94] on div "02_Logo_horizontal" at bounding box center [618, 97] width 105 height 18
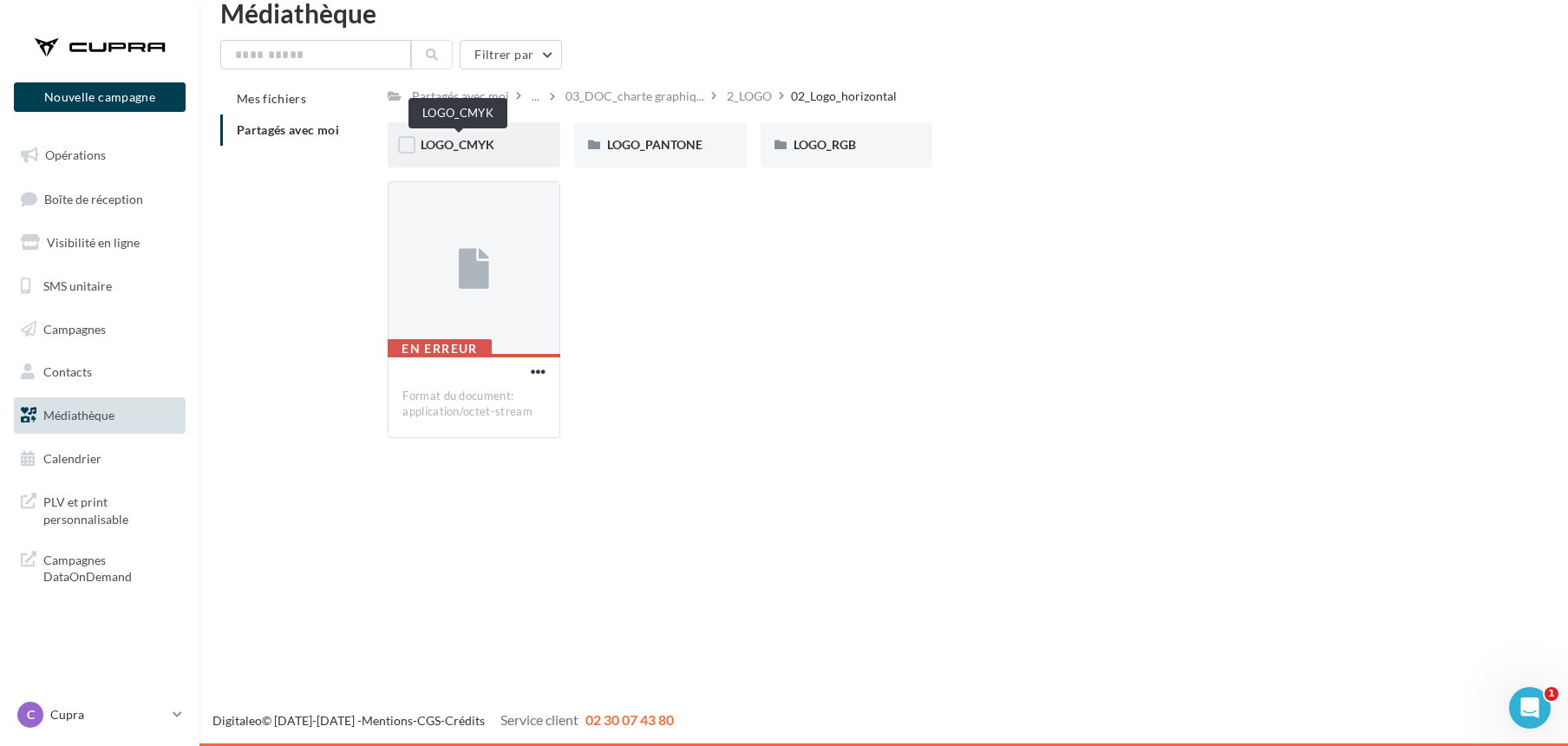
click at [484, 148] on span "LOGO_CMYK" at bounding box center [457, 144] width 74 height 15
click at [452, 146] on span "[PERSON_NAME]" at bounding box center [469, 144] width 98 height 15
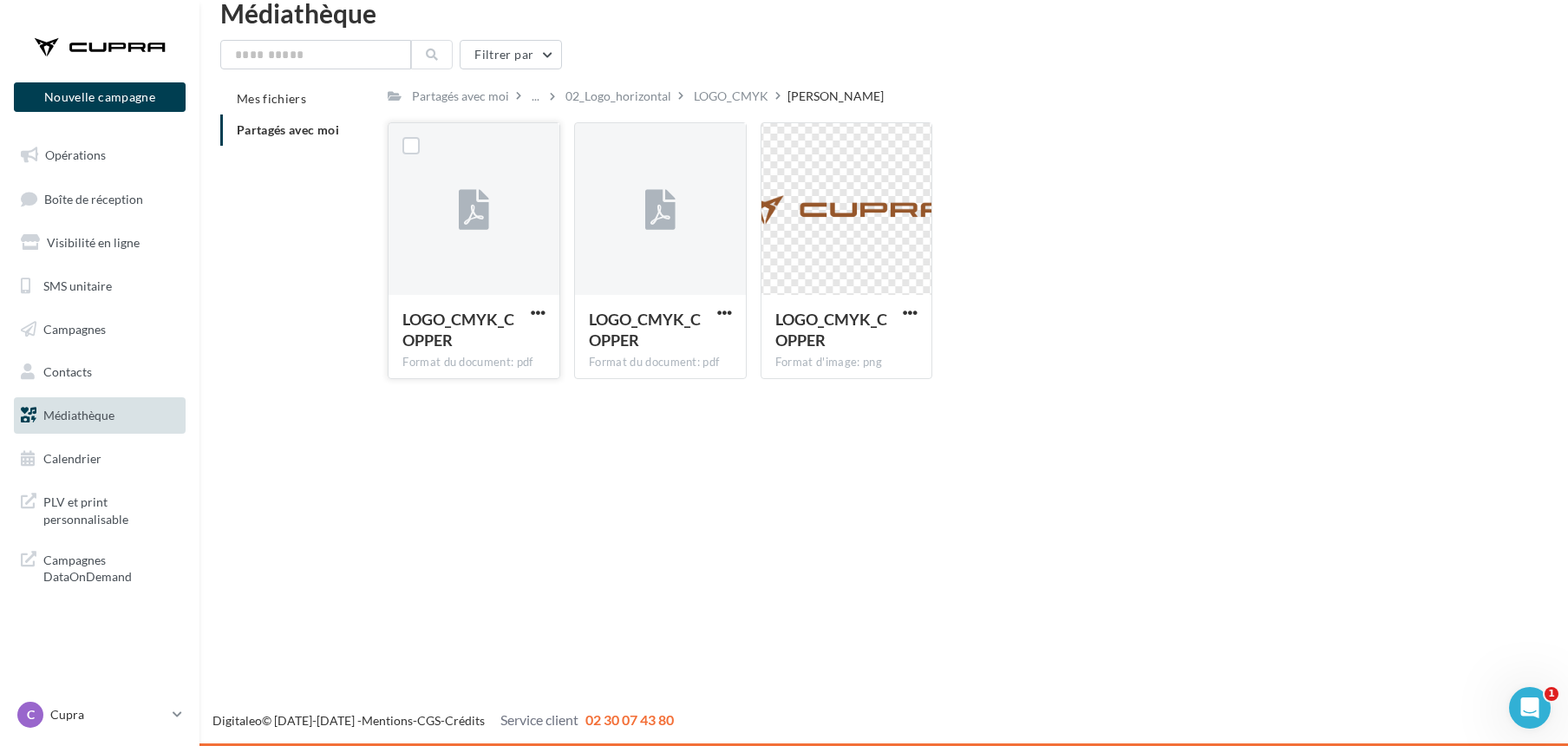
click at [486, 321] on span "LOGO_CMYK_COPPER" at bounding box center [459, 329] width 112 height 40
click at [532, 307] on span "button" at bounding box center [538, 312] width 15 height 15
click at [506, 331] on button "Télécharger" at bounding box center [462, 347] width 173 height 45
click at [729, 92] on div "LOGO_CMYK" at bounding box center [732, 97] width 75 height 18
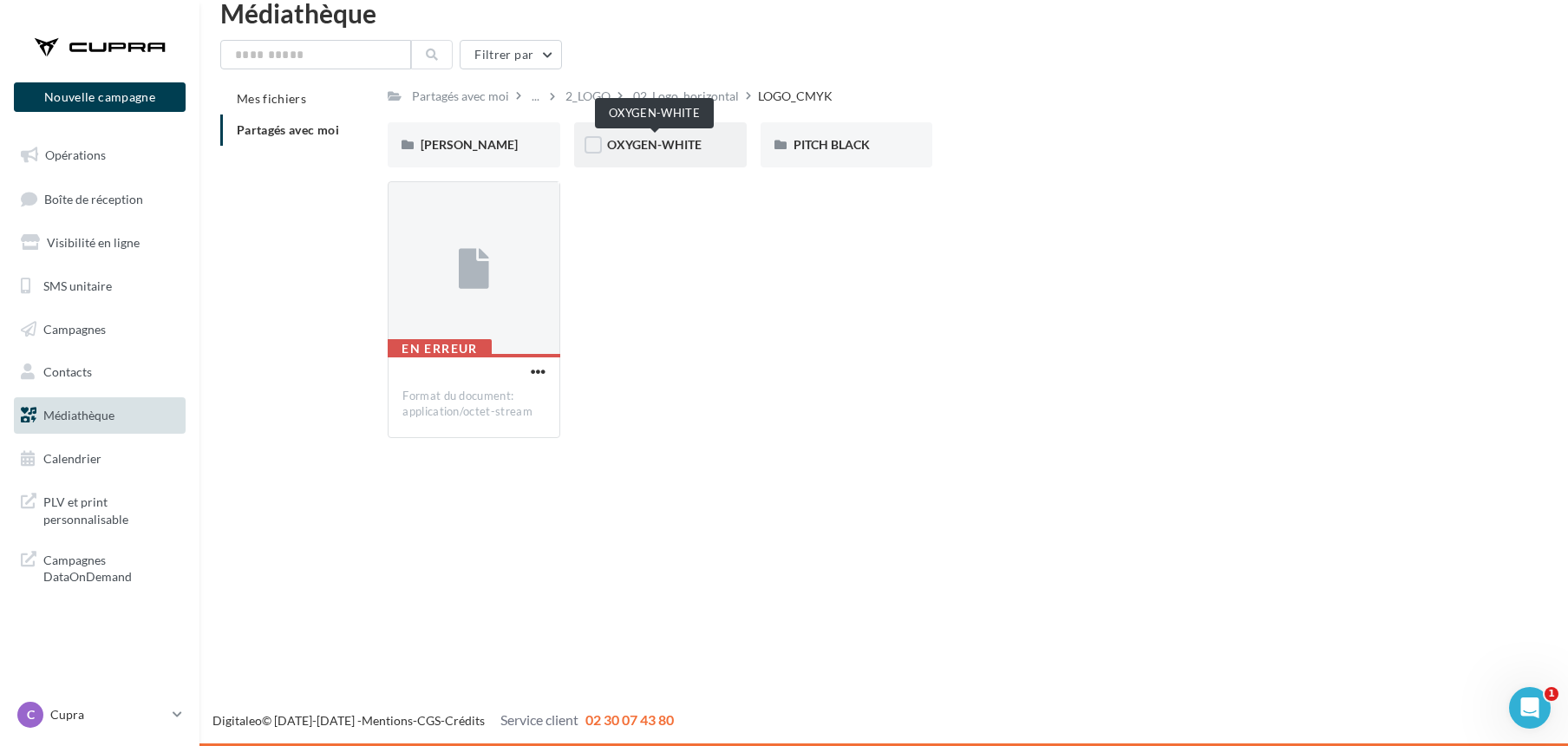
click at [652, 137] on span "OXYGEN-WHITE" at bounding box center [655, 144] width 95 height 15
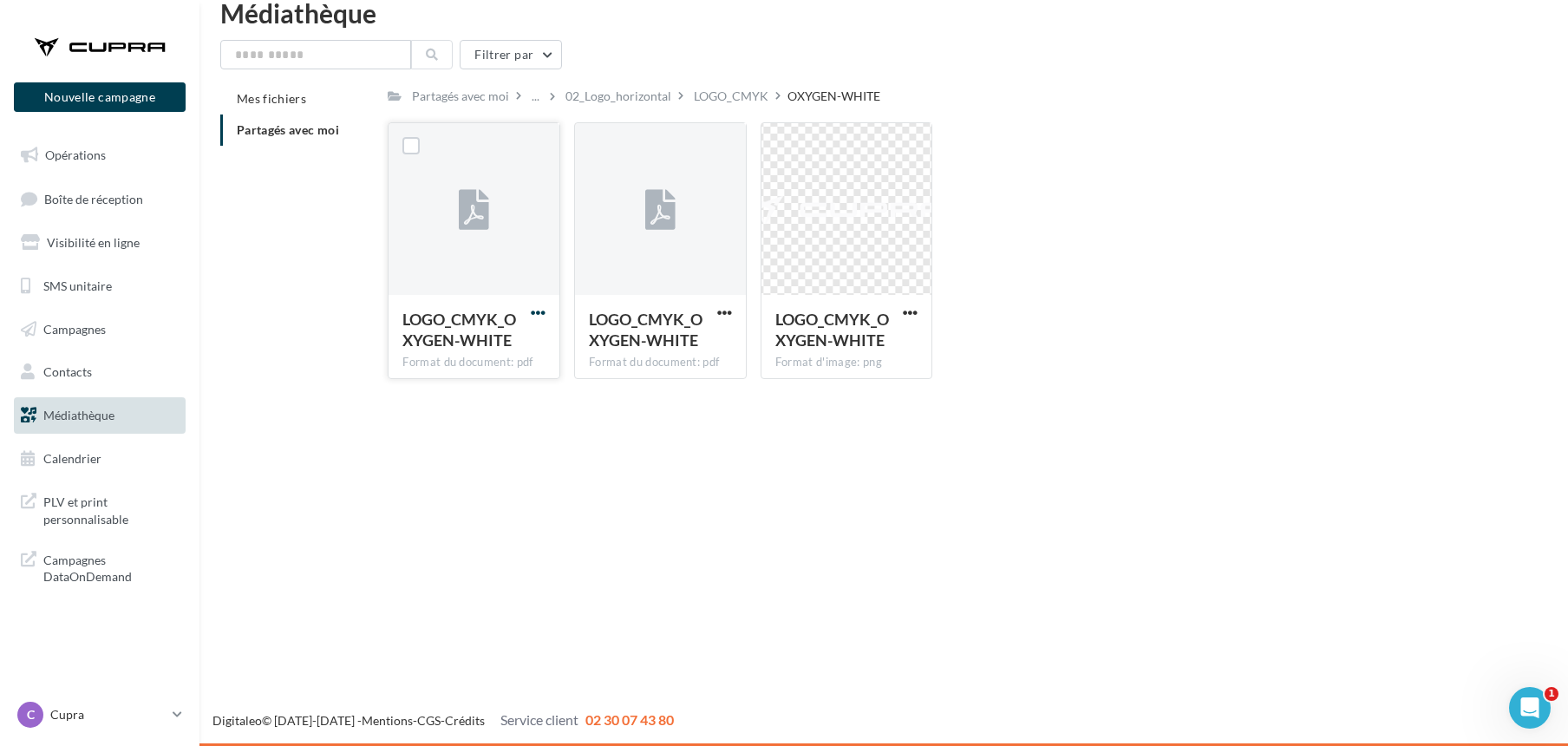
click at [535, 312] on span "button" at bounding box center [538, 312] width 15 height 15
click at [470, 340] on button "Télécharger" at bounding box center [462, 347] width 173 height 45
click at [701, 95] on div "LOGO_CMYK" at bounding box center [732, 97] width 75 height 18
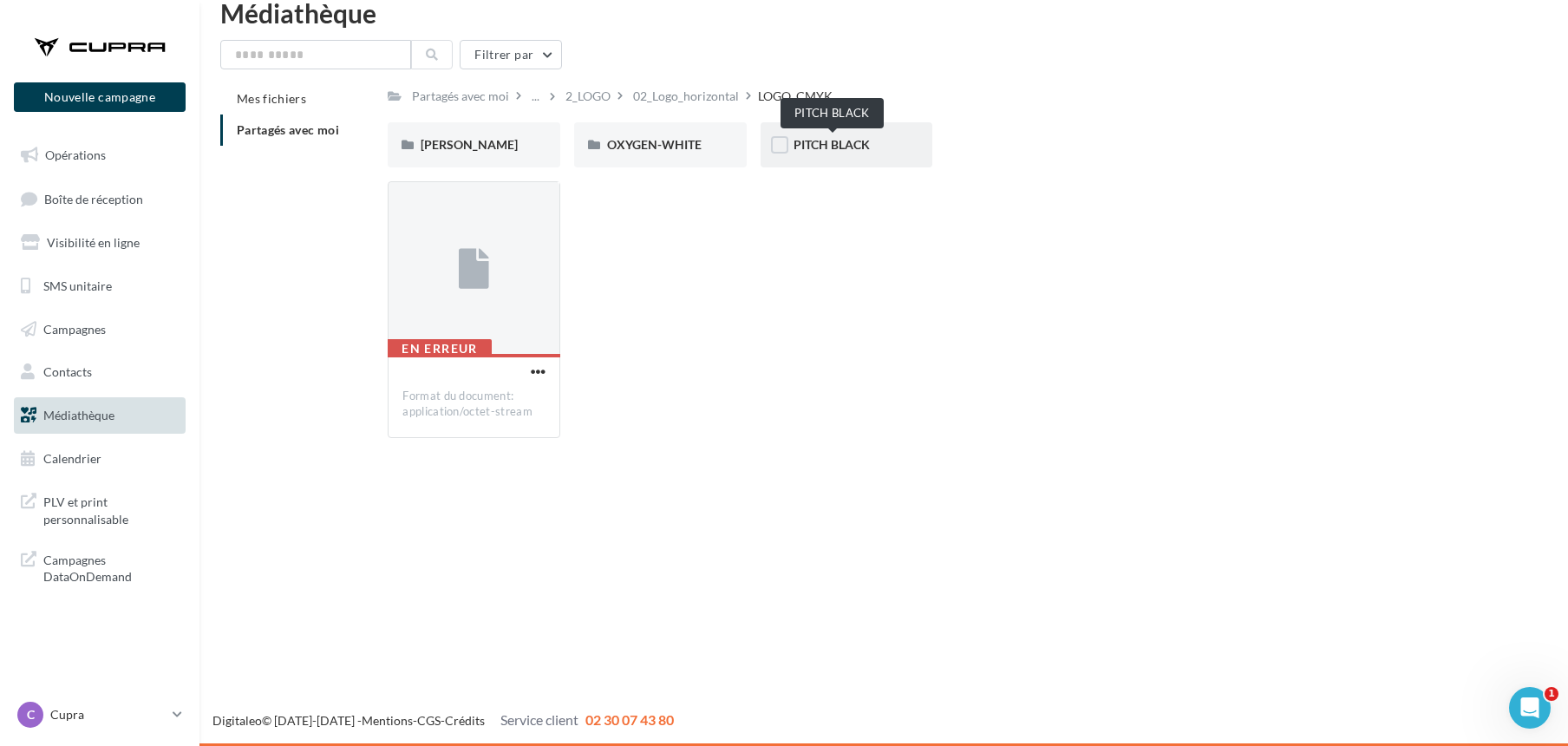
click at [822, 144] on span "PITCH BLACK" at bounding box center [832, 144] width 77 height 15
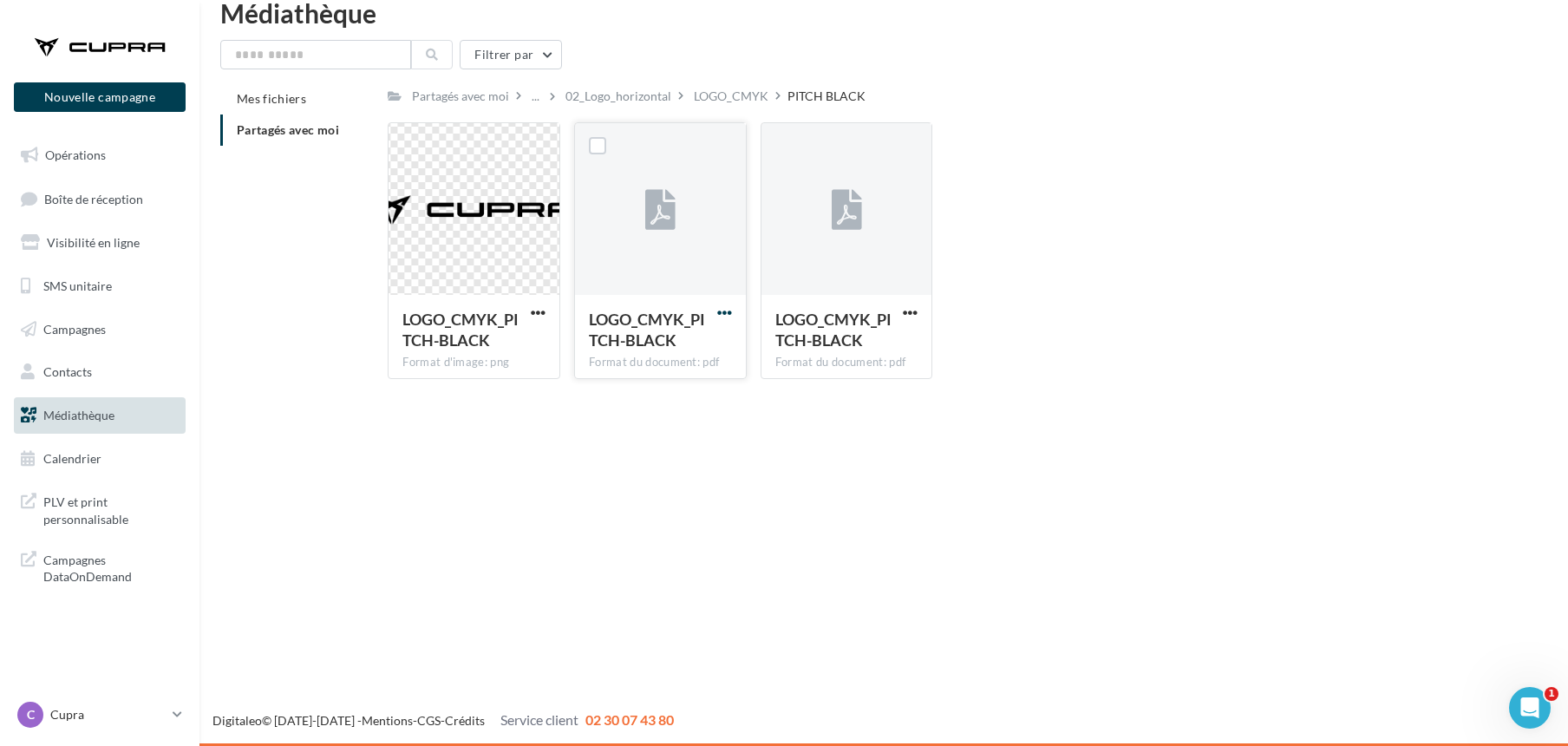
click at [717, 314] on span "button" at bounding box center [724, 312] width 15 height 15
click at [645, 349] on button "Télécharger" at bounding box center [649, 347] width 173 height 45
click at [508, 98] on div "Partagés avec moi" at bounding box center [461, 97] width 104 height 26
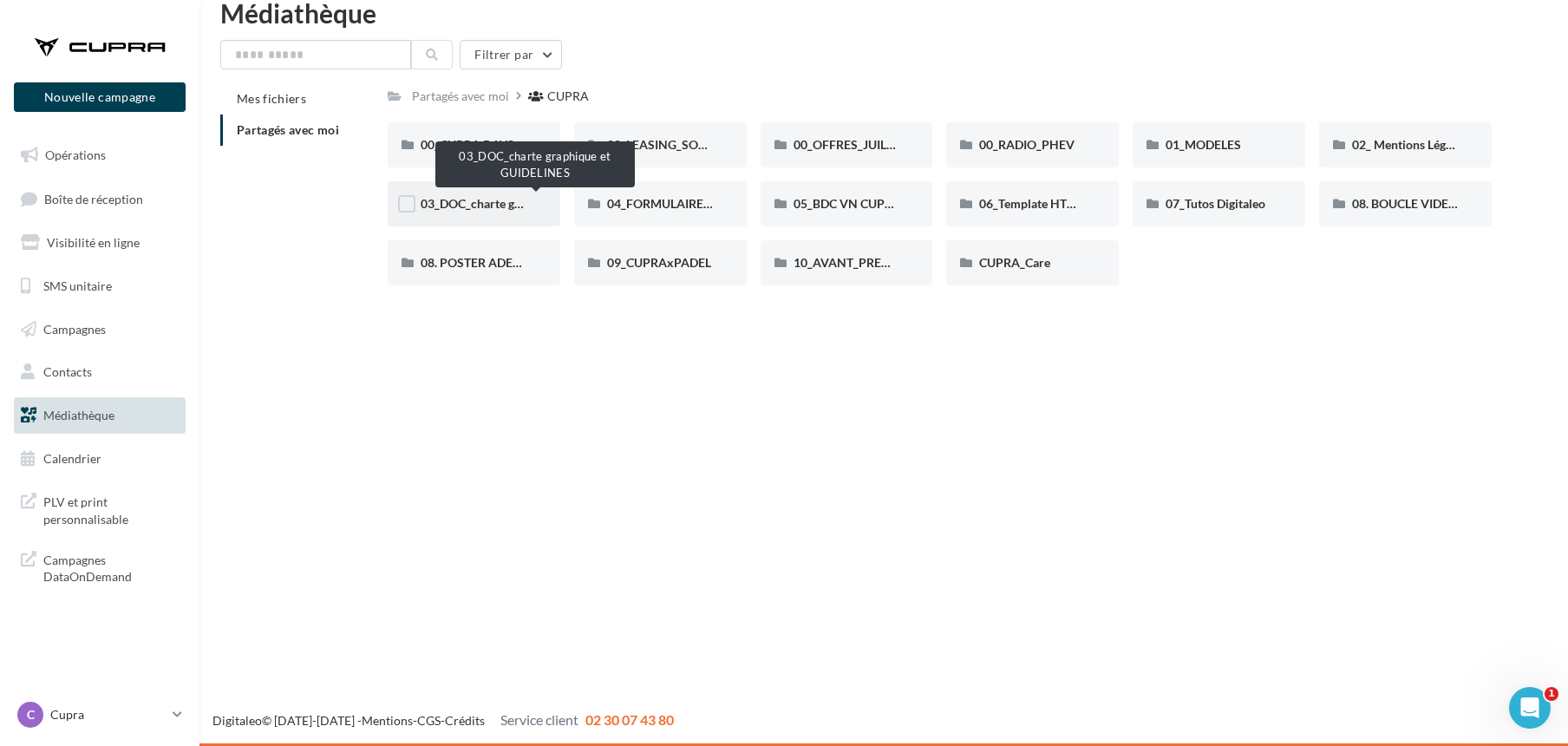
click at [492, 202] on span "03_DOC_charte graphique et GUIDELINES" at bounding box center [534, 203] width 228 height 15
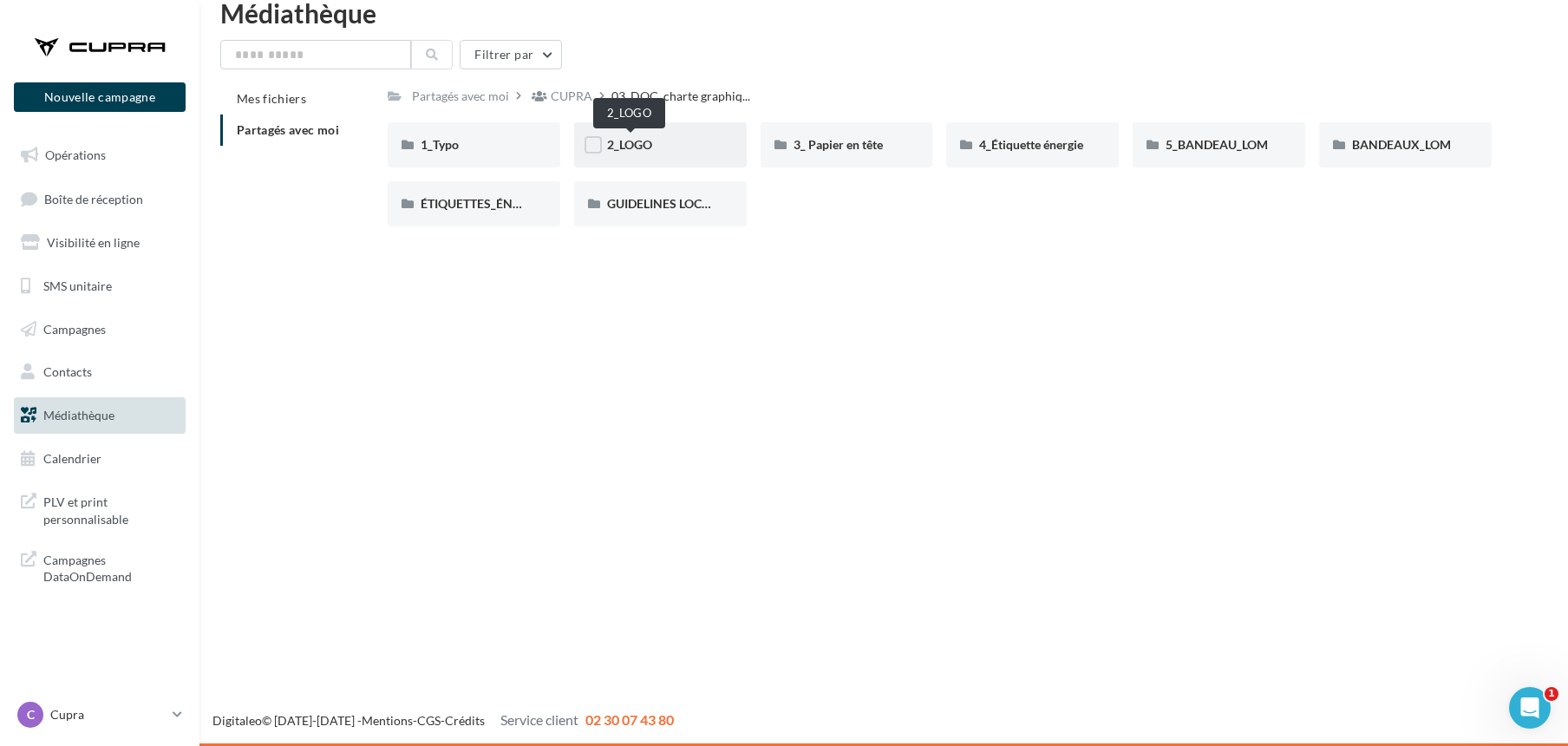
click at [636, 146] on span "2_LOGO" at bounding box center [630, 144] width 45 height 15
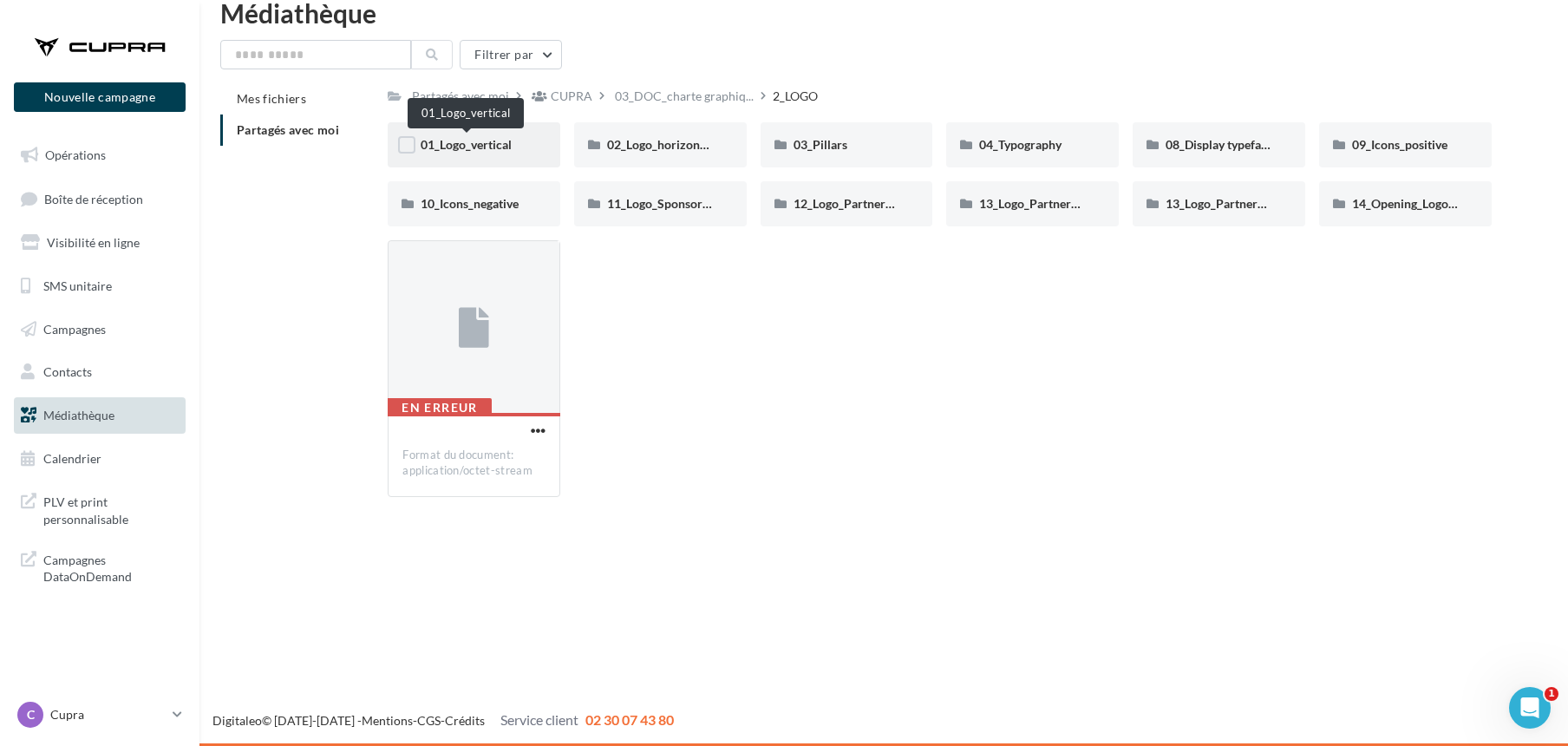
click at [490, 143] on span "01_Logo_vertical" at bounding box center [466, 144] width 91 height 15
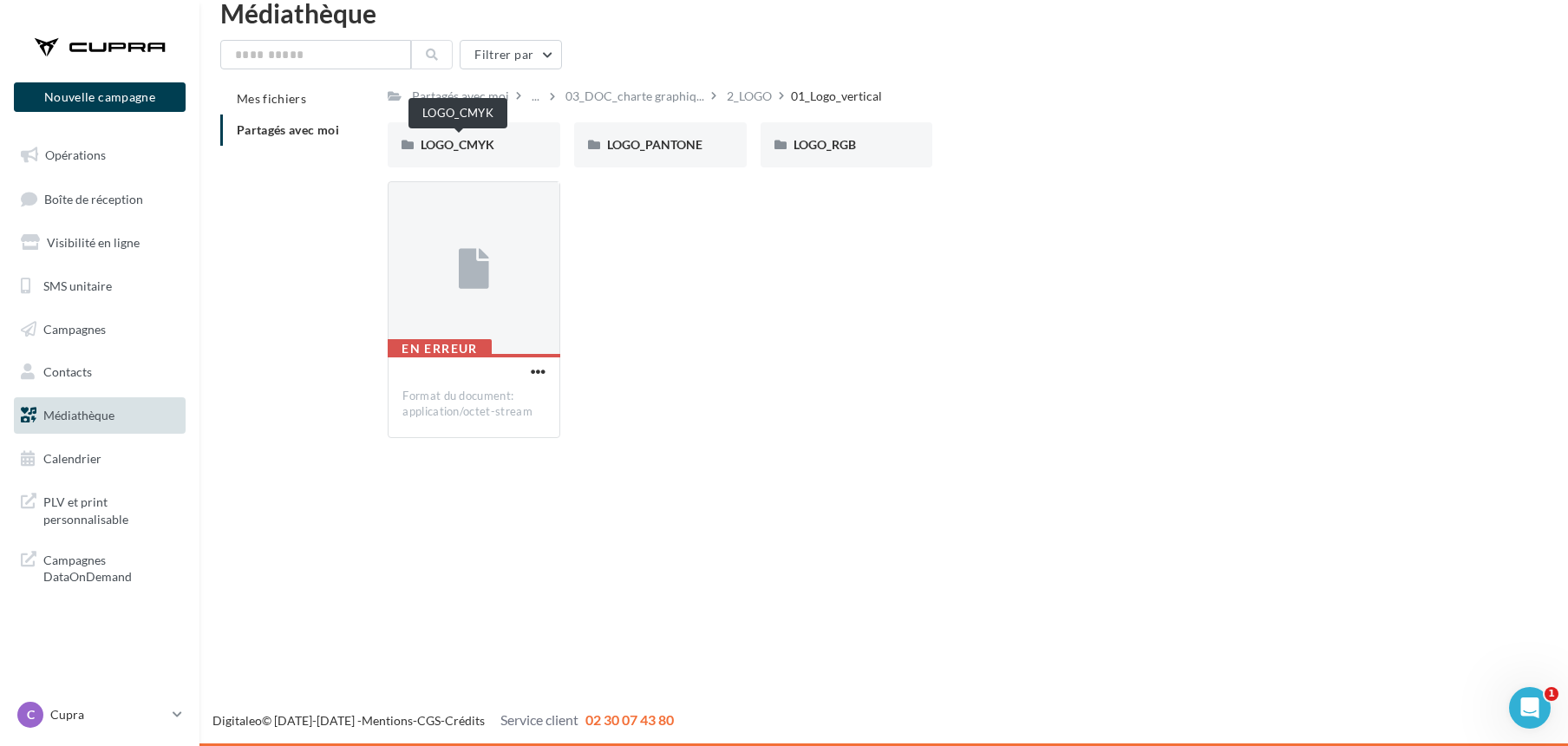
click at [490, 143] on span "LOGO_CMYK" at bounding box center [457, 144] width 74 height 15
click at [442, 142] on span "[PERSON_NAME]" at bounding box center [469, 144] width 98 height 15
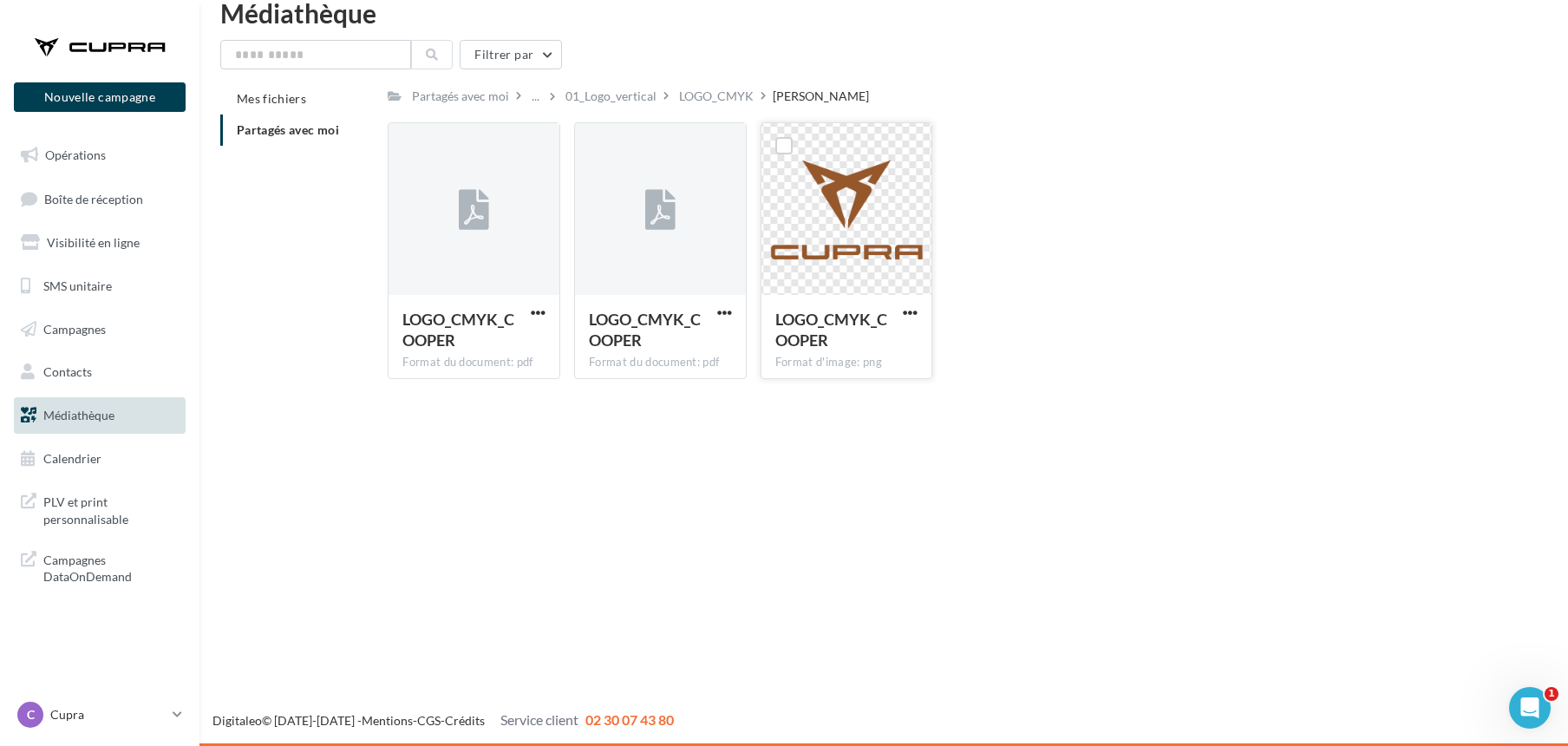
click at [899, 309] on button "button" at bounding box center [910, 314] width 22 height 18
click at [816, 346] on button "Télécharger" at bounding box center [834, 347] width 173 height 45
click at [718, 309] on span "button" at bounding box center [724, 312] width 15 height 15
click at [656, 352] on button "Télécharger" at bounding box center [649, 347] width 173 height 45
click at [732, 96] on div "LOGO_CMYK" at bounding box center [717, 97] width 75 height 18
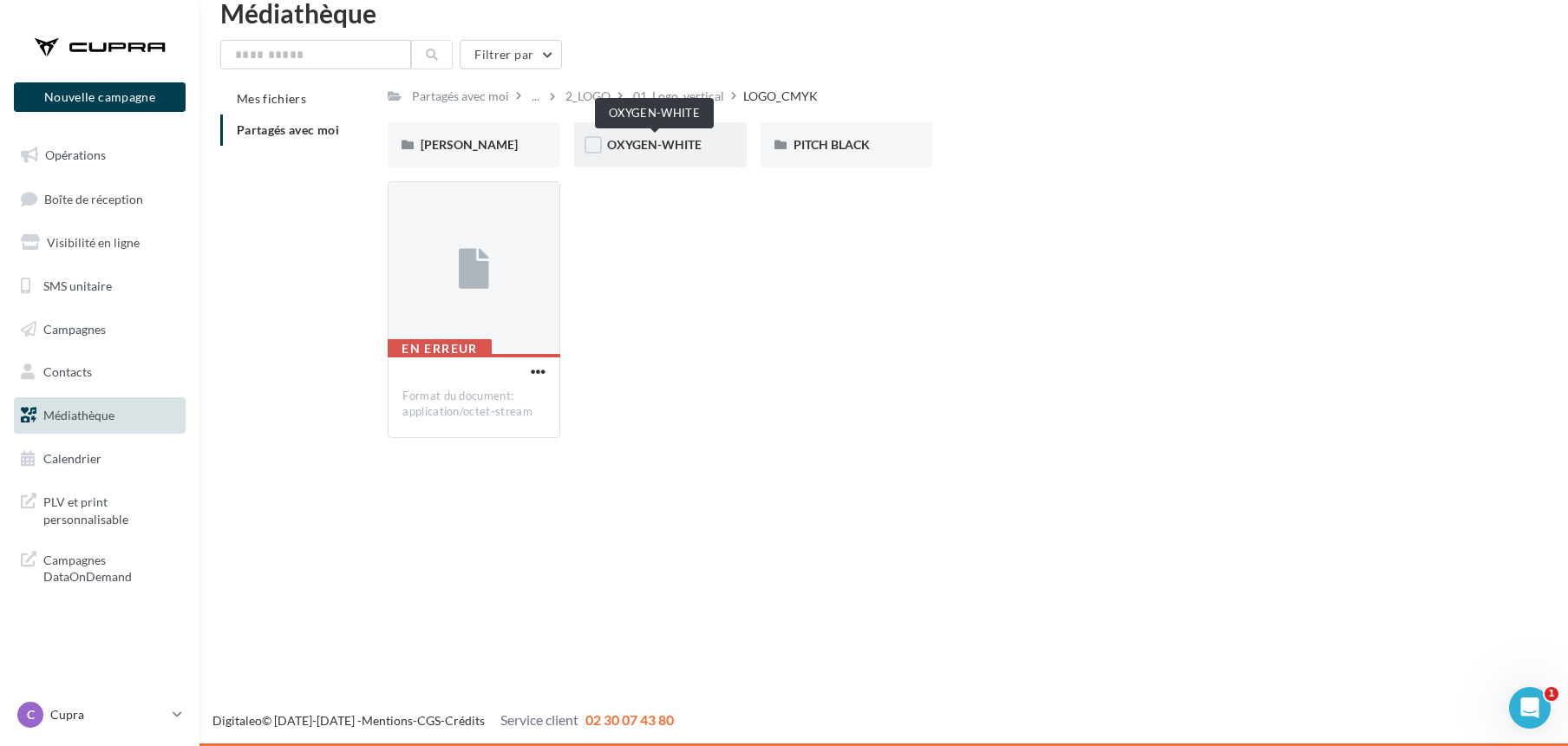
click at [679, 147] on span "OXYGEN-WHITE" at bounding box center [655, 144] width 95 height 15
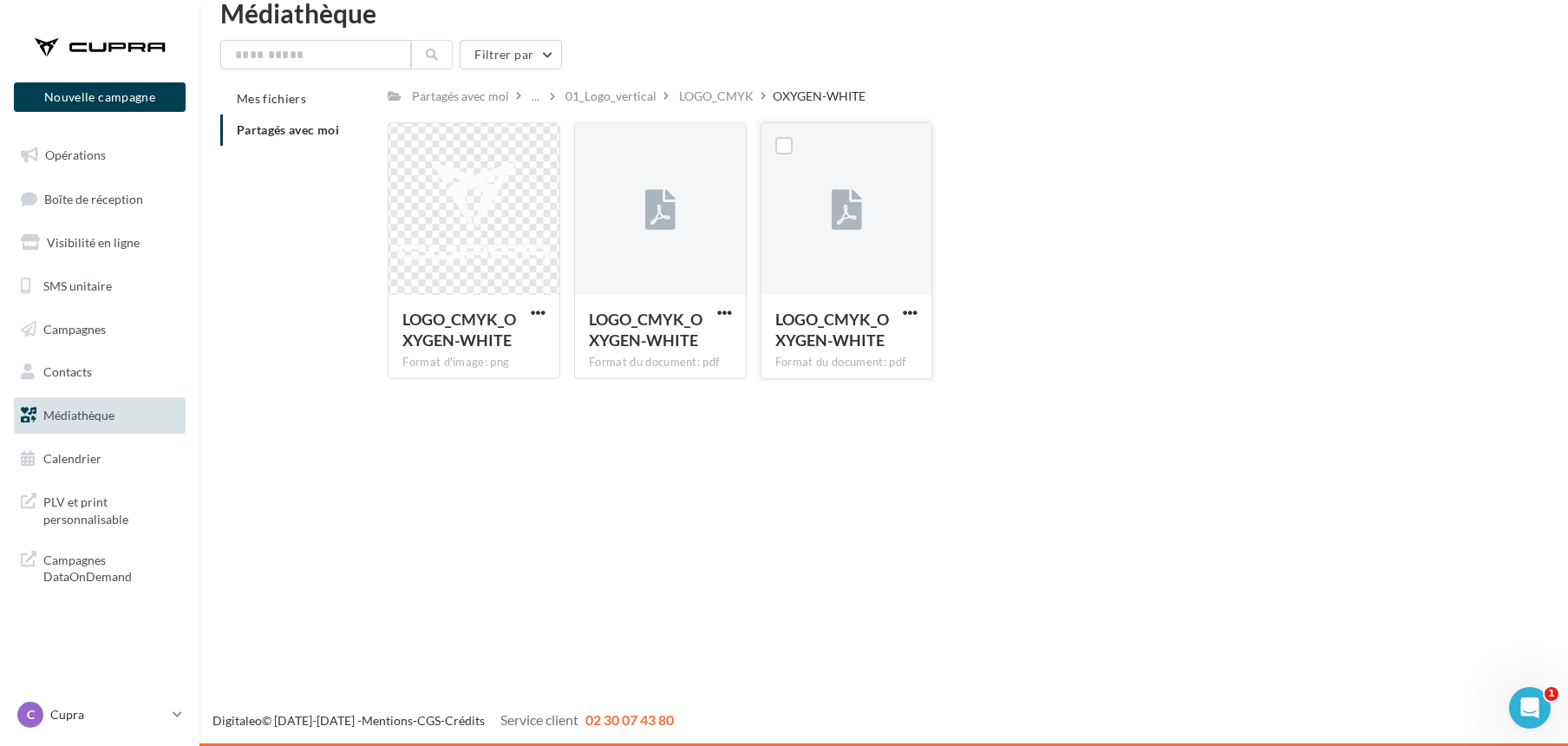
click at [900, 312] on button "button" at bounding box center [910, 314] width 22 height 18
click at [817, 347] on button "Télécharger" at bounding box center [834, 347] width 173 height 45
click at [540, 313] on span "button" at bounding box center [538, 312] width 15 height 15
click at [453, 348] on button "Télécharger" at bounding box center [462, 347] width 173 height 45
click at [720, 95] on div "LOGO_CMYK" at bounding box center [717, 97] width 75 height 18
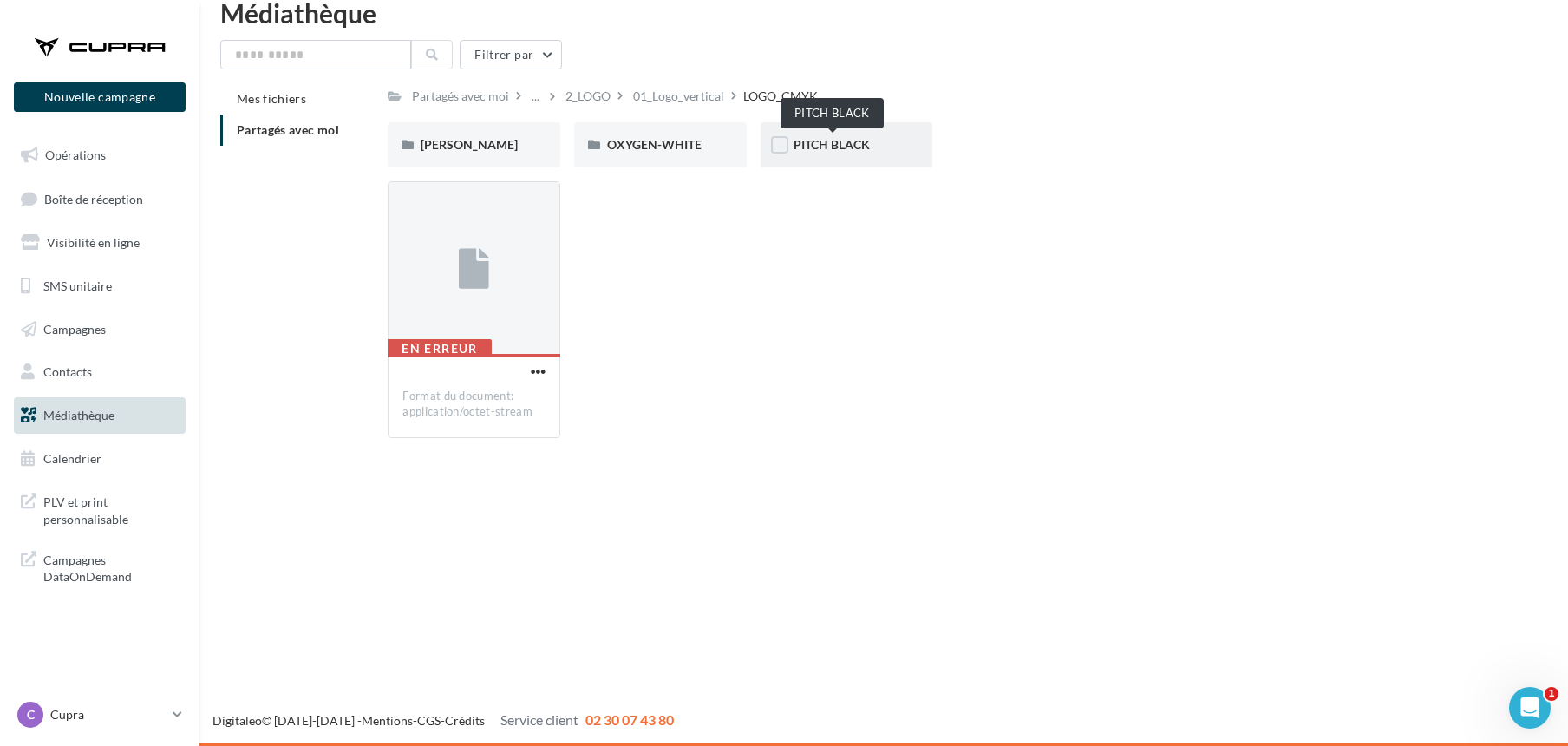
click at [820, 143] on span "PITCH BLACK" at bounding box center [832, 144] width 77 height 15
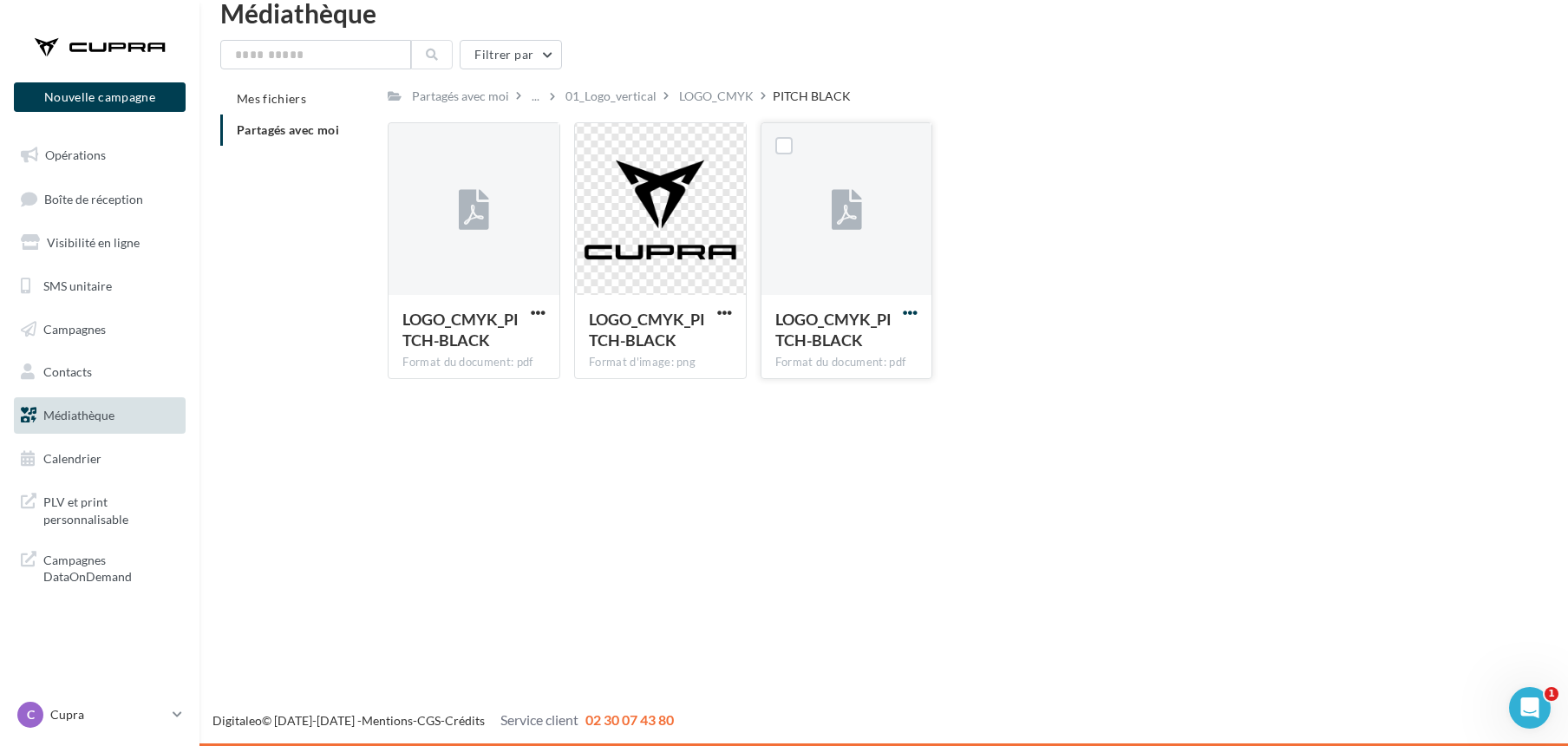
click at [903, 309] on span "button" at bounding box center [910, 312] width 15 height 15
click at [792, 349] on button "Télécharger" at bounding box center [834, 347] width 173 height 45
click at [719, 309] on span "button" at bounding box center [724, 312] width 15 height 15
click at [678, 341] on button "Télécharger" at bounding box center [649, 347] width 173 height 45
click at [454, 104] on div "Partagés avec moi" at bounding box center [460, 97] width 98 height 18
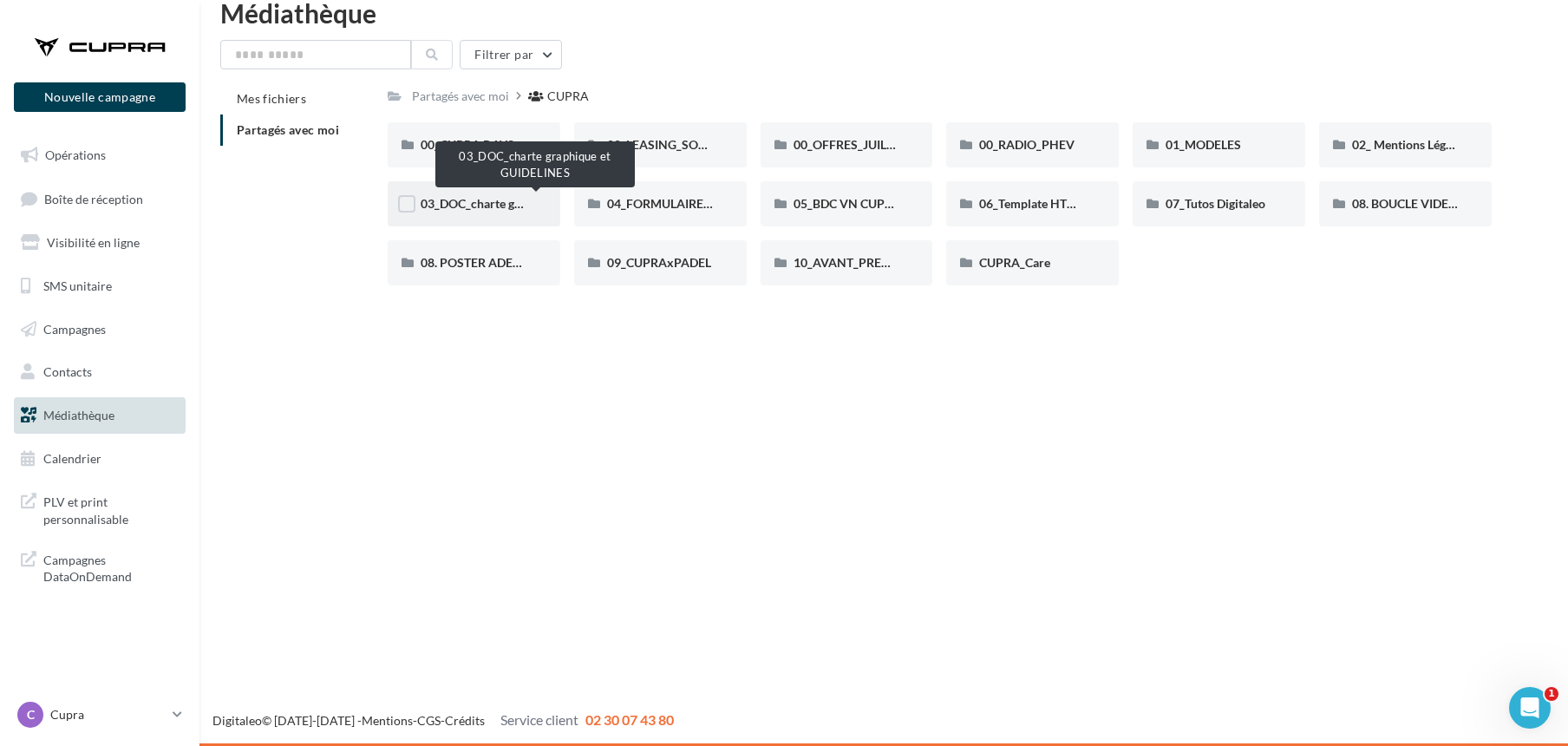
click at [476, 196] on span "03_DOC_charte graphique et GUIDELINES" at bounding box center [534, 203] width 228 height 15
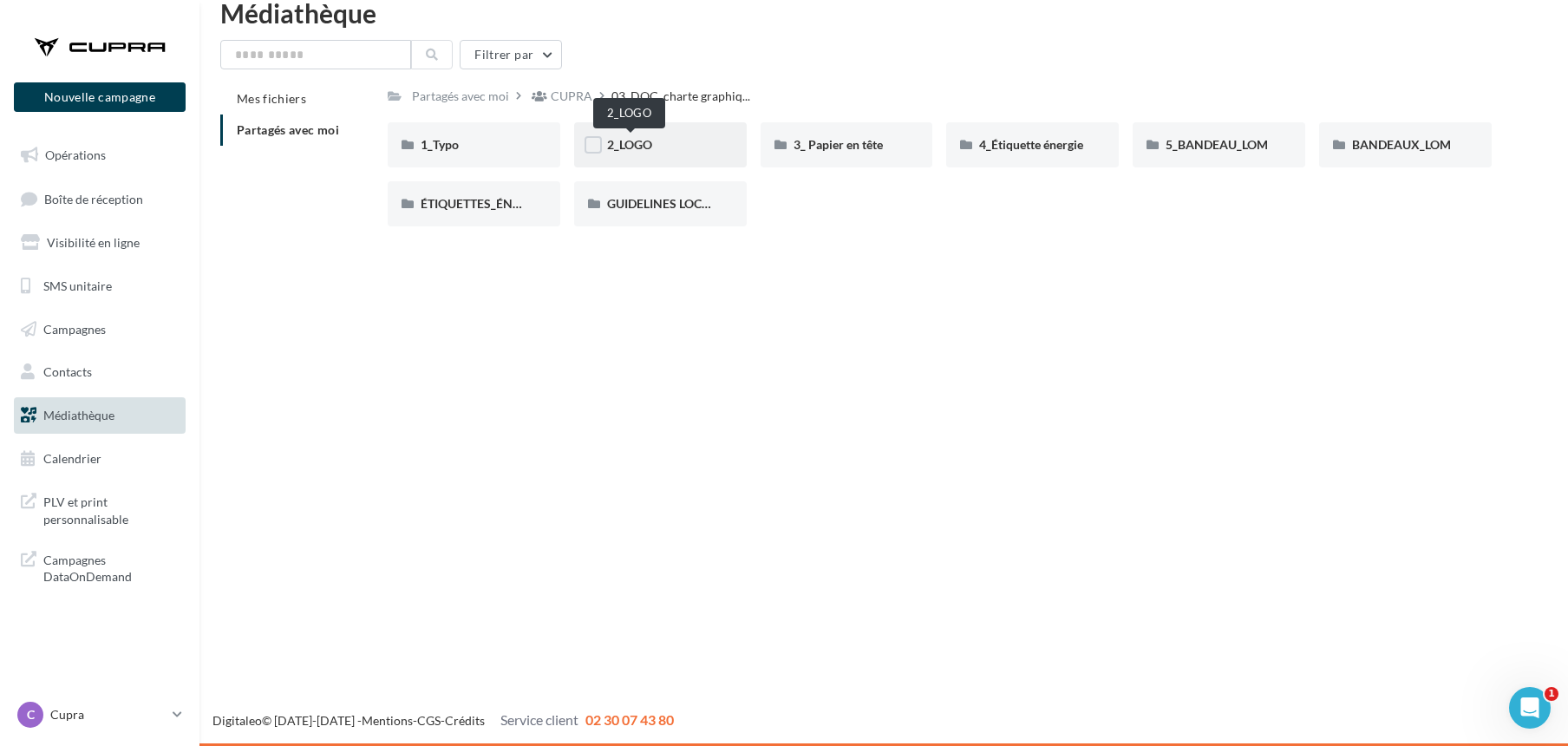
click at [652, 147] on span "2_LOGO" at bounding box center [630, 144] width 45 height 15
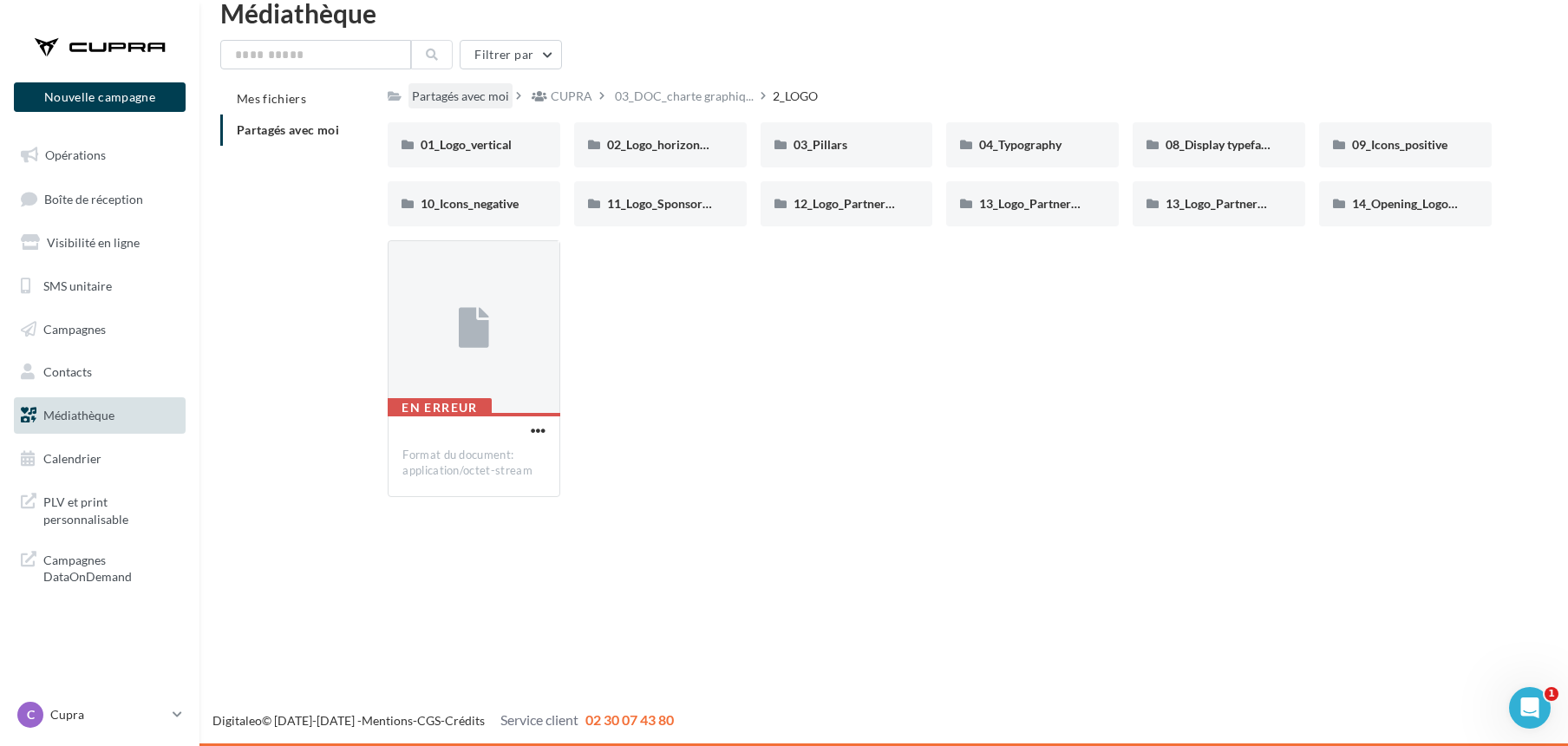
click at [488, 91] on div "Partagés avec moi" at bounding box center [460, 97] width 98 height 18
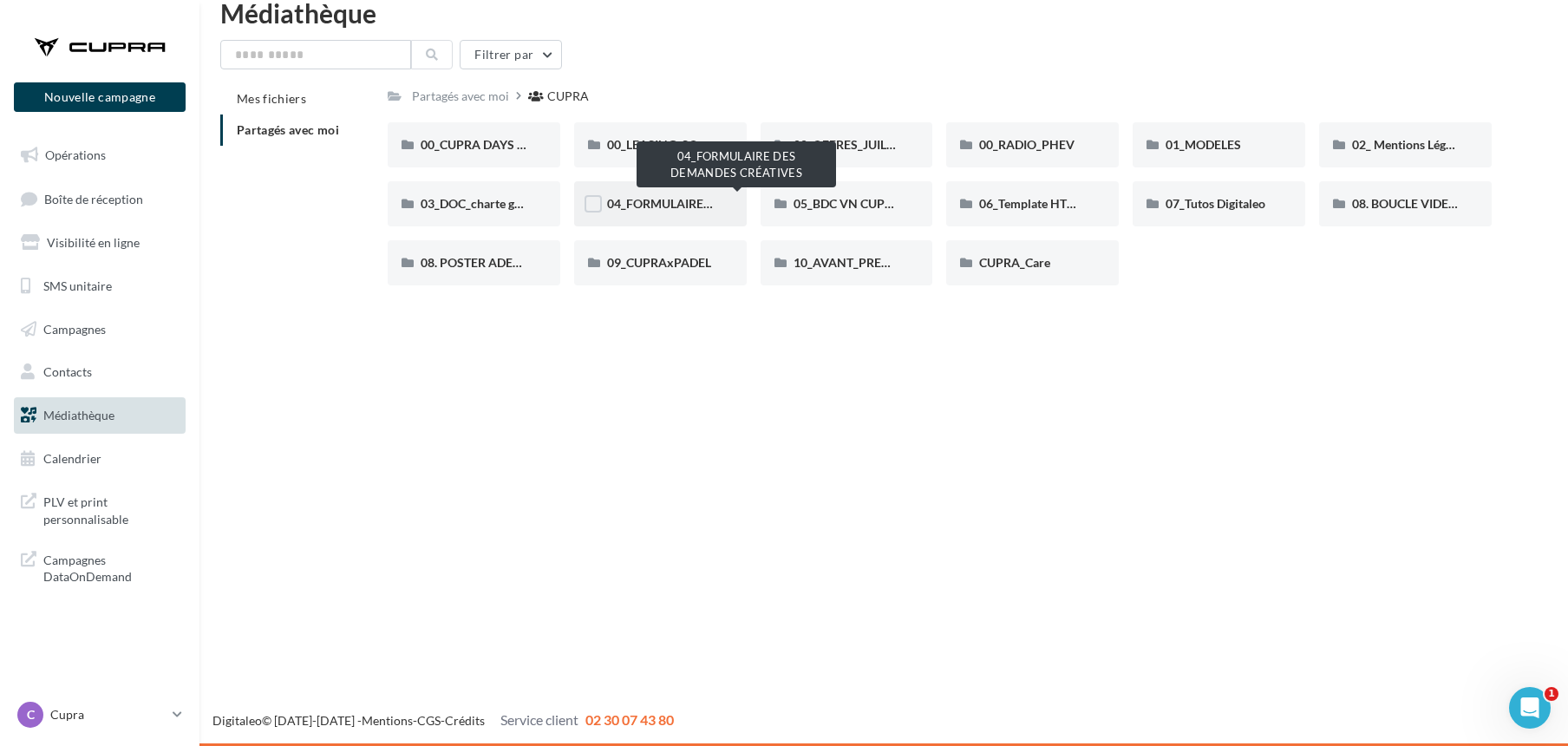
click at [709, 207] on span "04_FORMULAIRE DES DEMANDES CRÉATIVES" at bounding box center [737, 203] width 258 height 15
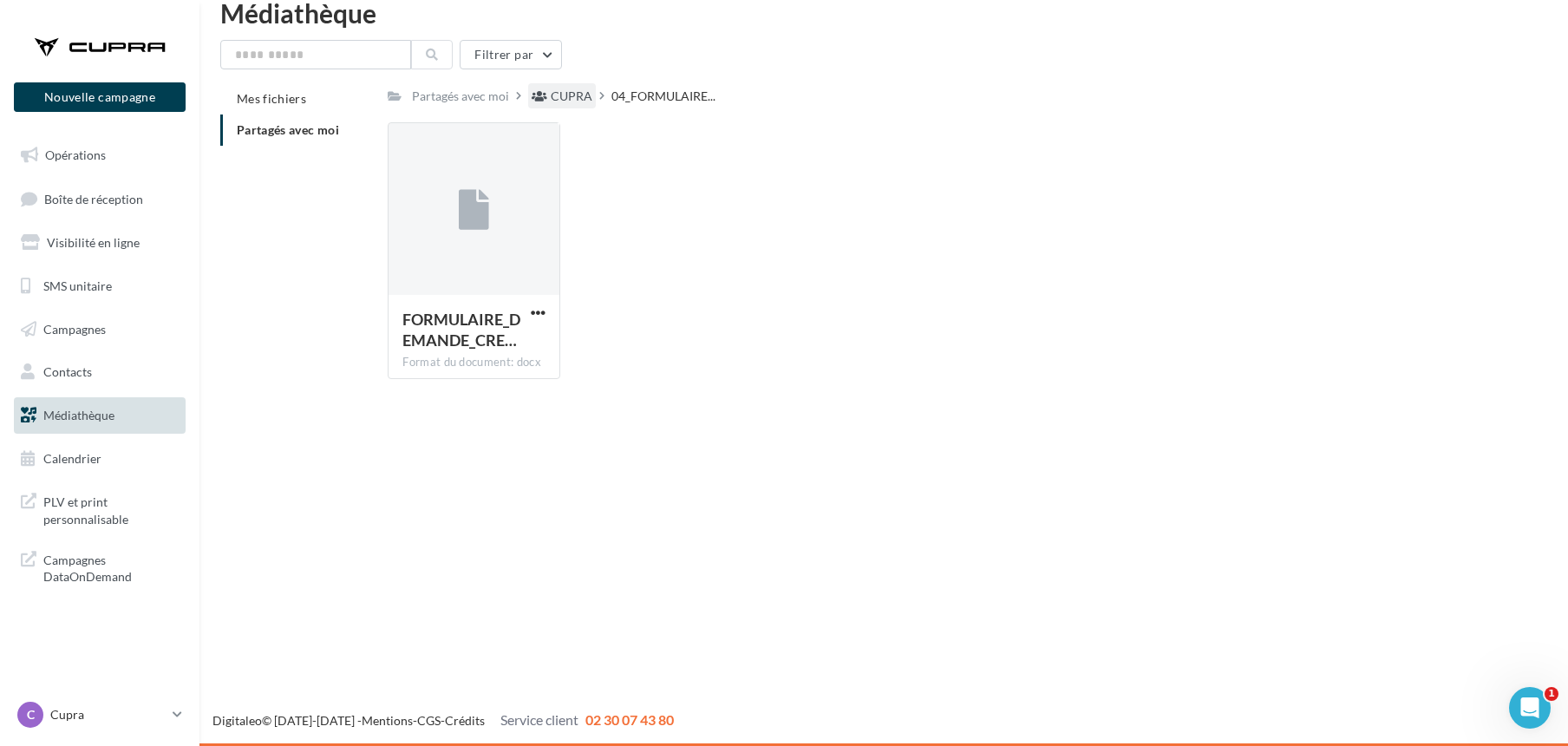
click at [572, 95] on div "CUPRA" at bounding box center [571, 97] width 41 height 18
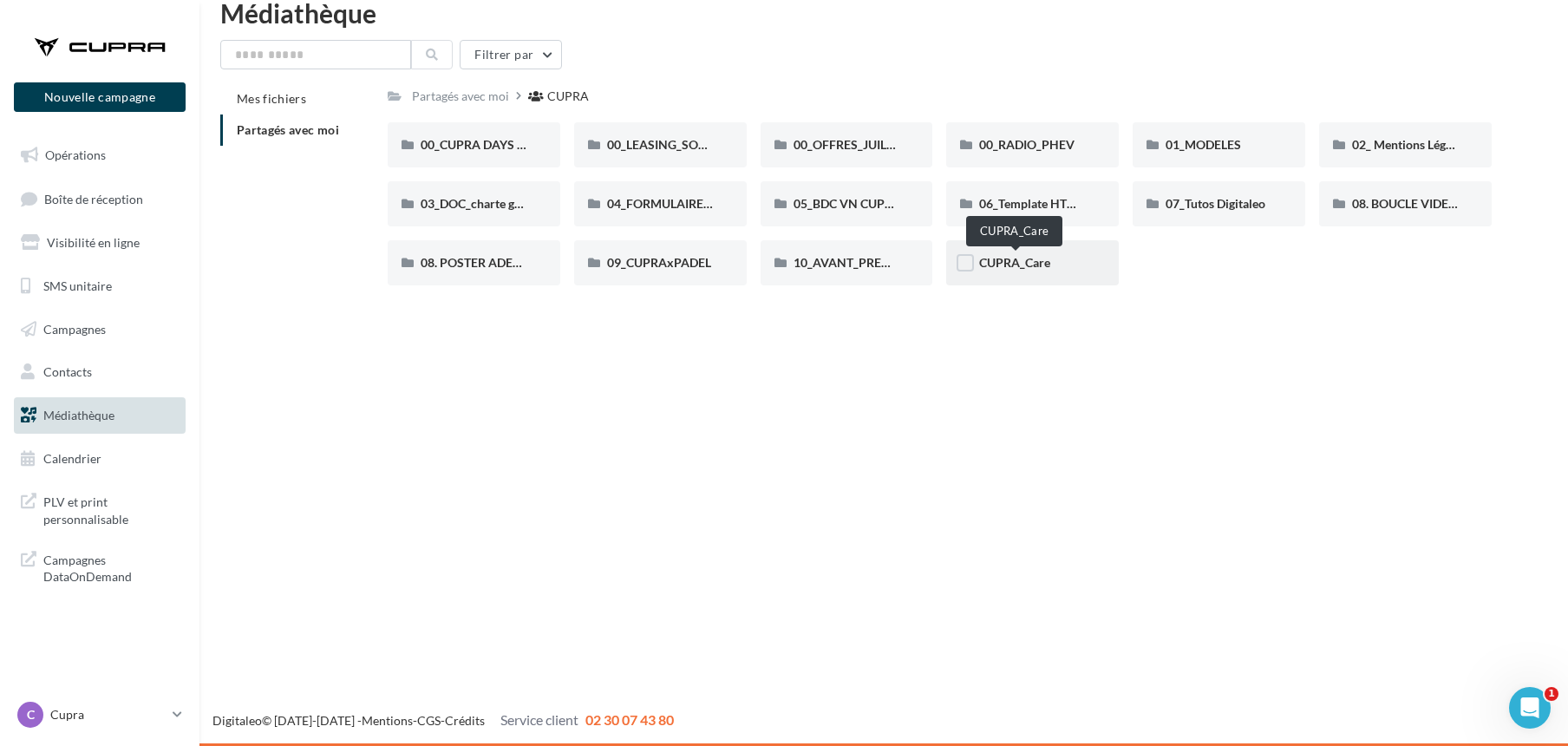
click at [1001, 258] on span "CUPRA_Care" at bounding box center [1014, 262] width 71 height 15
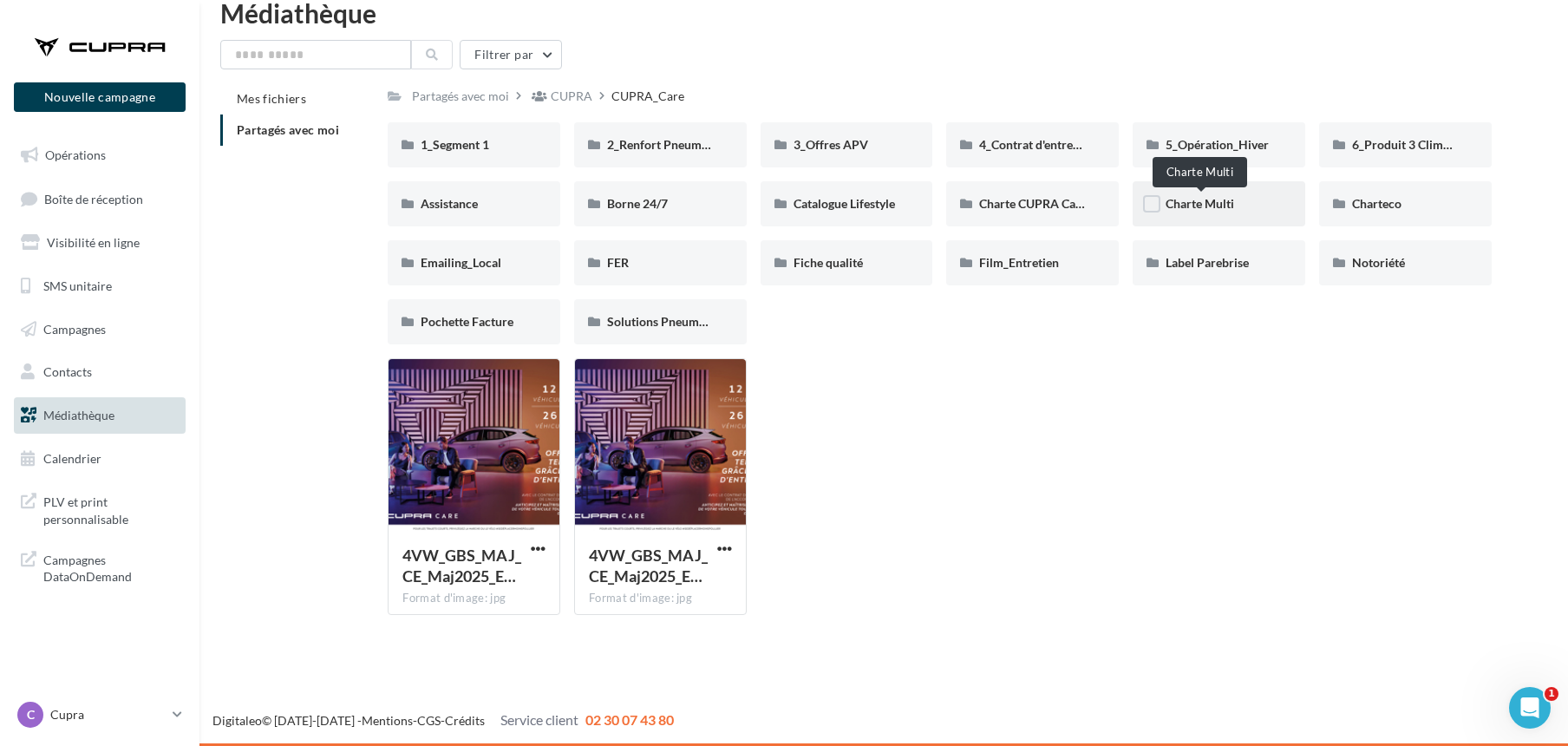
click at [1171, 202] on span "Charte Multi" at bounding box center [1201, 203] width 69 height 15
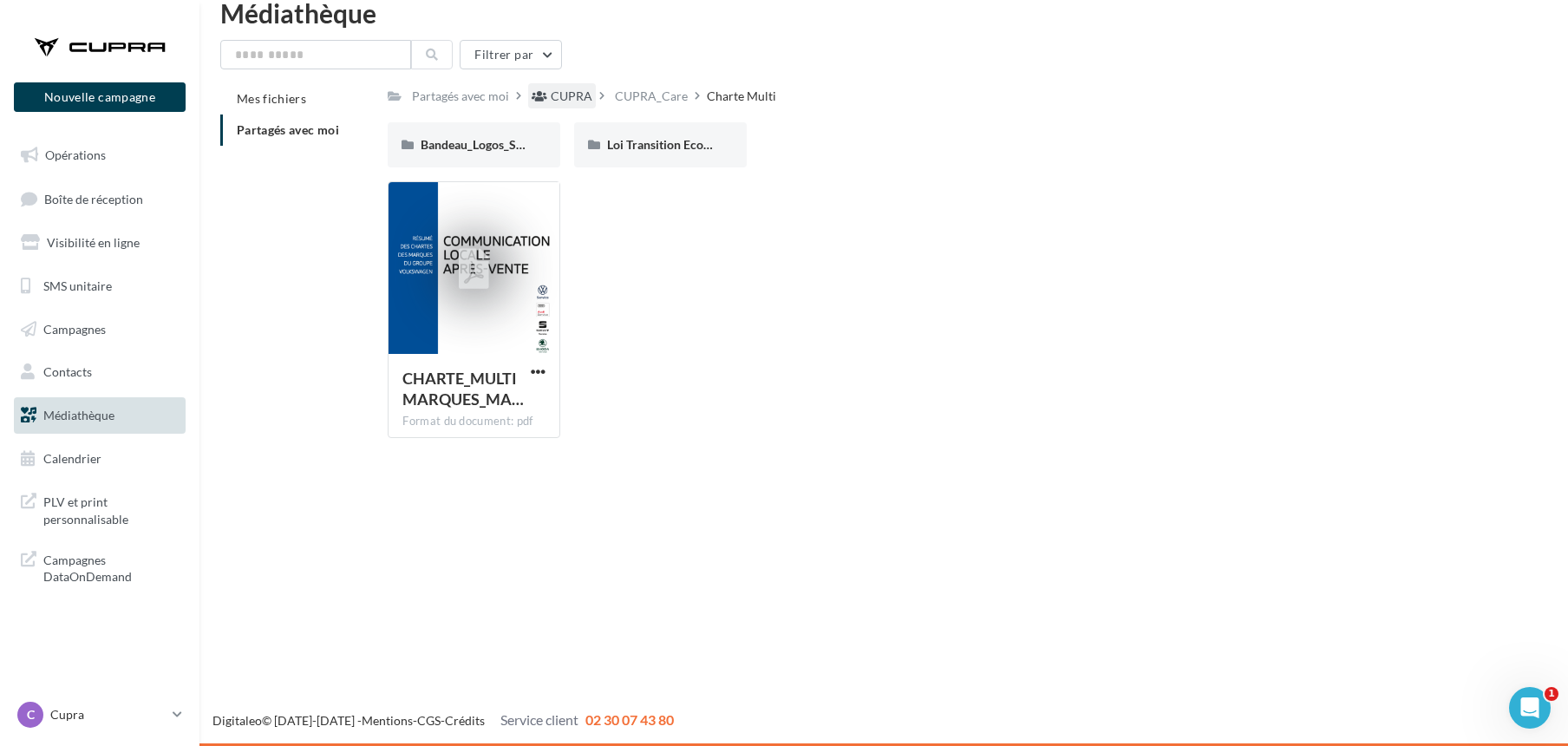
click at [565, 98] on div "CUPRA" at bounding box center [571, 97] width 41 height 18
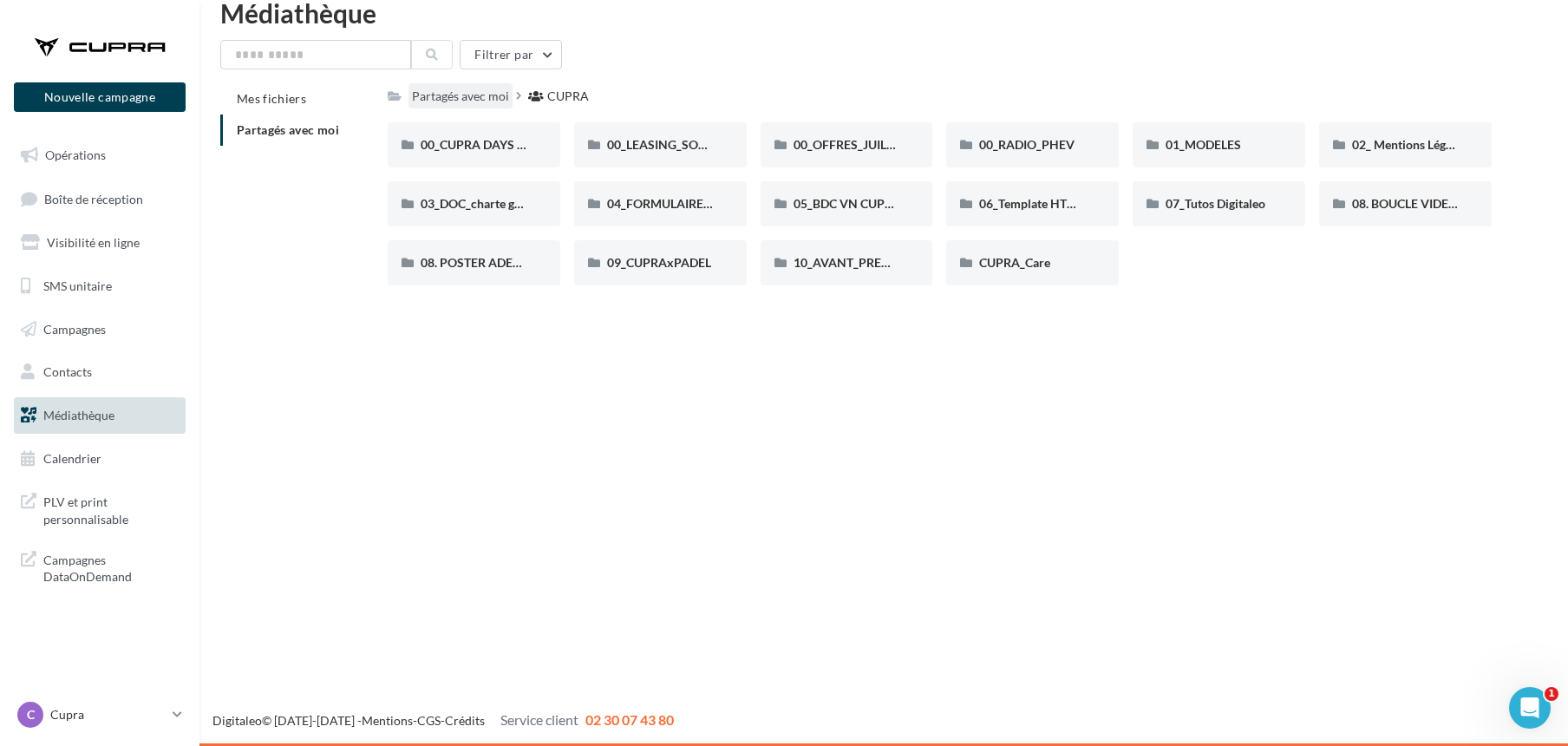
click at [477, 96] on div "Partagés avec moi" at bounding box center [460, 97] width 98 height 18
click at [1214, 139] on span "01_MODELES" at bounding box center [1204, 144] width 76 height 15
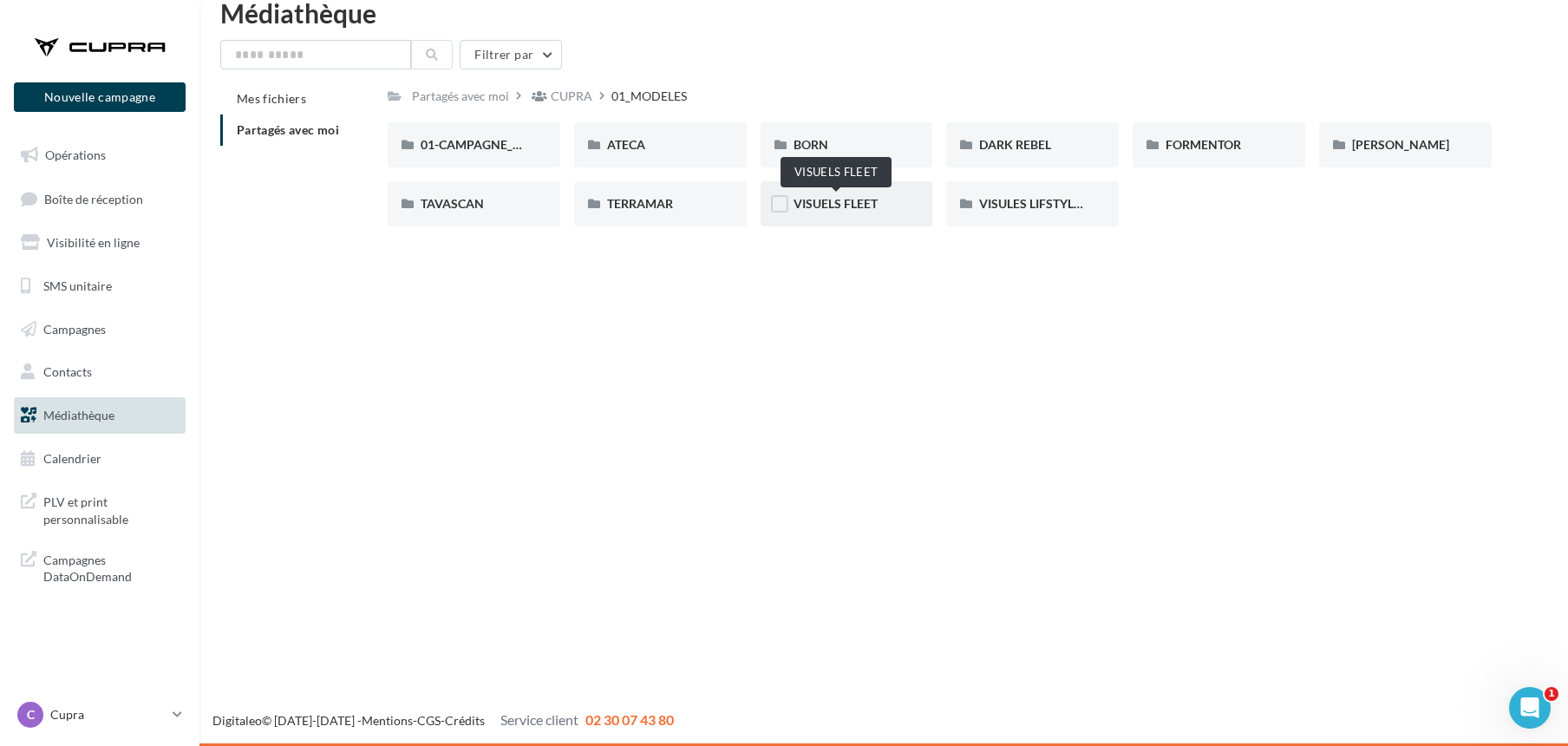
click at [818, 200] on span "VISUELS FLEET" at bounding box center [835, 203] width 84 height 15
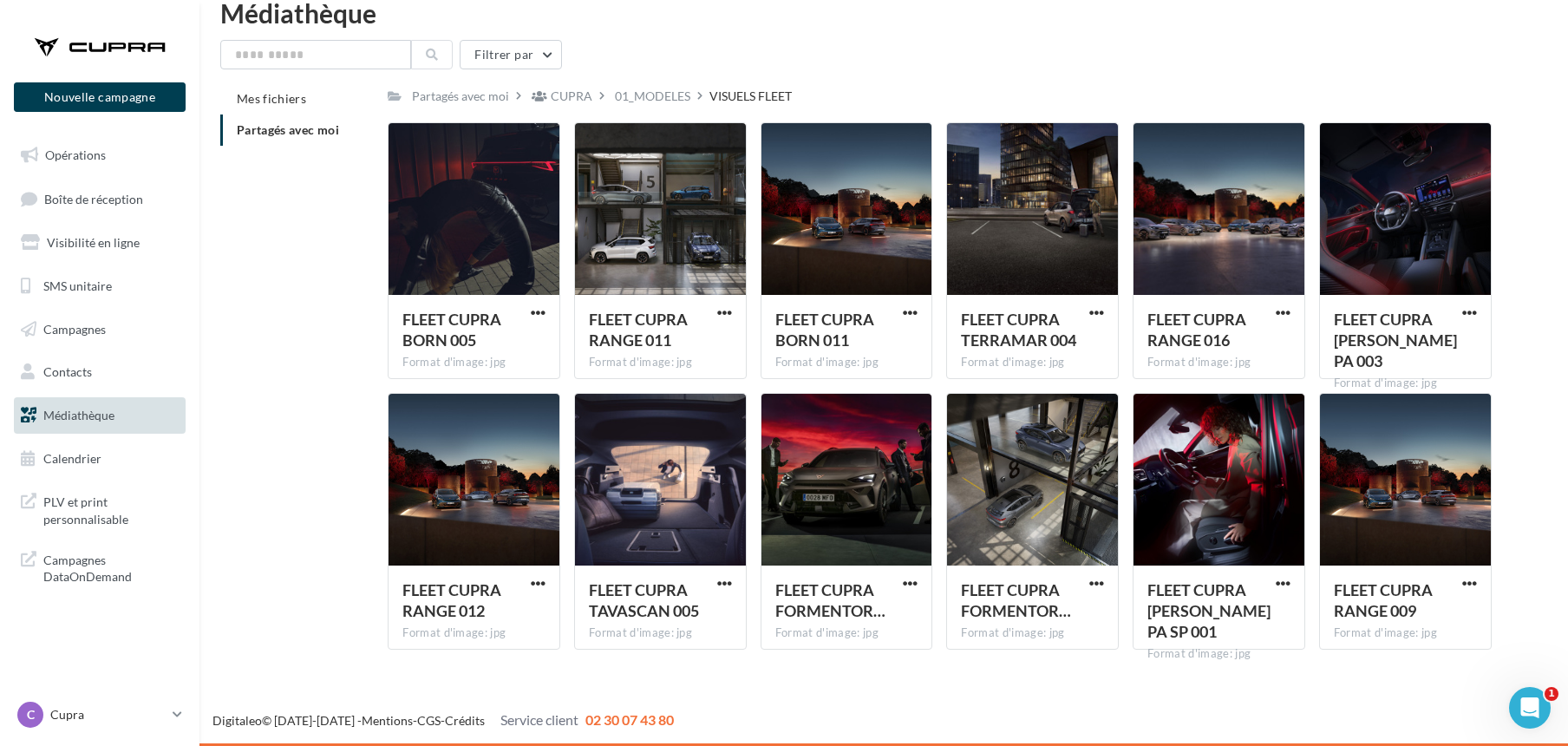
click at [653, 98] on div "01_MODELES" at bounding box center [652, 97] width 76 height 18
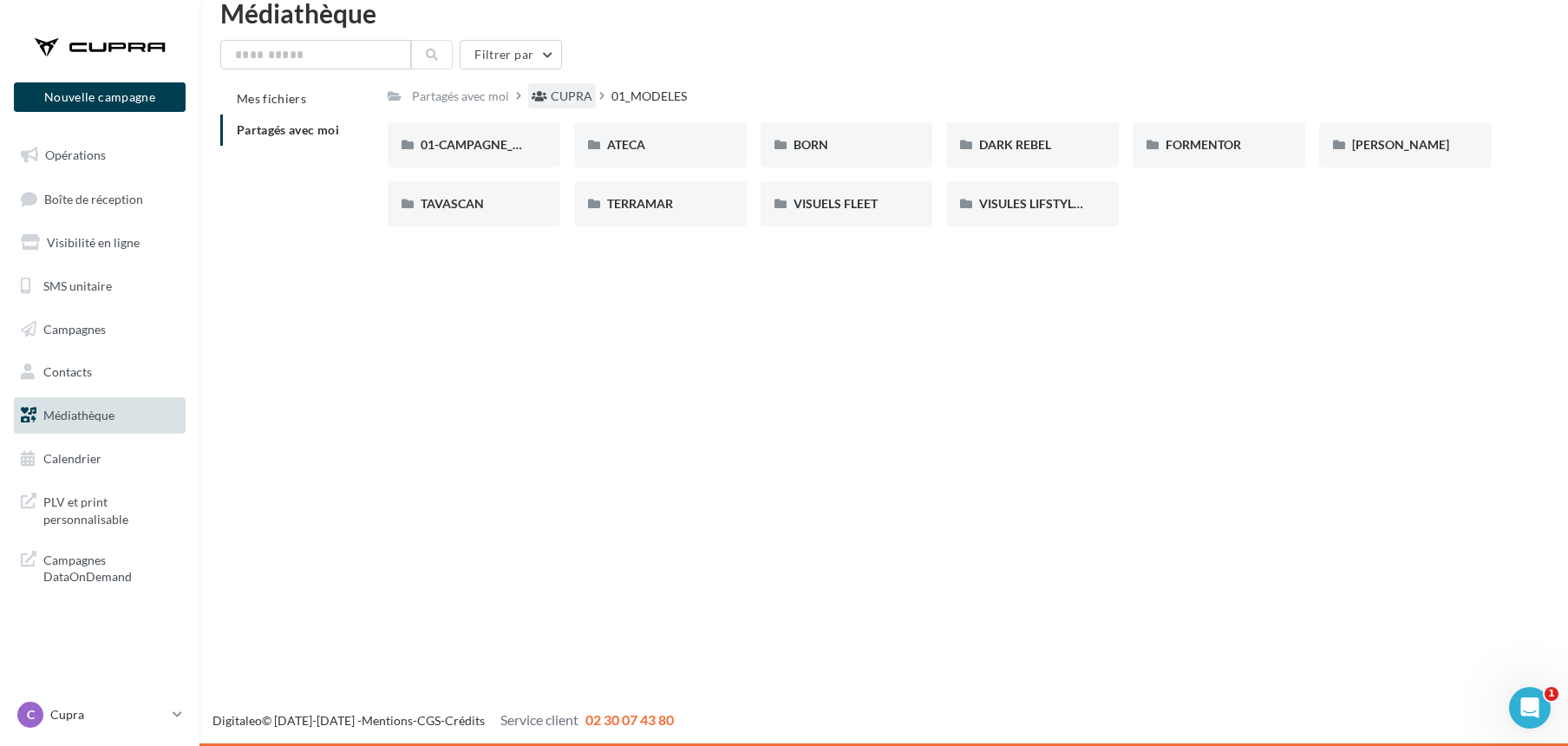
click at [555, 92] on div "CUPRA" at bounding box center [571, 97] width 41 height 18
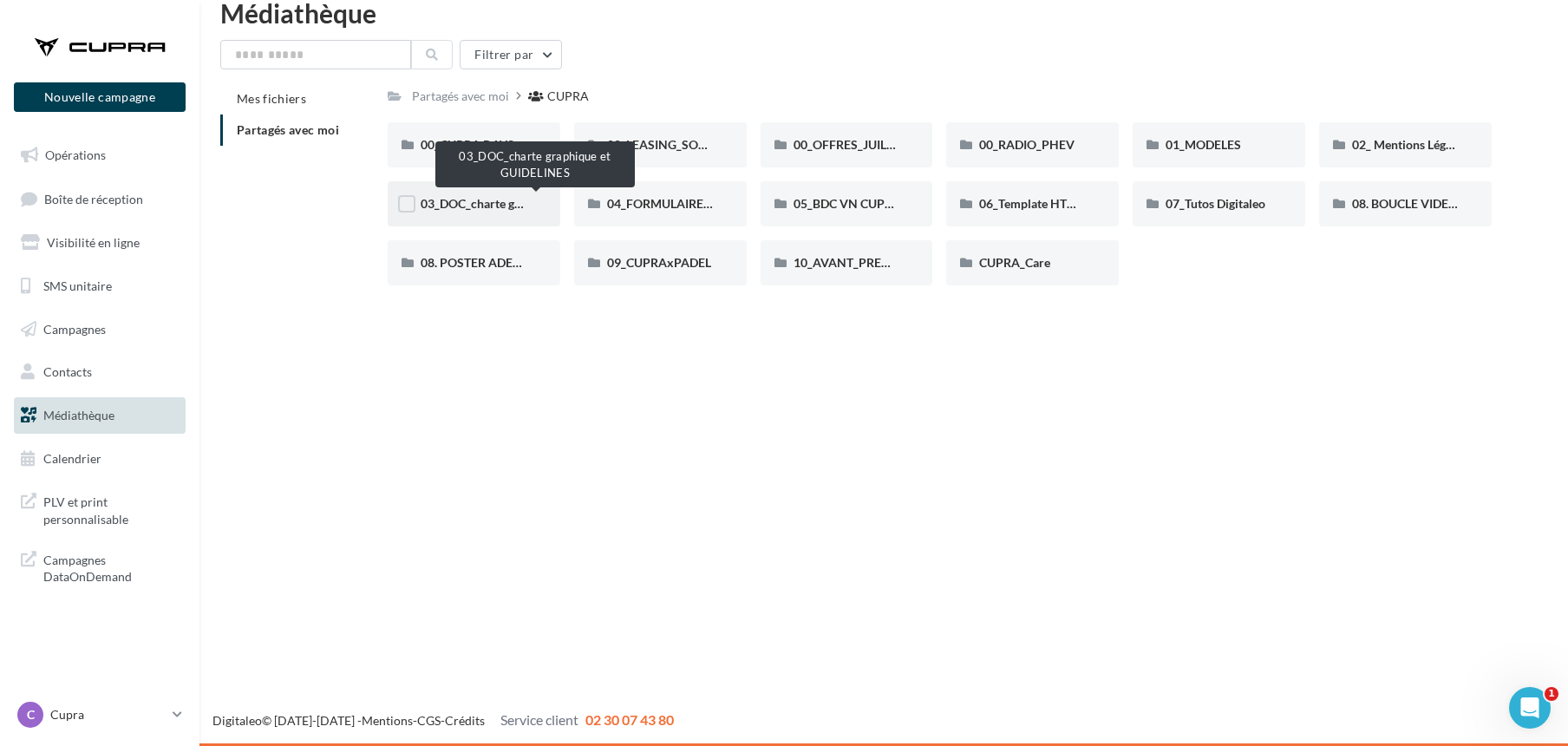
click at [486, 200] on span "03_DOC_charte graphique et GUIDELINES" at bounding box center [534, 203] width 228 height 15
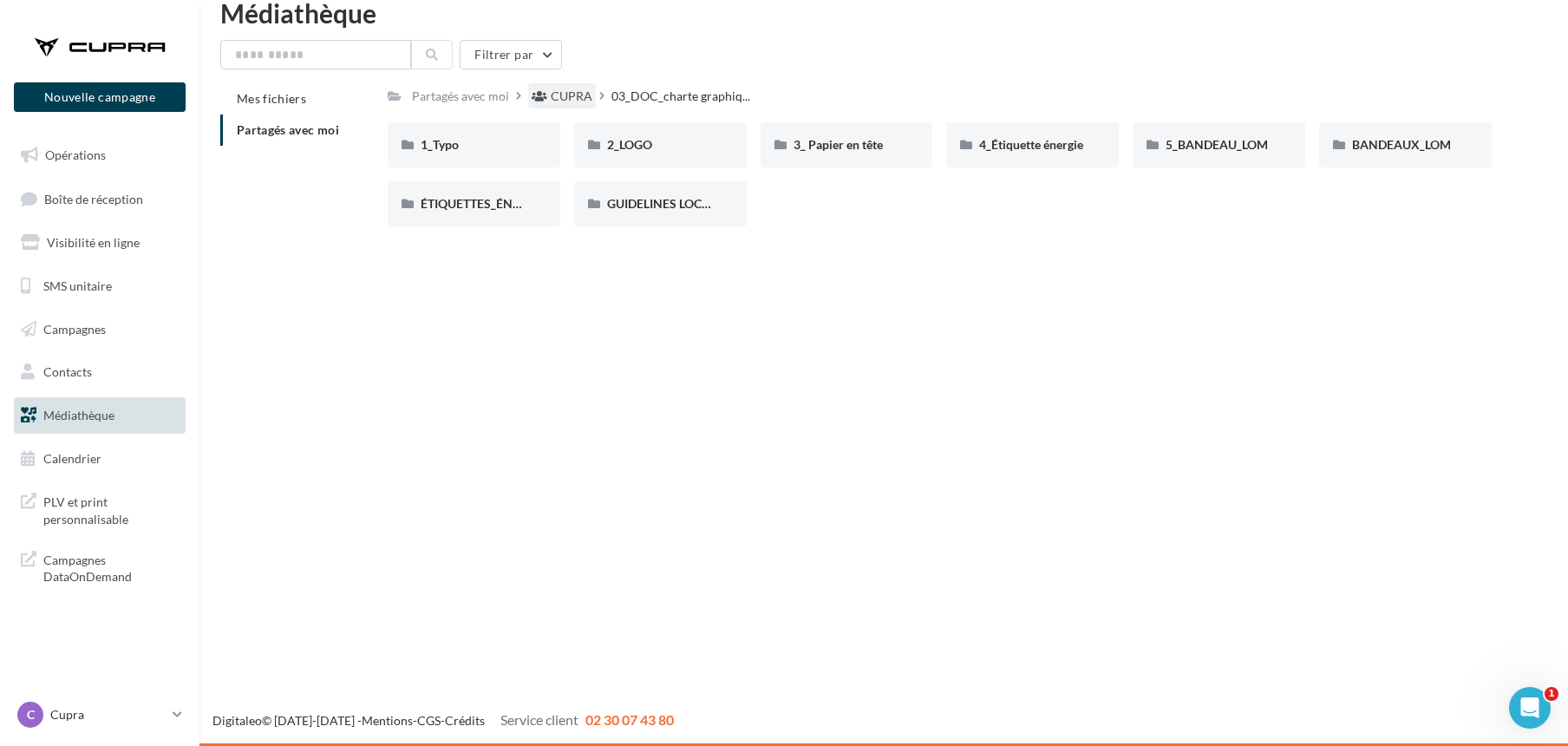
click at [570, 91] on div "CUPRA" at bounding box center [571, 97] width 41 height 18
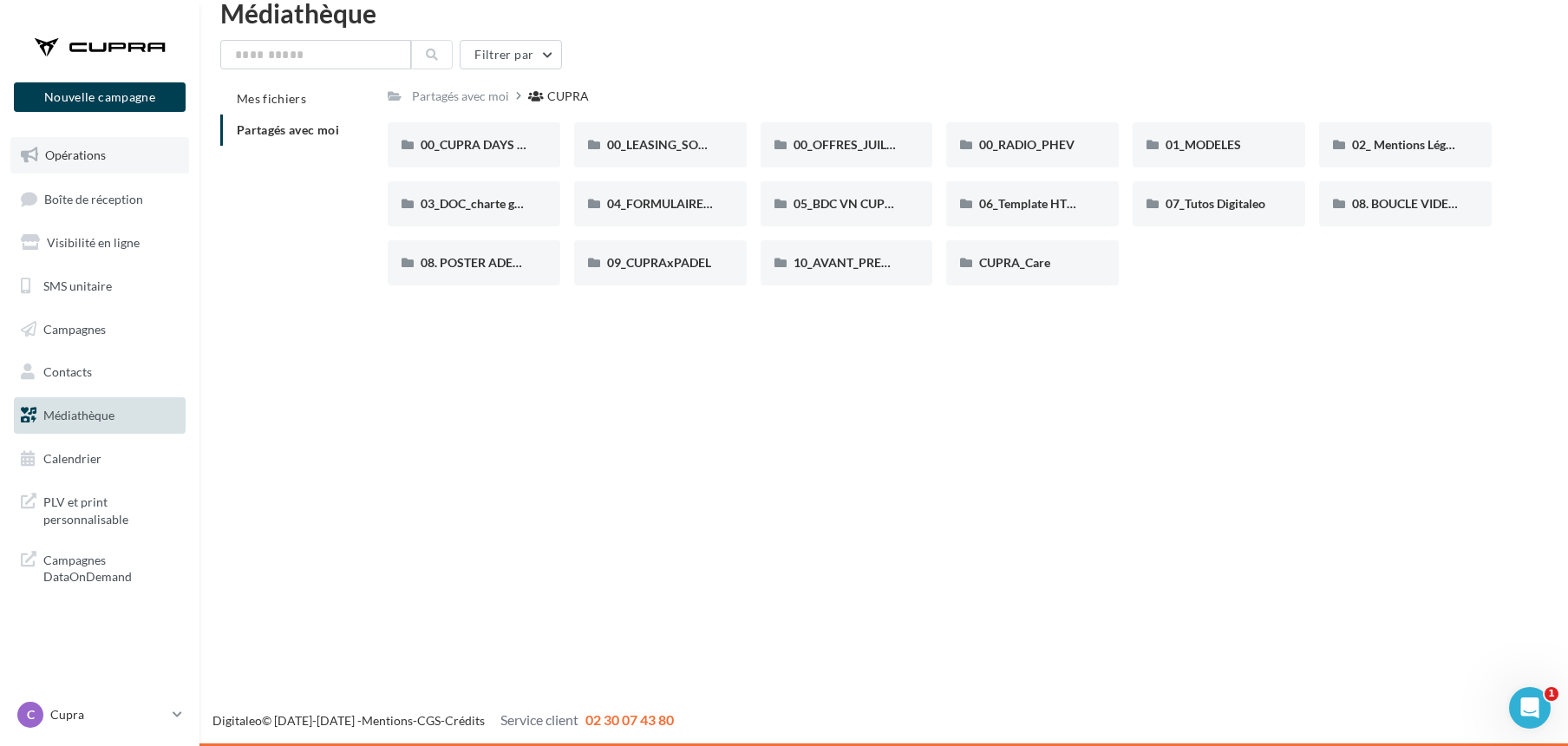
click at [73, 153] on span "Opérations" at bounding box center [76, 155] width 61 height 15
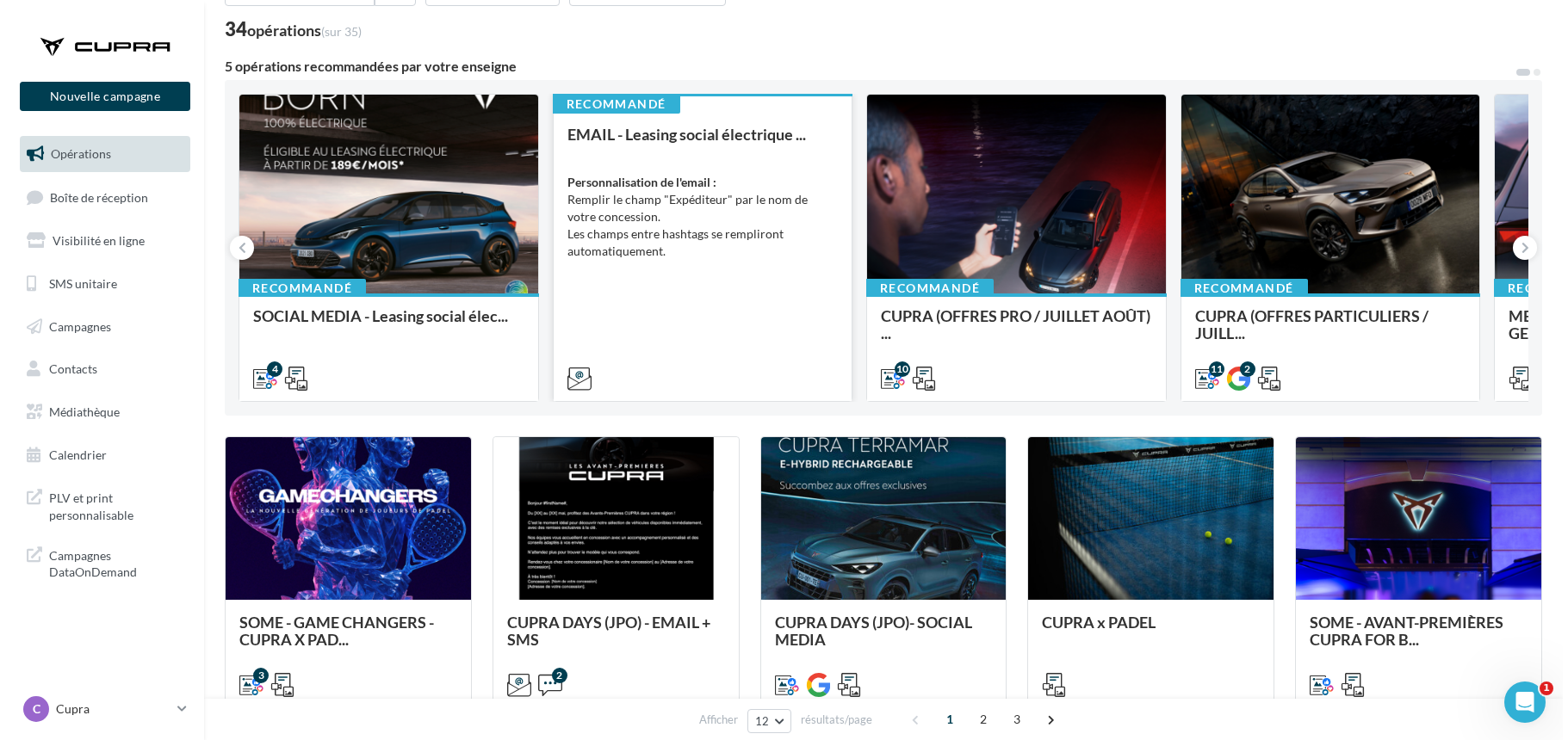
scroll to position [74, 0]
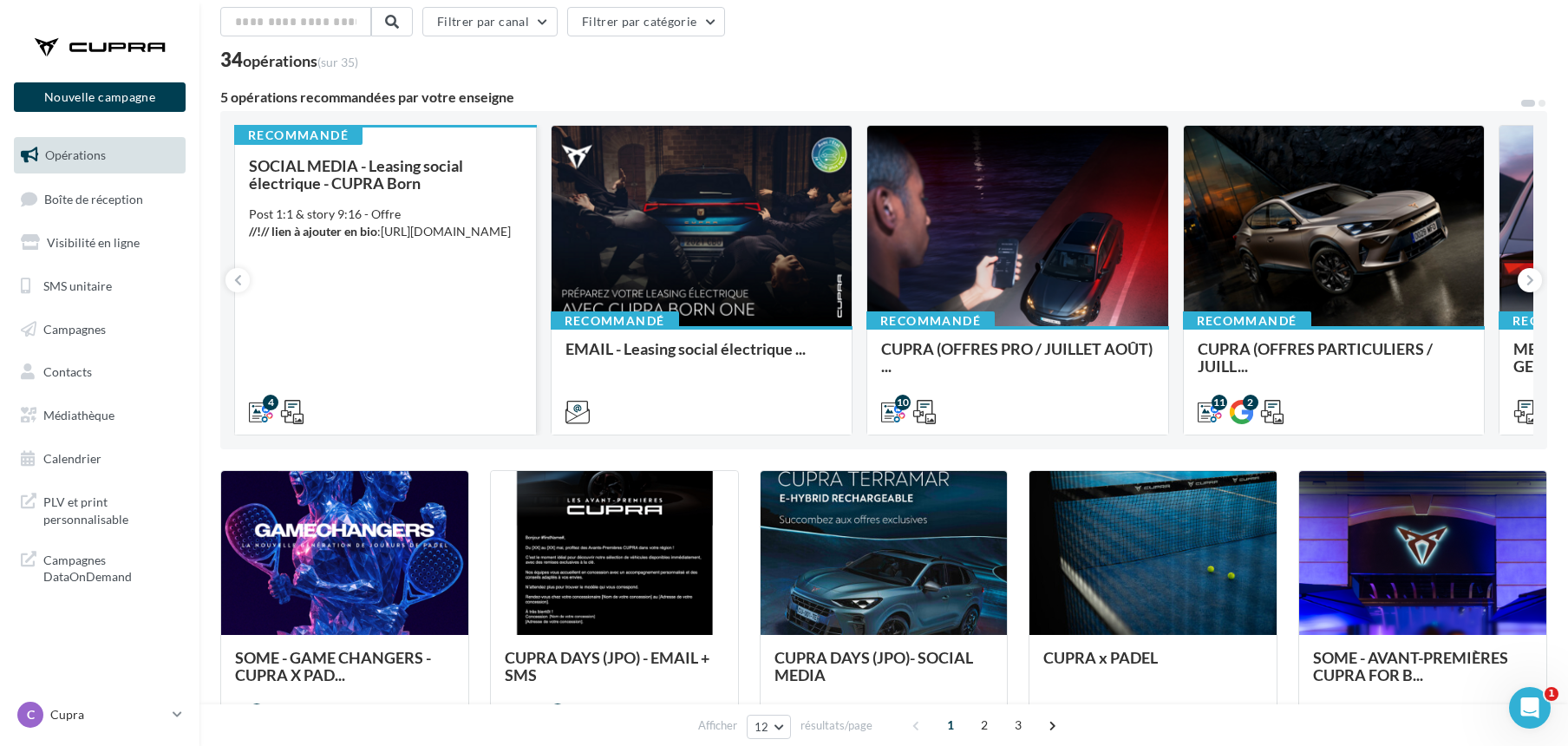
click at [399, 202] on div "SOCIAL MEDIA - Leasing social électrique - CUPRA Born Post 1:1 & story 9:16 - O…" at bounding box center [385, 288] width 273 height 262
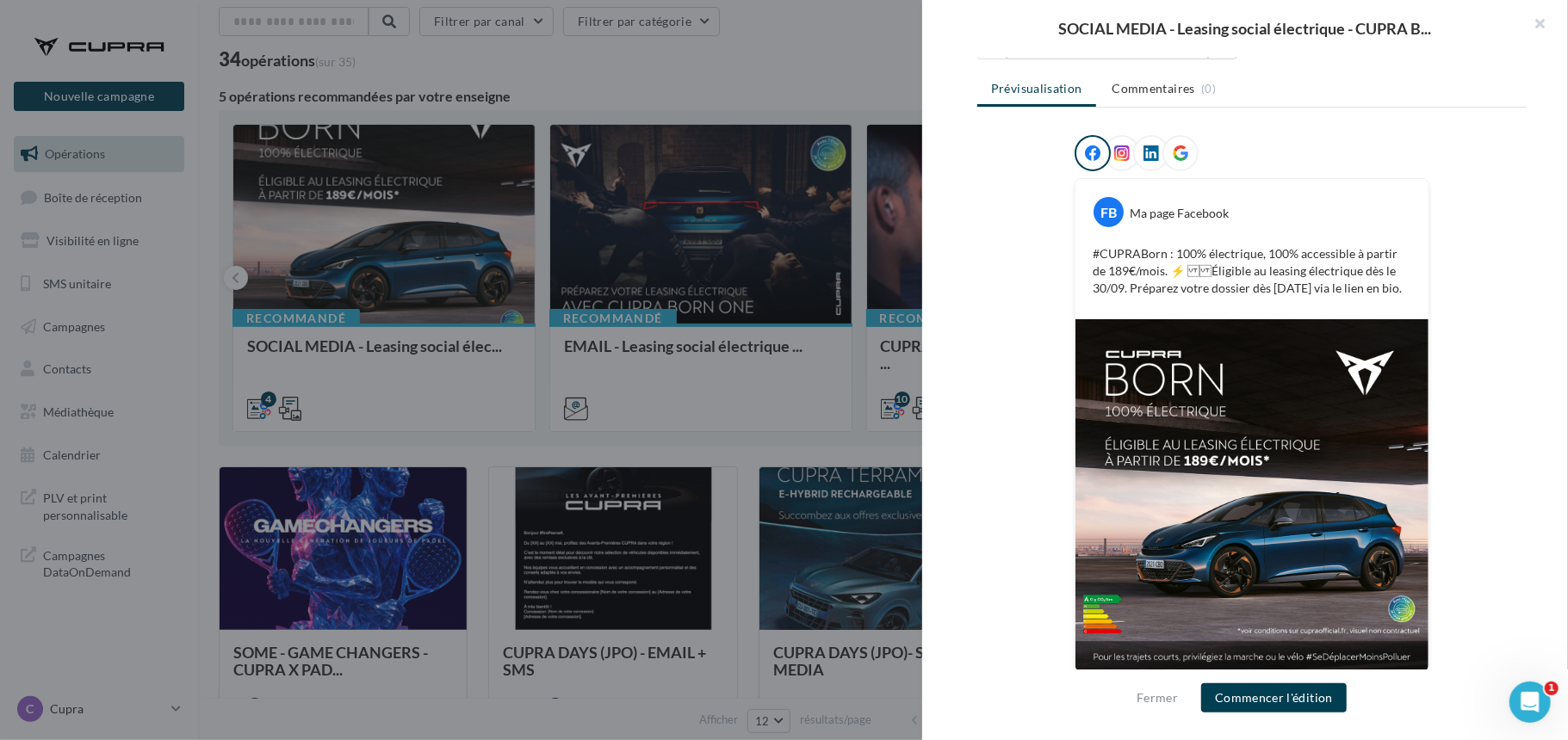
scroll to position [214, 0]
